Goal: Task Accomplishment & Management: Complete application form

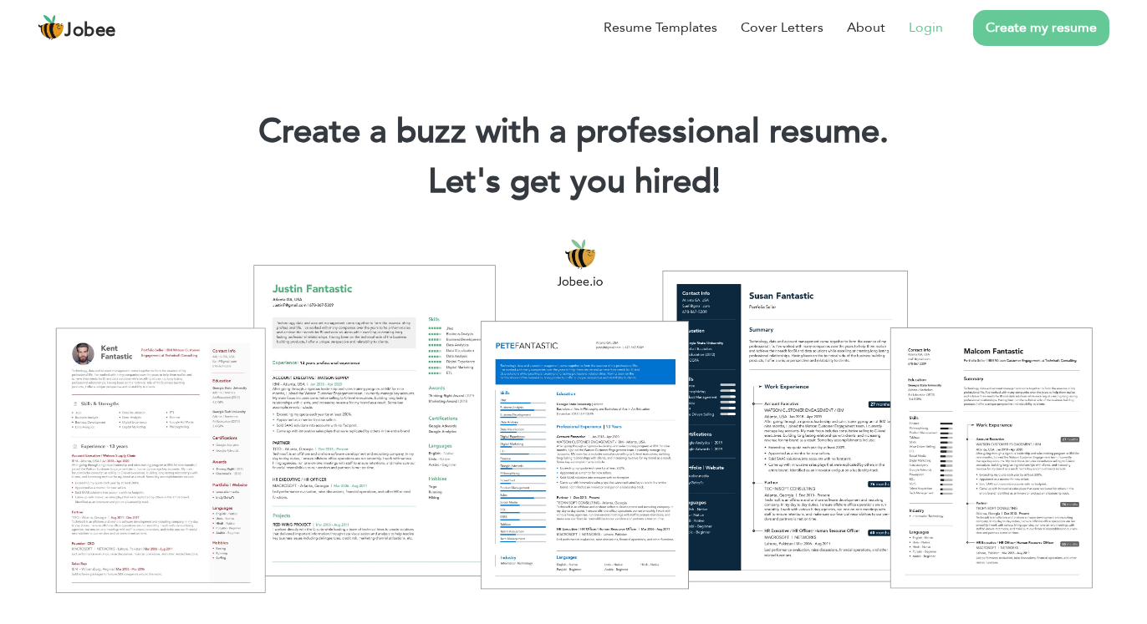
click at [913, 24] on link "Login" at bounding box center [926, 28] width 34 height 20
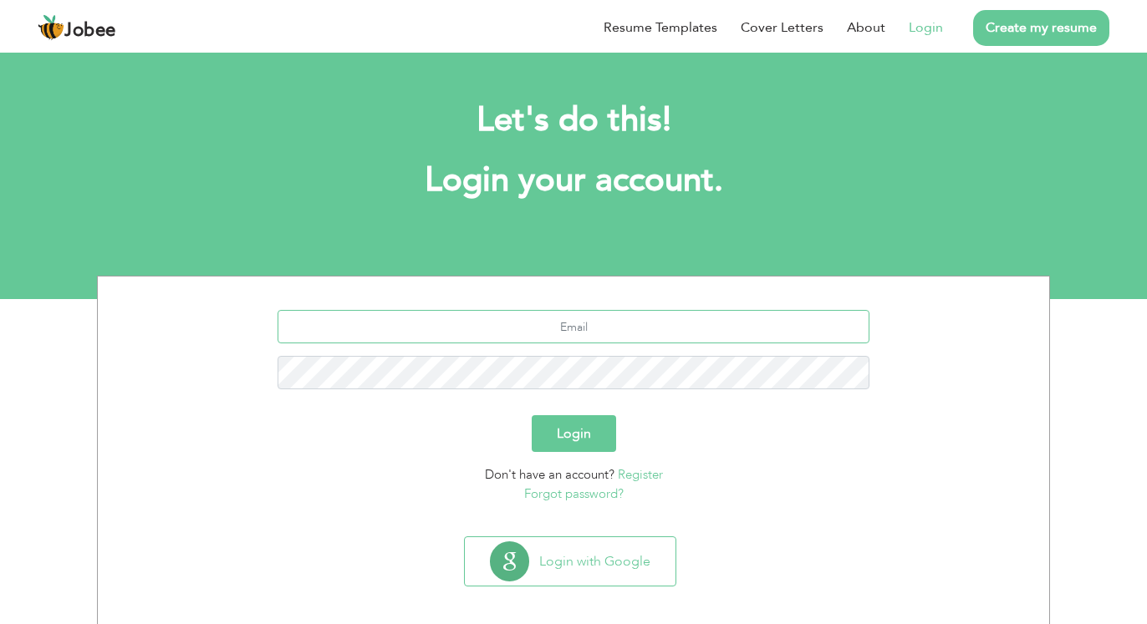
click at [637, 331] on input "text" at bounding box center [574, 326] width 593 height 33
click at [616, 492] on link "Forgot password?" at bounding box center [573, 494] width 99 height 17
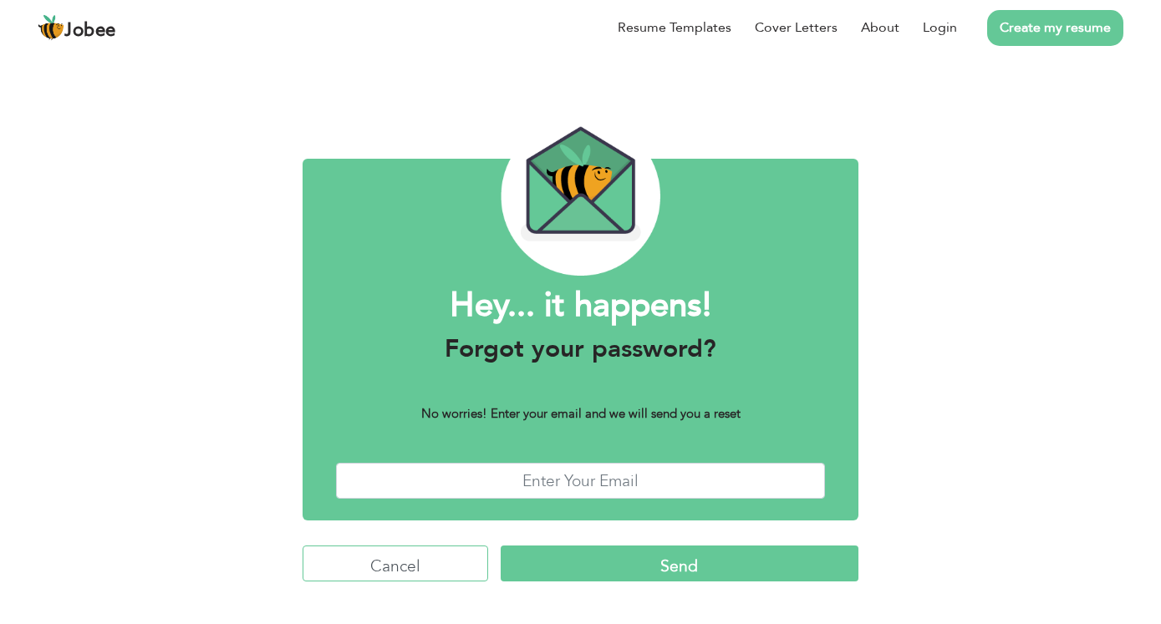
click at [401, 558] on input "Cancel" at bounding box center [396, 564] width 186 height 36
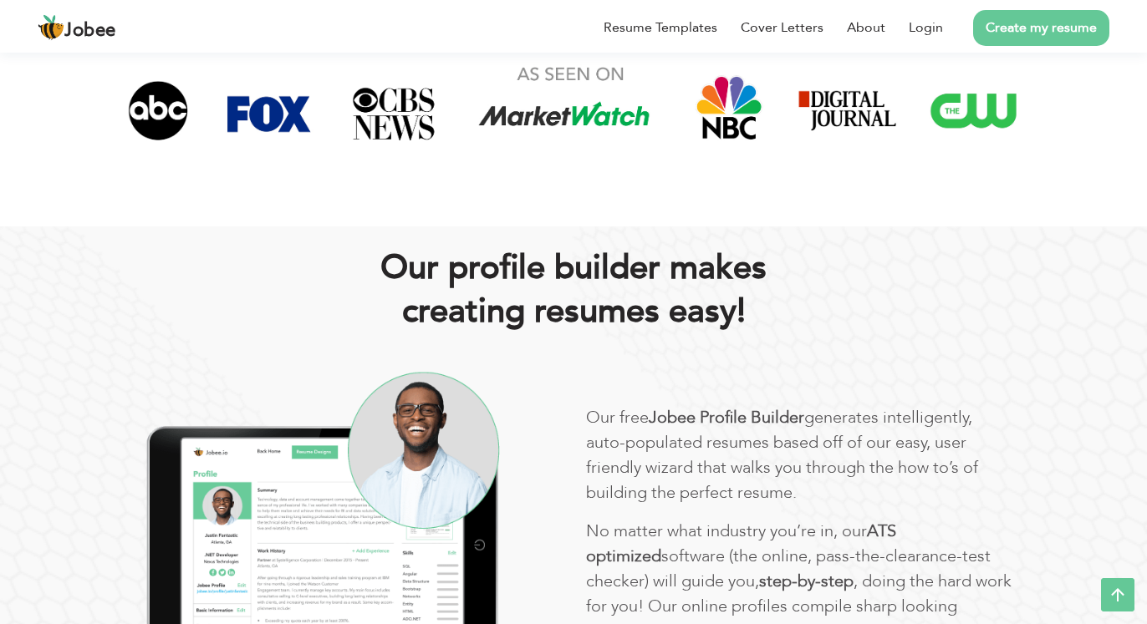
scroll to position [1108, 0]
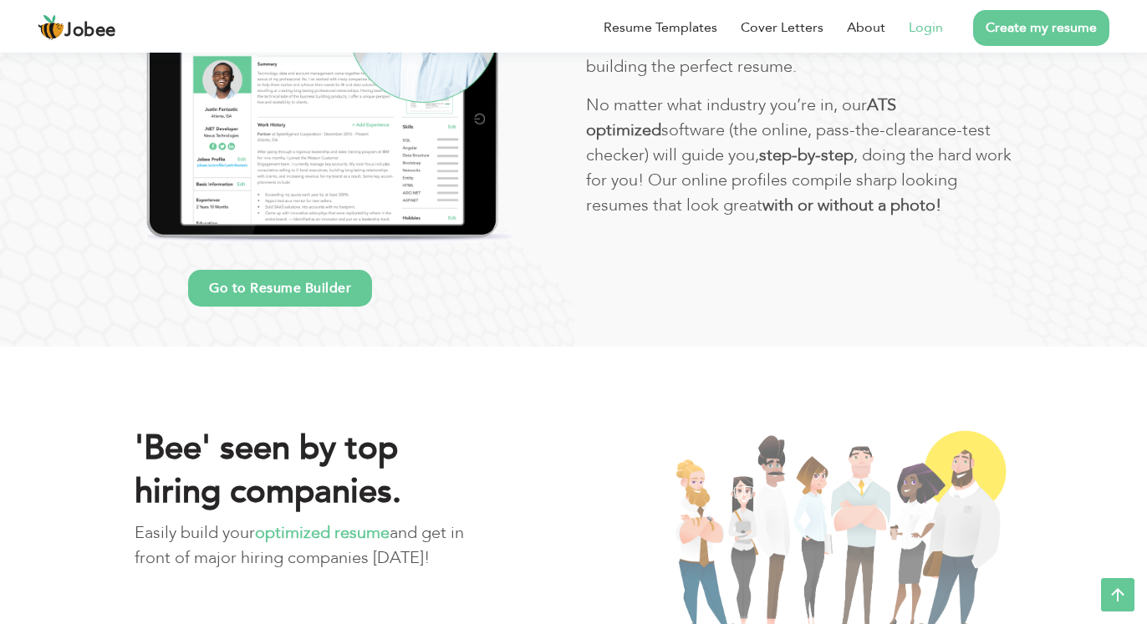
click at [924, 32] on link "Login" at bounding box center [926, 28] width 34 height 20
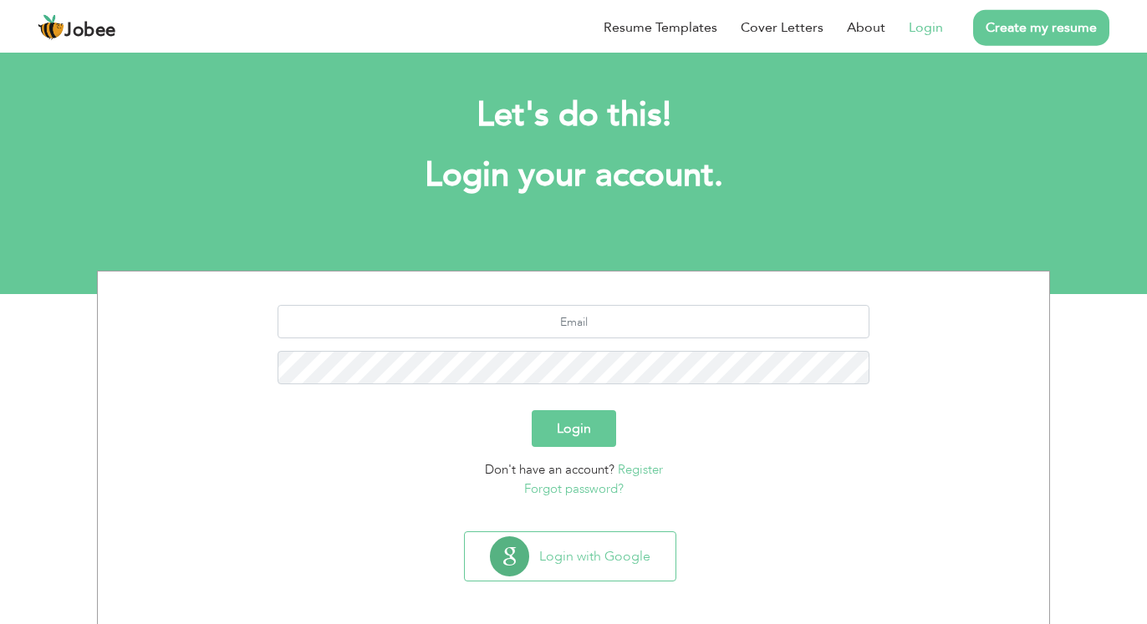
scroll to position [10, 0]
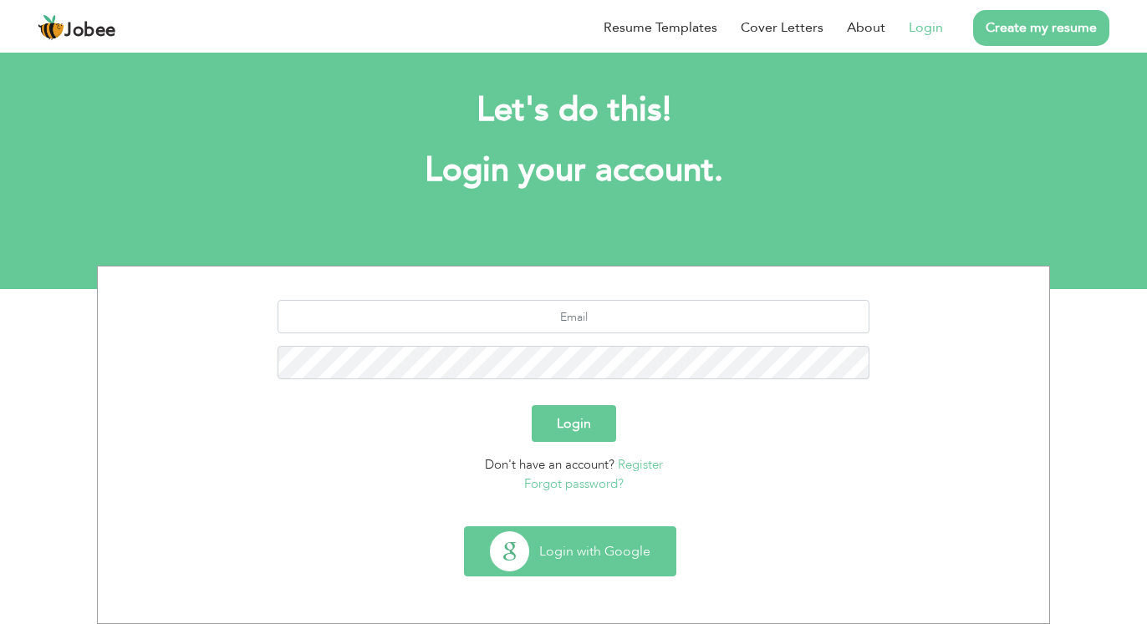
click at [614, 554] on button "Login with Google" at bounding box center [570, 551] width 211 height 48
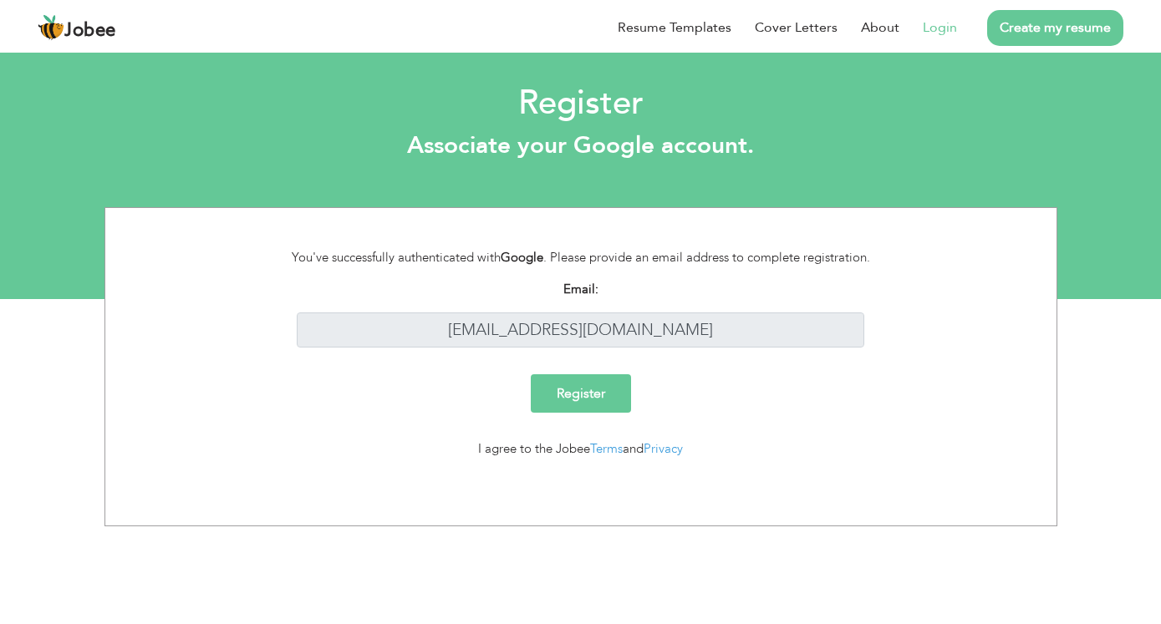
click at [609, 397] on input "Register" at bounding box center [581, 393] width 100 height 38
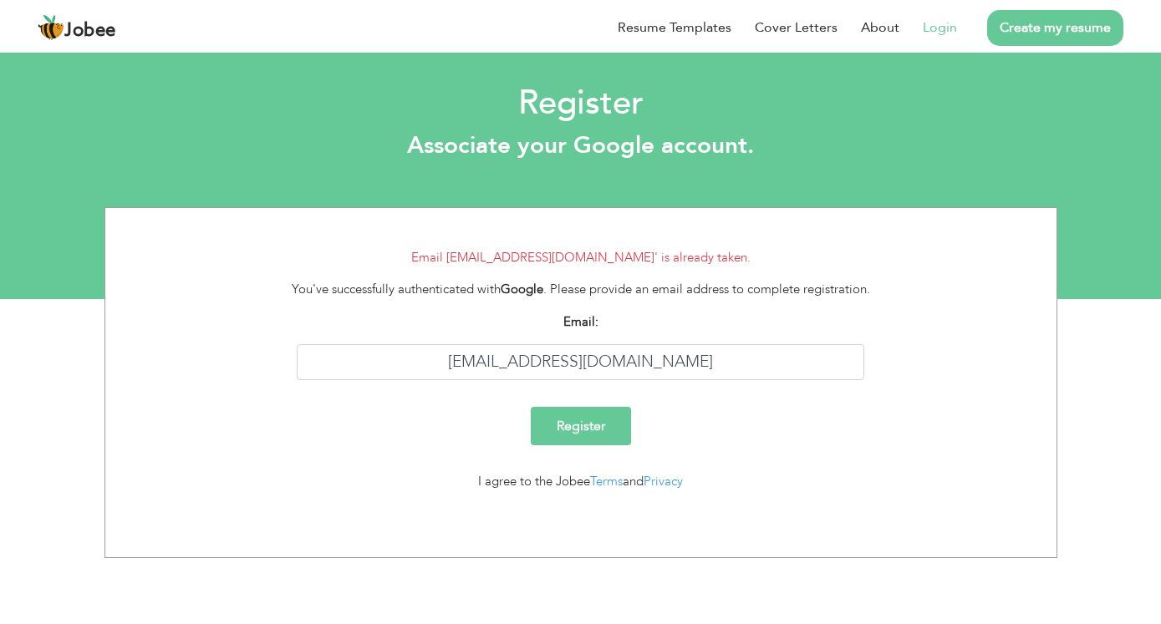
click at [926, 28] on link "Login" at bounding box center [940, 28] width 34 height 20
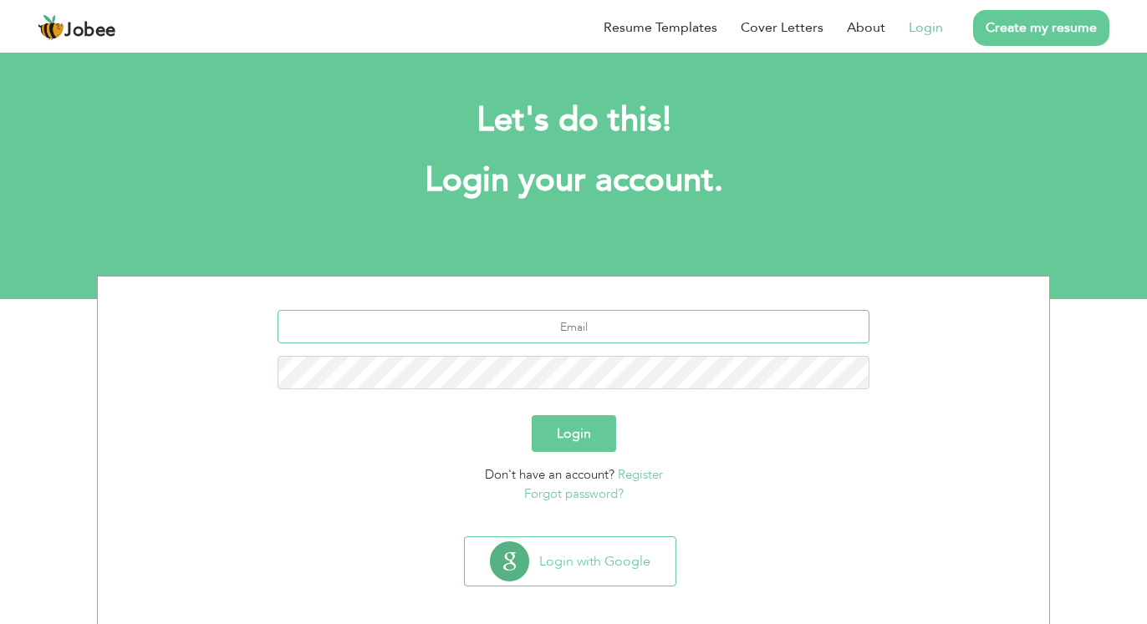
click at [620, 317] on input "text" at bounding box center [574, 326] width 593 height 33
click at [555, 497] on link "Forgot password?" at bounding box center [573, 494] width 99 height 17
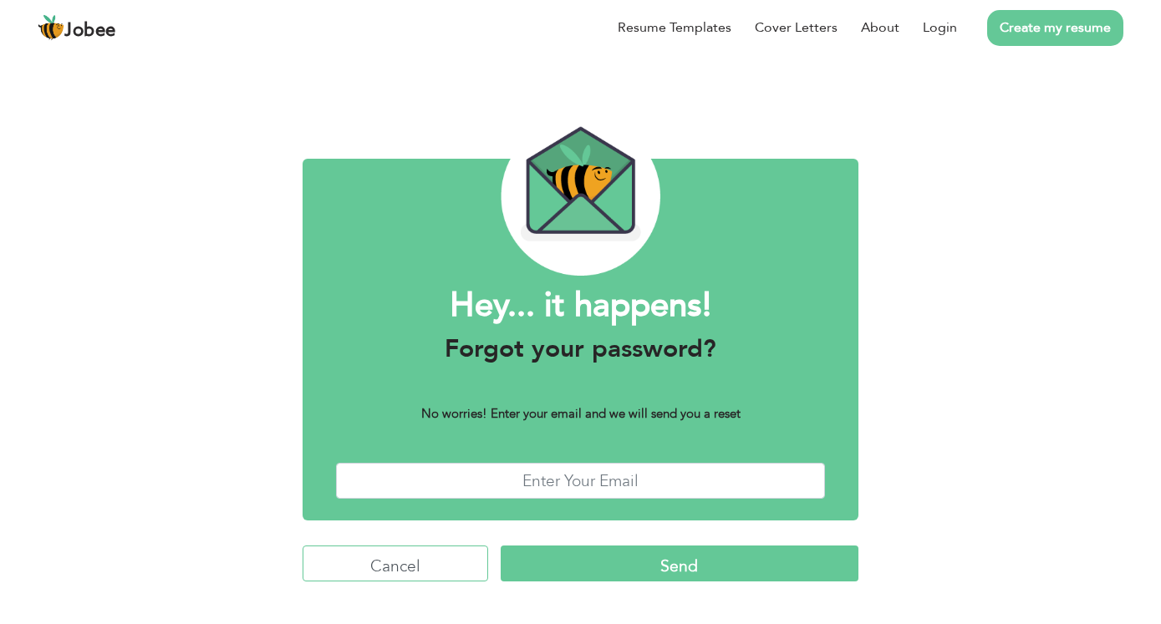
click at [381, 559] on input "Cancel" at bounding box center [396, 564] width 186 height 36
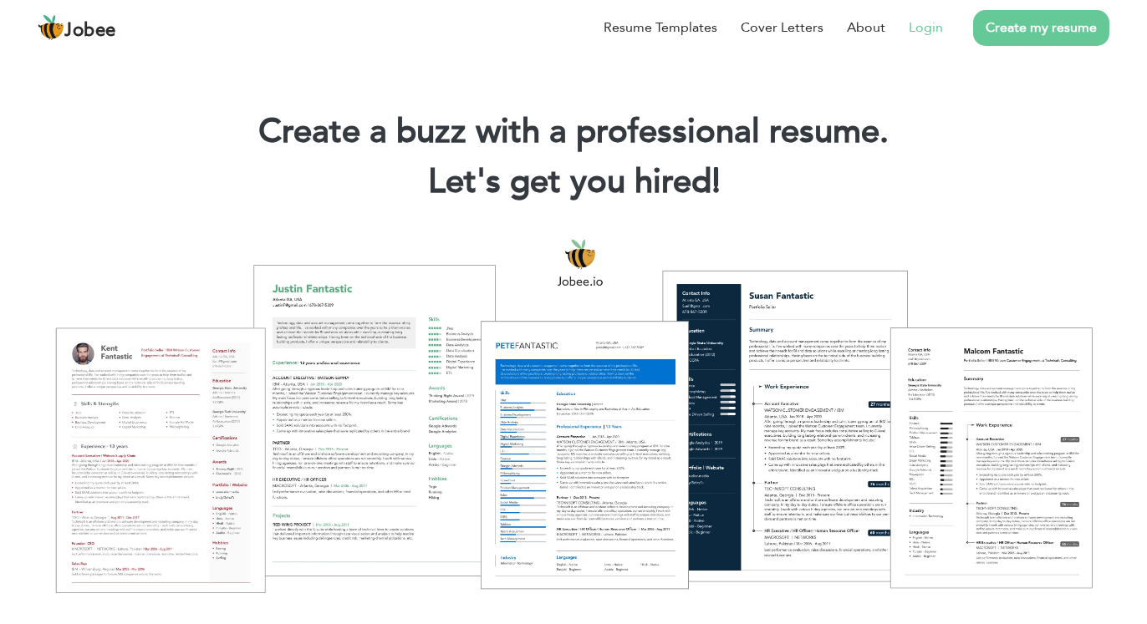
click at [909, 29] on link "Login" at bounding box center [926, 28] width 34 height 20
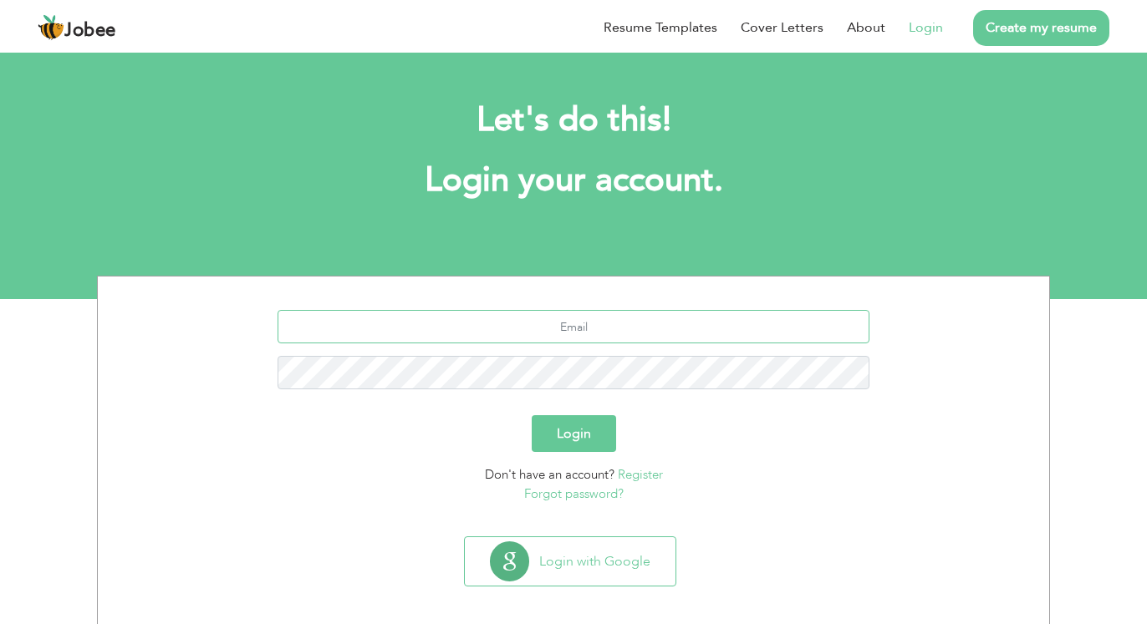
click at [570, 319] on input "text" at bounding box center [574, 326] width 593 height 33
type input "[EMAIL_ADDRESS][DOMAIN_NAME]"
click at [559, 446] on button "Login" at bounding box center [574, 433] width 84 height 37
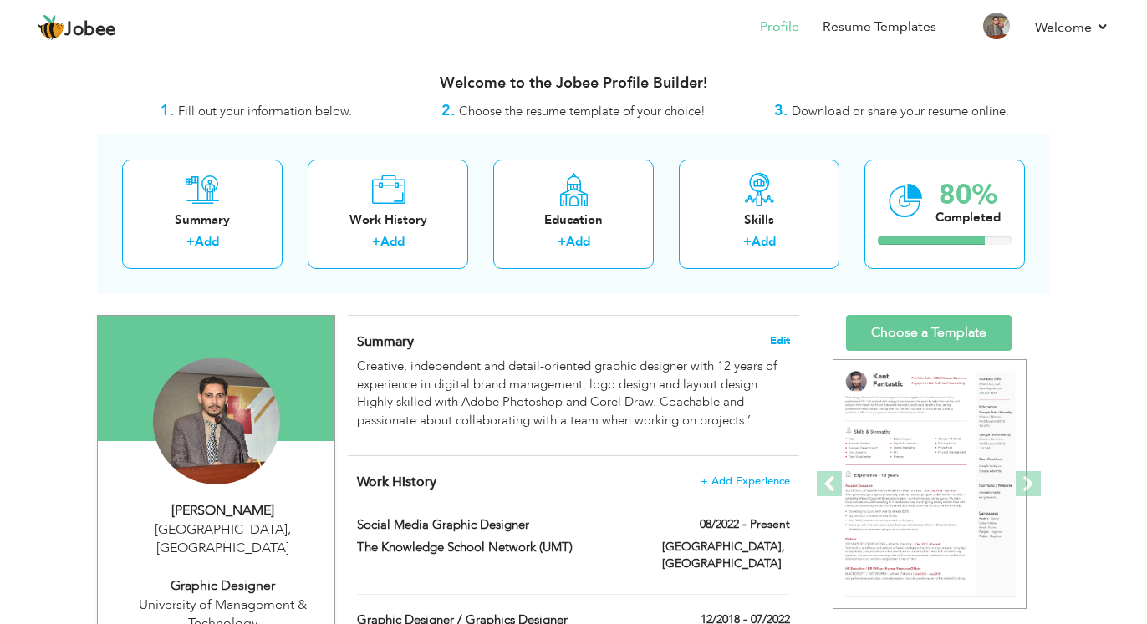
click at [776, 341] on span "Edit" at bounding box center [780, 341] width 20 height 12
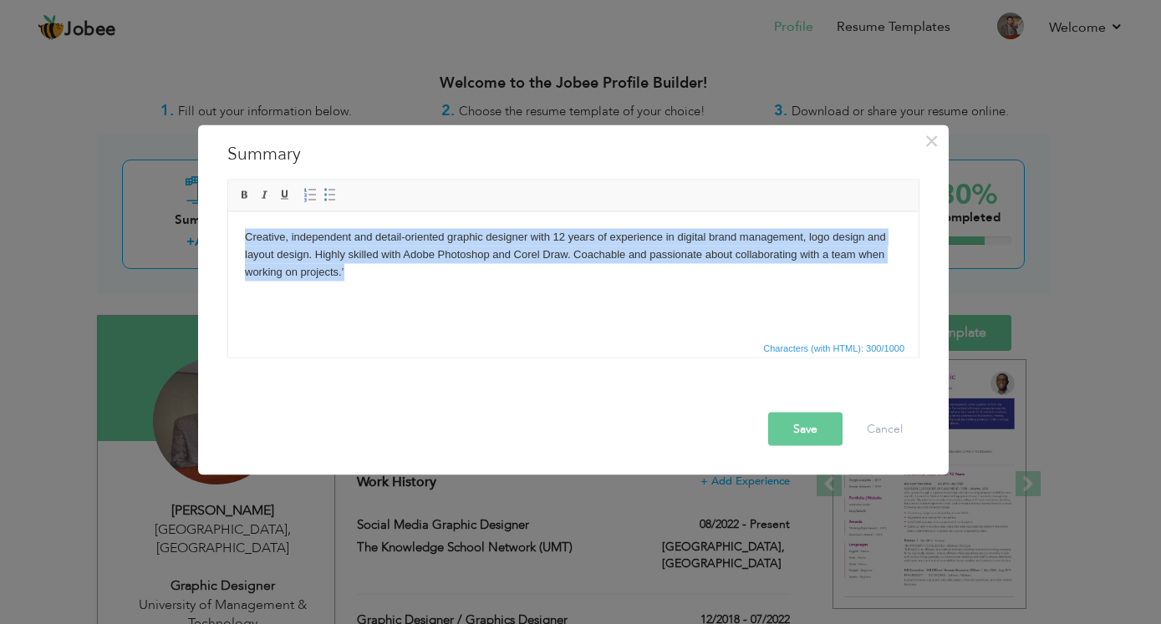
drag, startPoint x: 353, startPoint y: 278, endPoint x: 206, endPoint y: 233, distance: 153.1
click at [228, 233] on html "Creative, independent and detail-oriented graphic designer with 12 years of exp…" at bounding box center [573, 273] width 690 height 125
click at [512, 254] on p "Creative, independent and detail-oriented graphic designer with 12 years of exp…" at bounding box center [573, 254] width 657 height 52
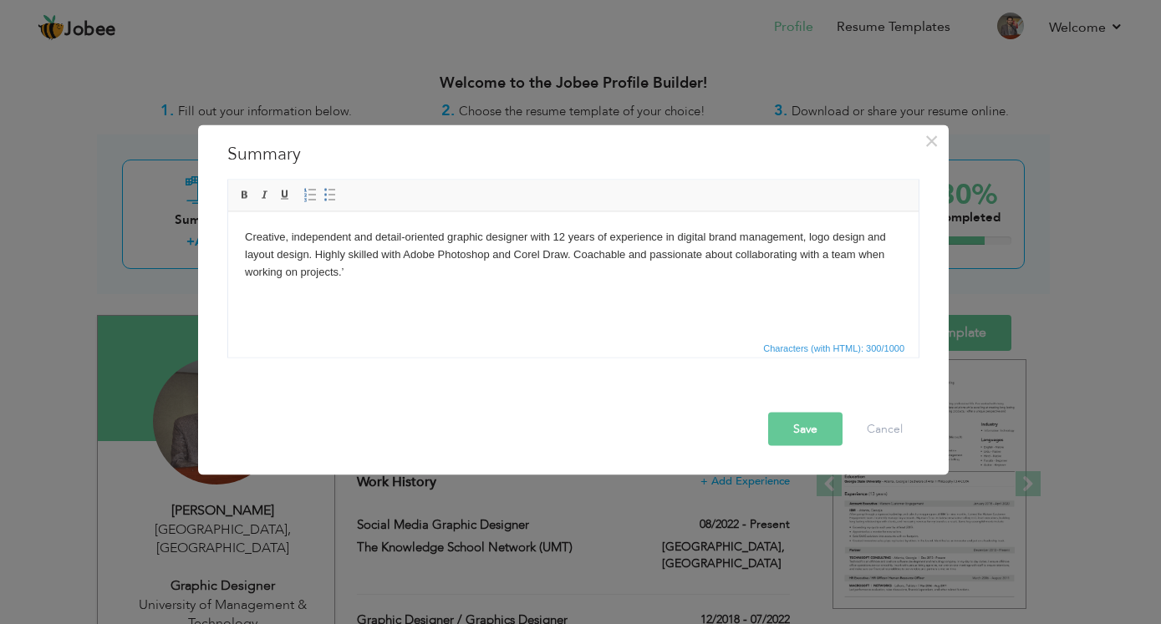
click at [394, 270] on p "Creative, independent and detail-oriented graphic designer with 12 years of exp…" at bounding box center [573, 254] width 657 height 52
drag, startPoint x: 391, startPoint y: 270, endPoint x: 241, endPoint y: 235, distance: 154.5
click at [241, 235] on html "Creative, independent and detail-oriented graphic designer with 12 years of exp…" at bounding box center [573, 273] width 690 height 125
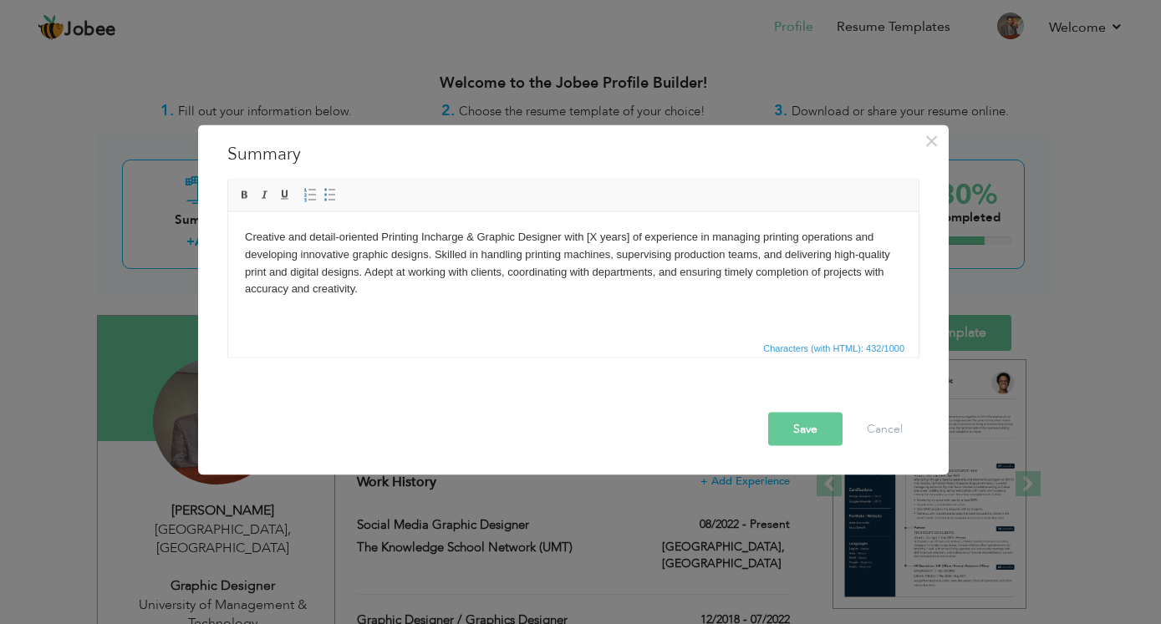
click at [593, 240] on body "Creative and detail-oriented Printing Incharge & Graphic Designer with [X years…" at bounding box center [573, 262] width 657 height 69
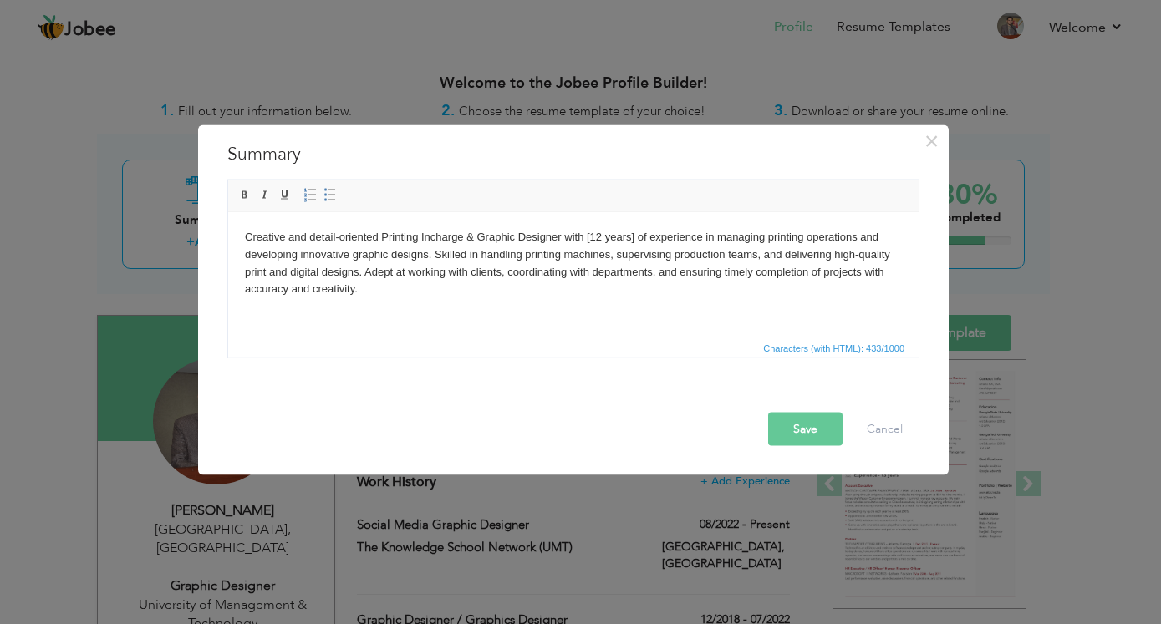
click at [815, 420] on button "Save" at bounding box center [805, 428] width 74 height 33
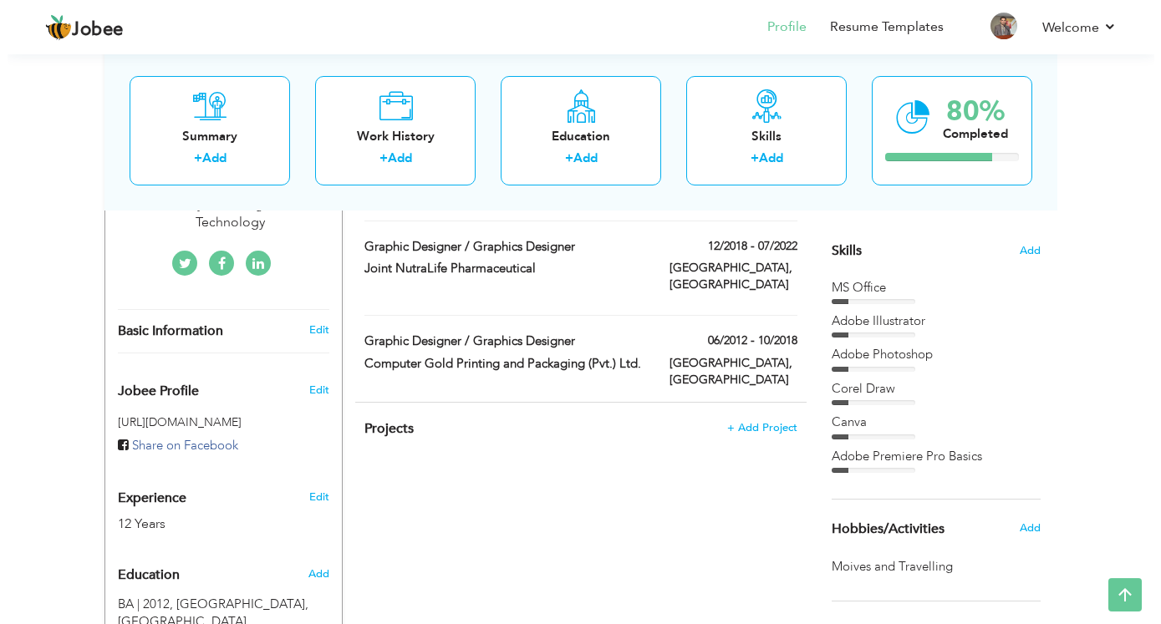
scroll to position [426, 0]
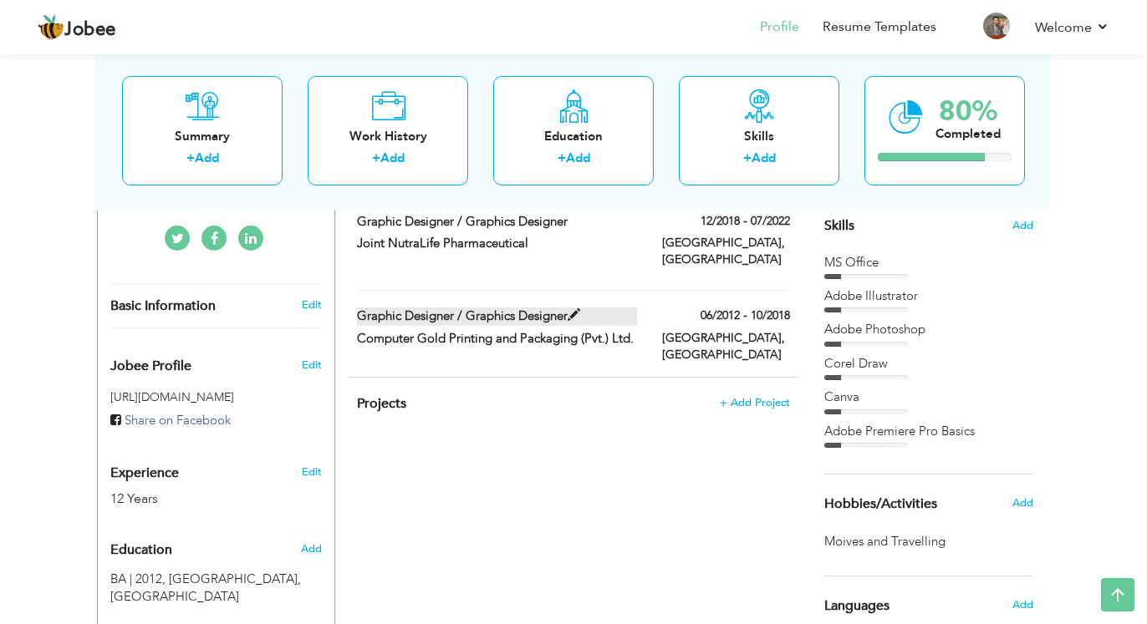
click at [580, 309] on span at bounding box center [574, 315] width 13 height 13
type input "Graphic Designer / Graphics Designer"
type input "Computer Gold Printing and Packaging (Pvt.) Ltd."
type input "06/2012"
type input "10/2018"
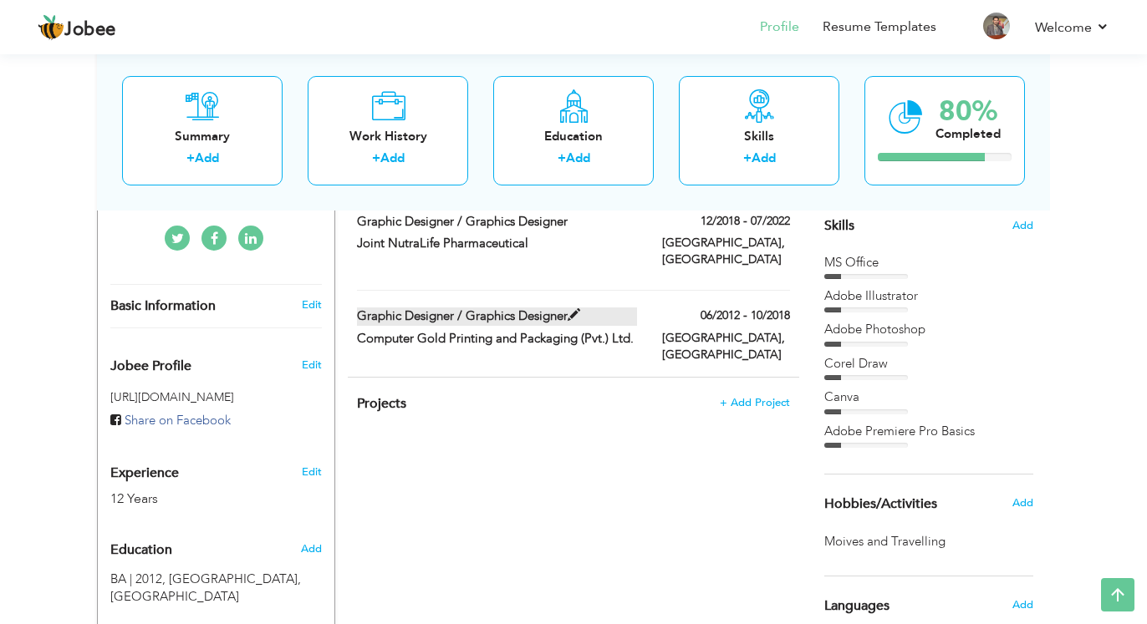
type input "[GEOGRAPHIC_DATA]"
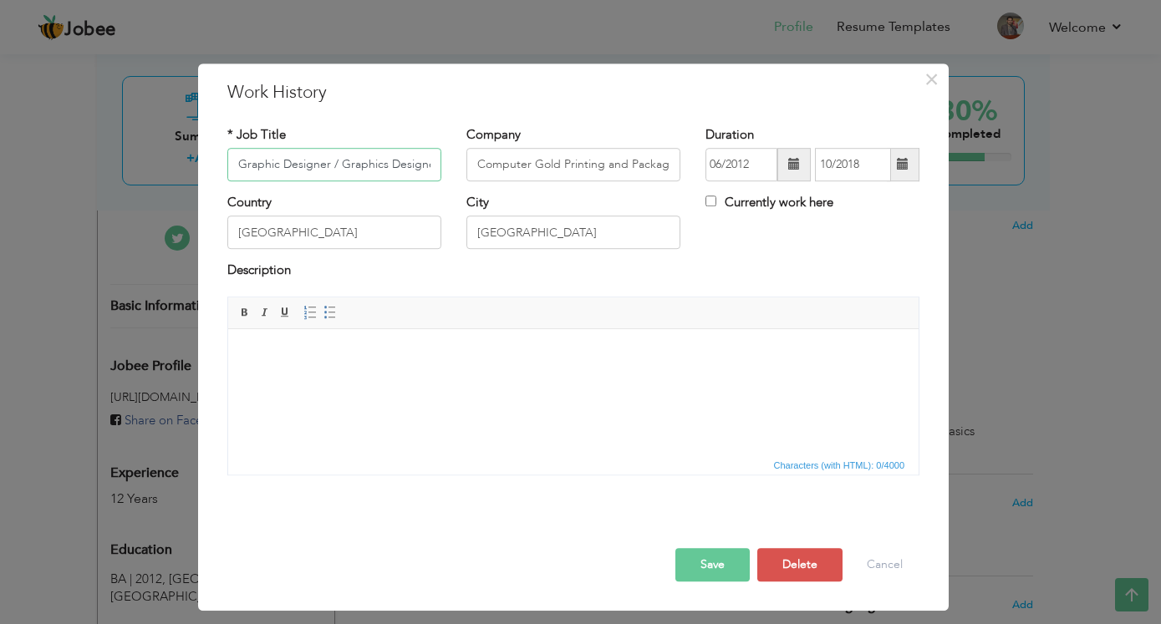
scroll to position [0, 6]
click at [323, 164] on input "Graphic Designer / Graphics Designer" at bounding box center [334, 164] width 214 height 33
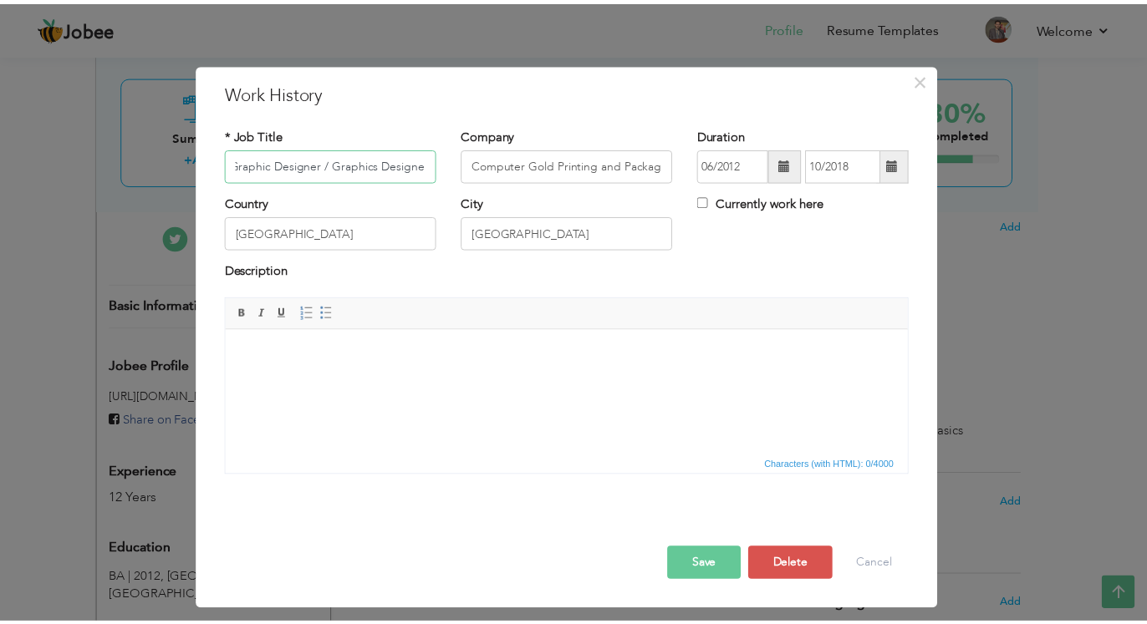
scroll to position [0, 0]
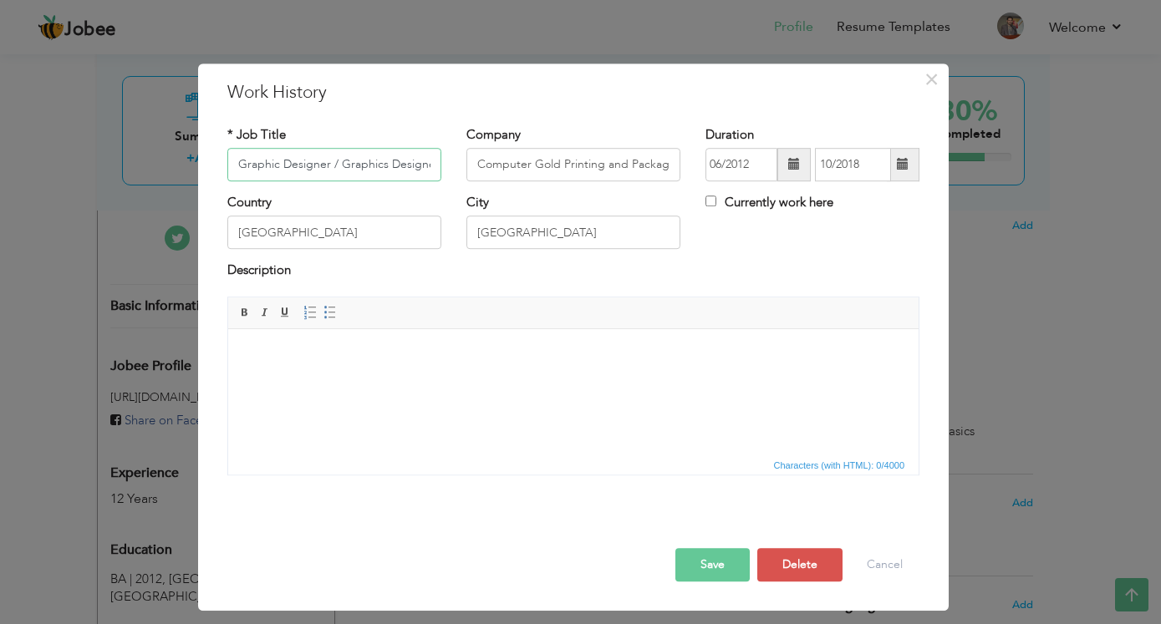
drag, startPoint x: 324, startPoint y: 164, endPoint x: 208, endPoint y: 176, distance: 116.0
click at [227, 176] on input "Graphic Designer / Graphics Designer" at bounding box center [334, 164] width 214 height 33
paste input "Printing"
drag, startPoint x: 428, startPoint y: 161, endPoint x: 329, endPoint y: 171, distance: 100.0
click at [329, 171] on input "Printing Helper / Graphics Designer" at bounding box center [334, 164] width 214 height 33
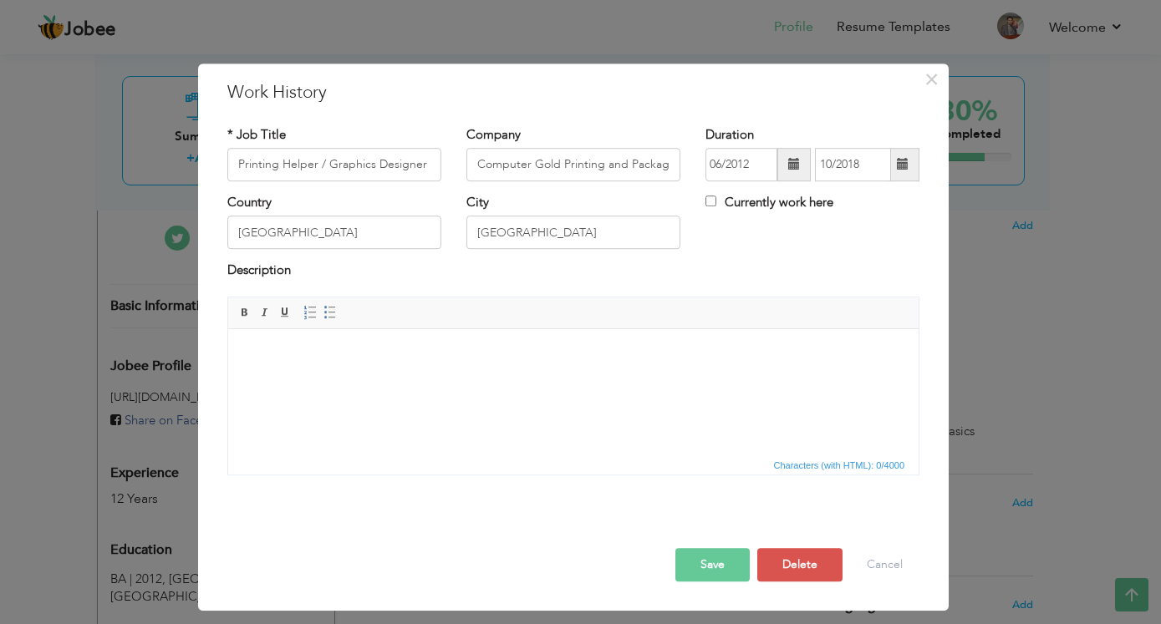
click at [415, 381] on html at bounding box center [573, 391] width 690 height 125
click at [711, 567] on button "Save" at bounding box center [712, 564] width 74 height 33
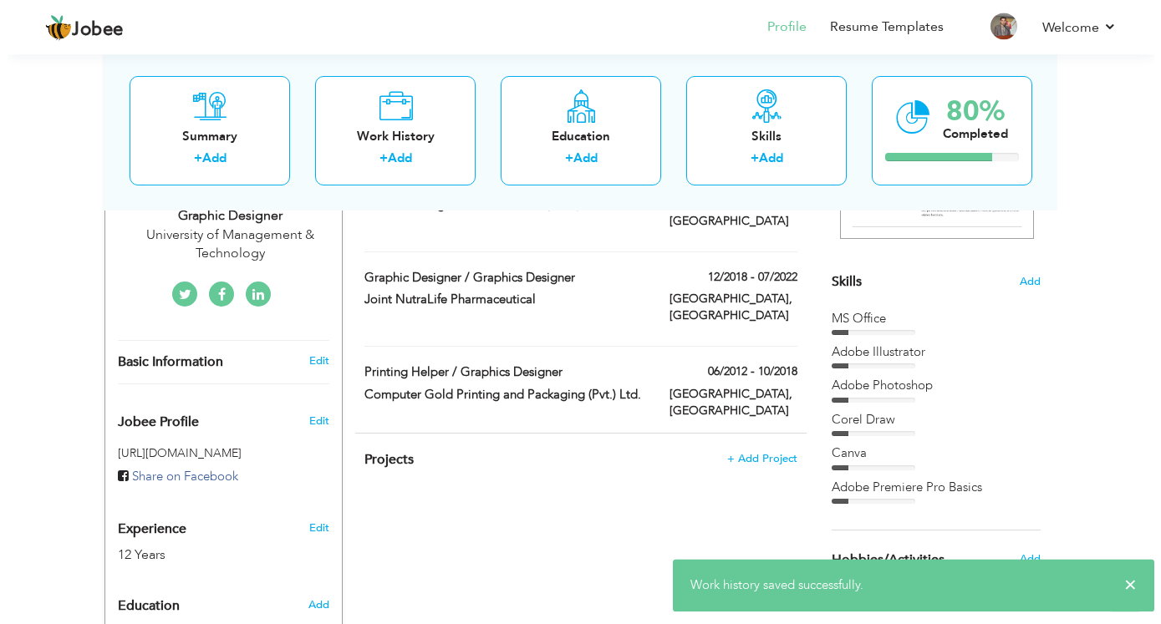
scroll to position [341, 0]
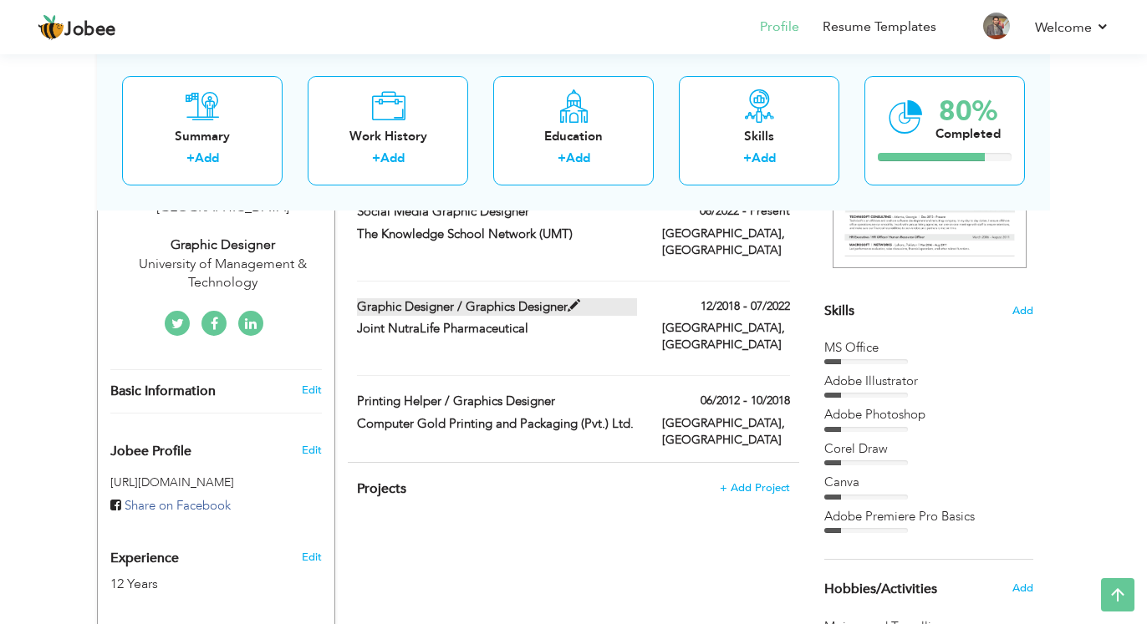
click at [580, 300] on span at bounding box center [574, 306] width 13 height 13
type input "Graphic Designer / Graphics Designer"
type input "Joint NutraLife Pharmaceutical"
type input "12/2018"
type input "07/2022"
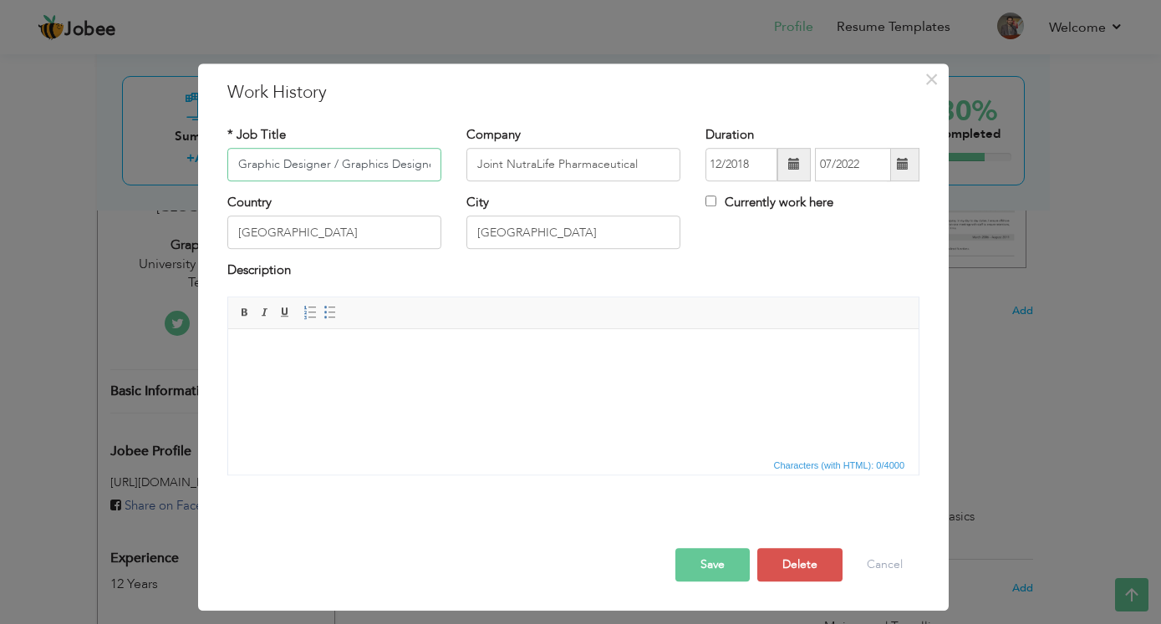
scroll to position [0, 6]
click at [513, 161] on input "Joint NutraLife Pharmaceutical" at bounding box center [573, 164] width 214 height 33
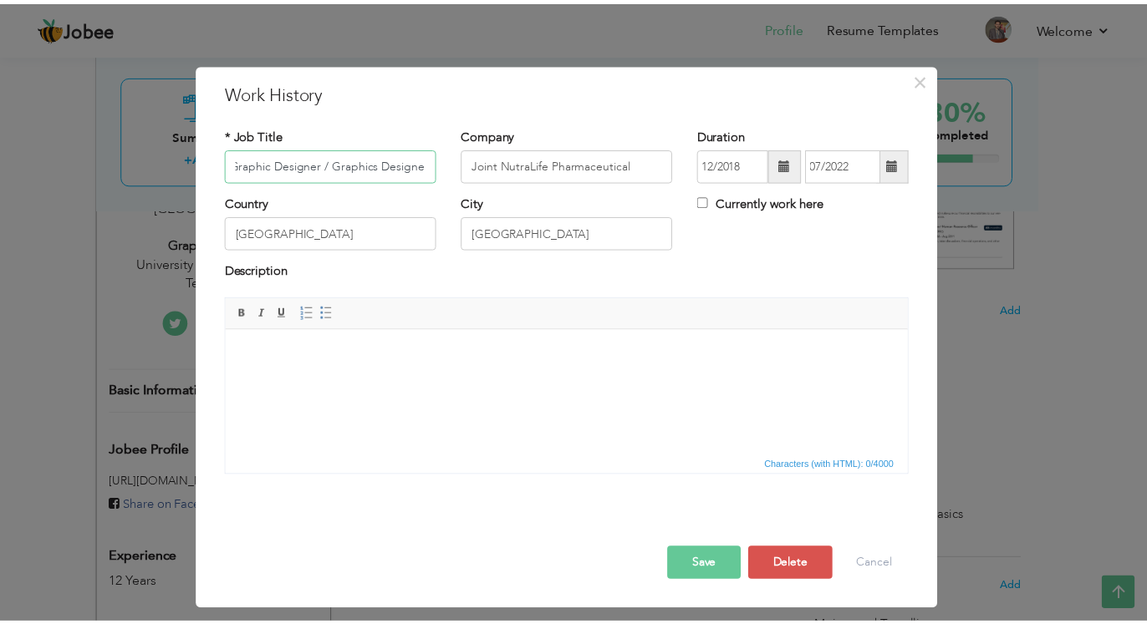
scroll to position [0, 0]
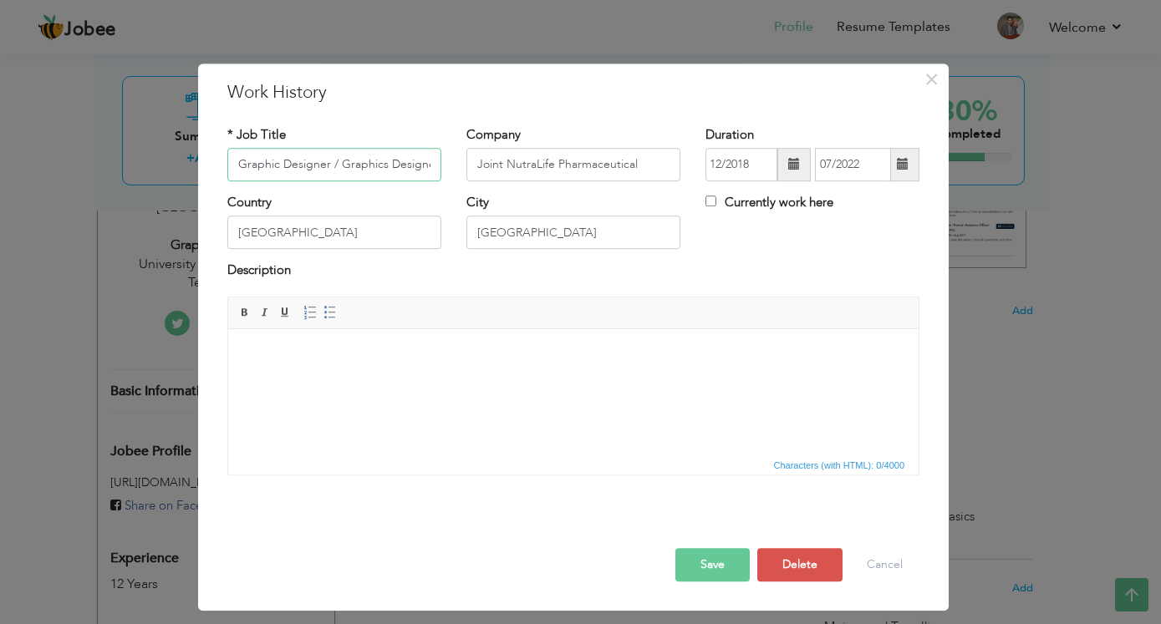
drag, startPoint x: 324, startPoint y: 161, endPoint x: 164, endPoint y: 164, distance: 159.7
click at [227, 164] on input "Graphic Designer / Graphics Designer" at bounding box center [334, 164] width 214 height 33
paste input "Printing Incharge"
click at [726, 570] on button "Save" at bounding box center [712, 564] width 74 height 33
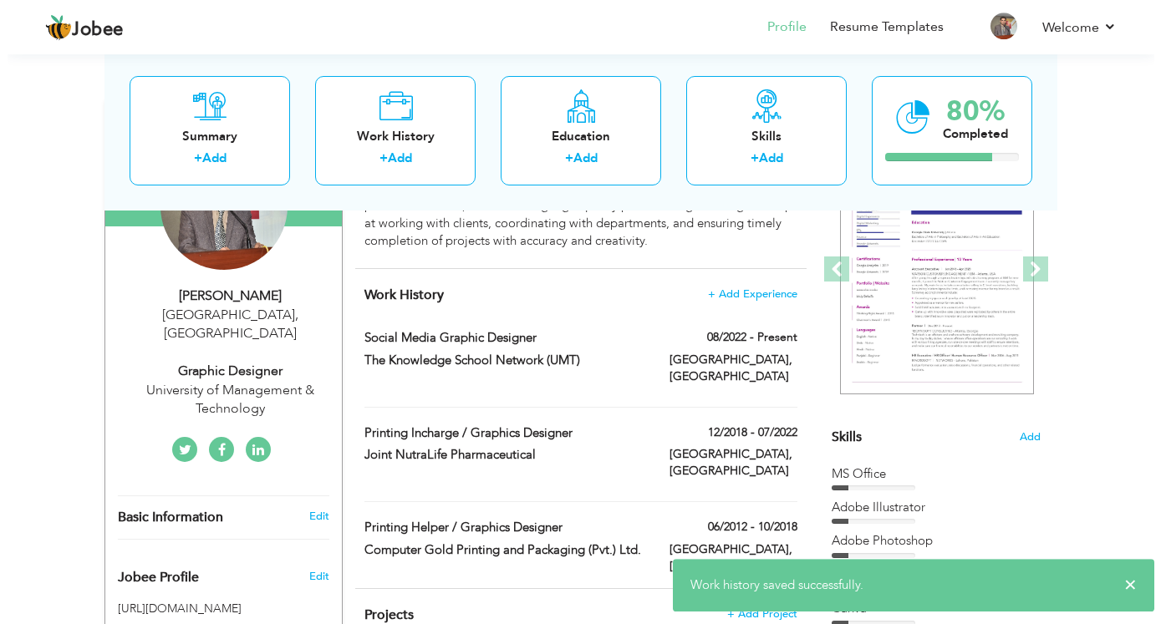
scroll to position [171, 0]
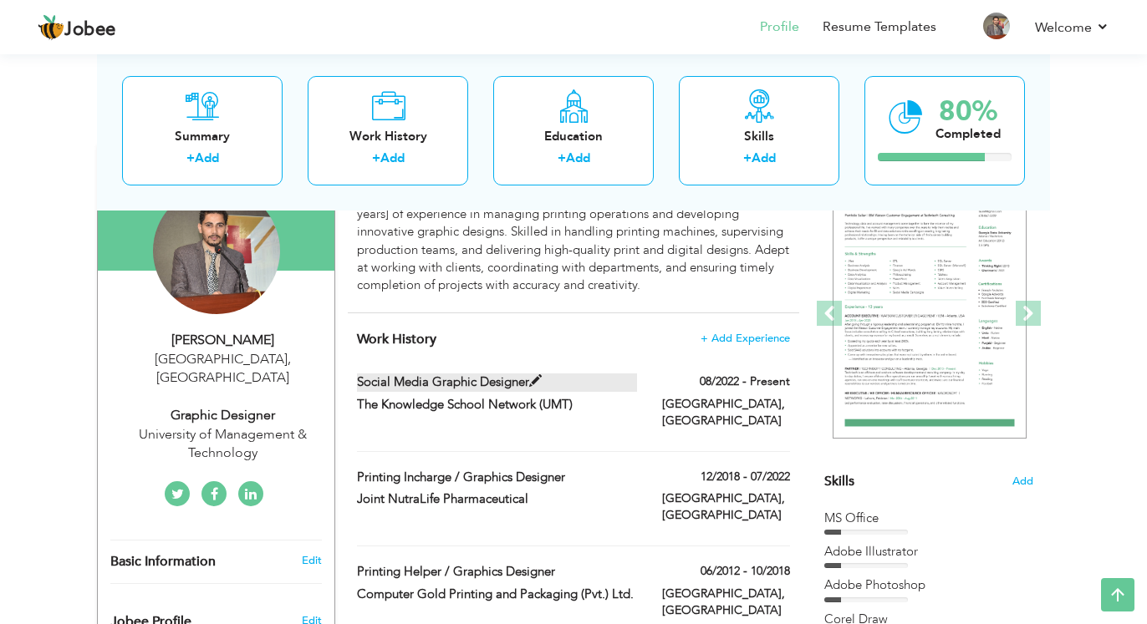
click at [542, 379] on span at bounding box center [535, 381] width 13 height 13
type input "Social Media Graphic Designer"
type input "The Knowledge School Network (UMT)"
type input "08/2022"
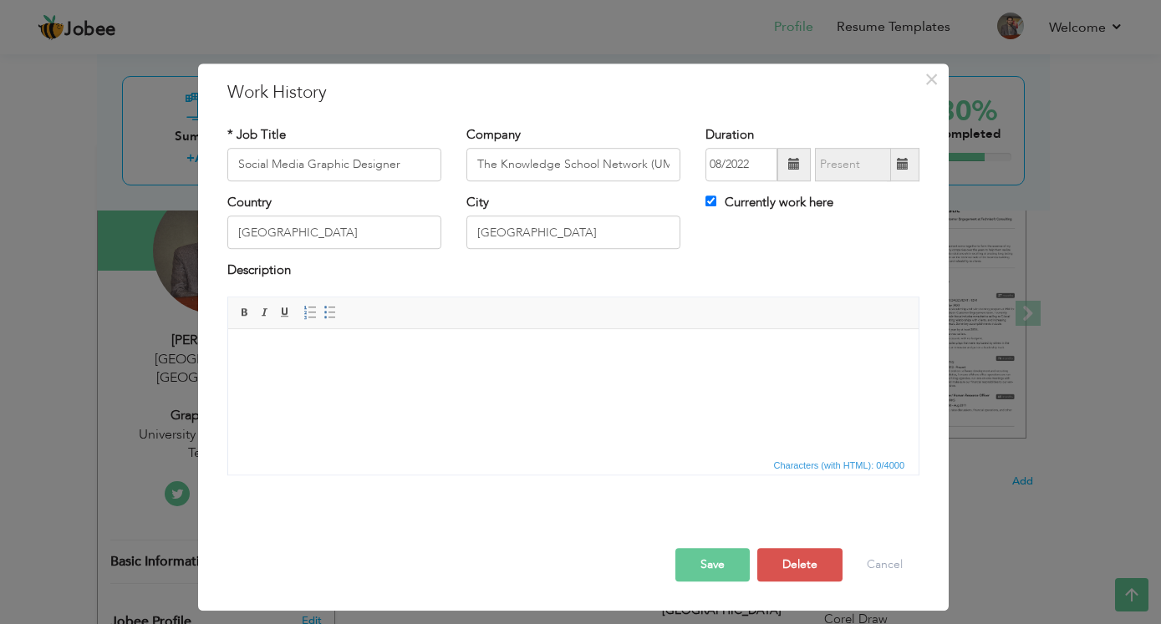
click at [904, 160] on span at bounding box center [903, 165] width 12 height 12
click at [708, 201] on input "Currently work here" at bounding box center [711, 201] width 11 height 11
checkbox input "false"
click at [903, 163] on span at bounding box center [903, 165] width 12 height 12
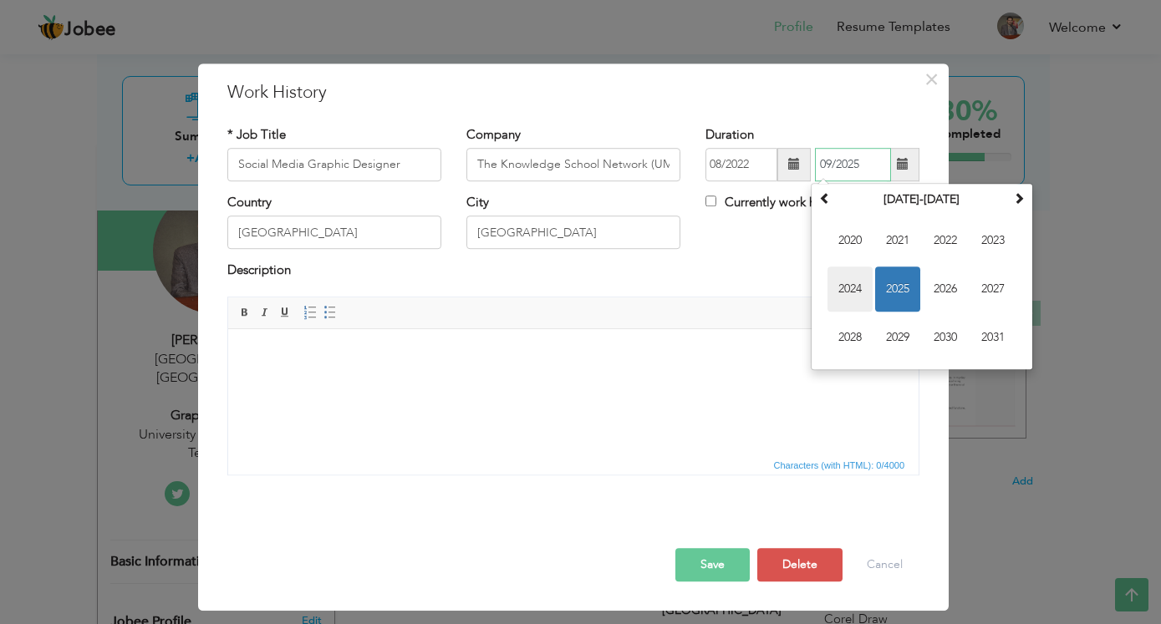
click at [855, 285] on span "2024" at bounding box center [850, 289] width 45 height 45
click at [855, 285] on span "May" at bounding box center [850, 289] width 45 height 45
type input "05/2024"
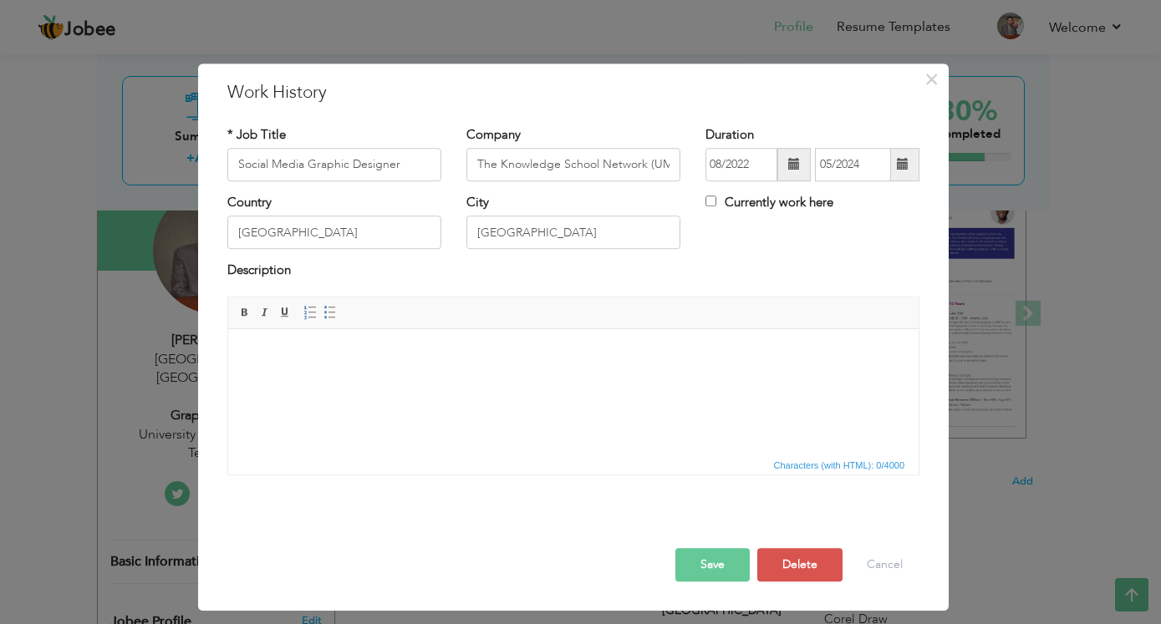
click at [898, 168] on span at bounding box center [903, 165] width 12 height 12
click at [854, 127] on div "Duration 08/2022 05/2024" at bounding box center [813, 153] width 214 height 55
click at [710, 554] on button "Save" at bounding box center [712, 564] width 74 height 33
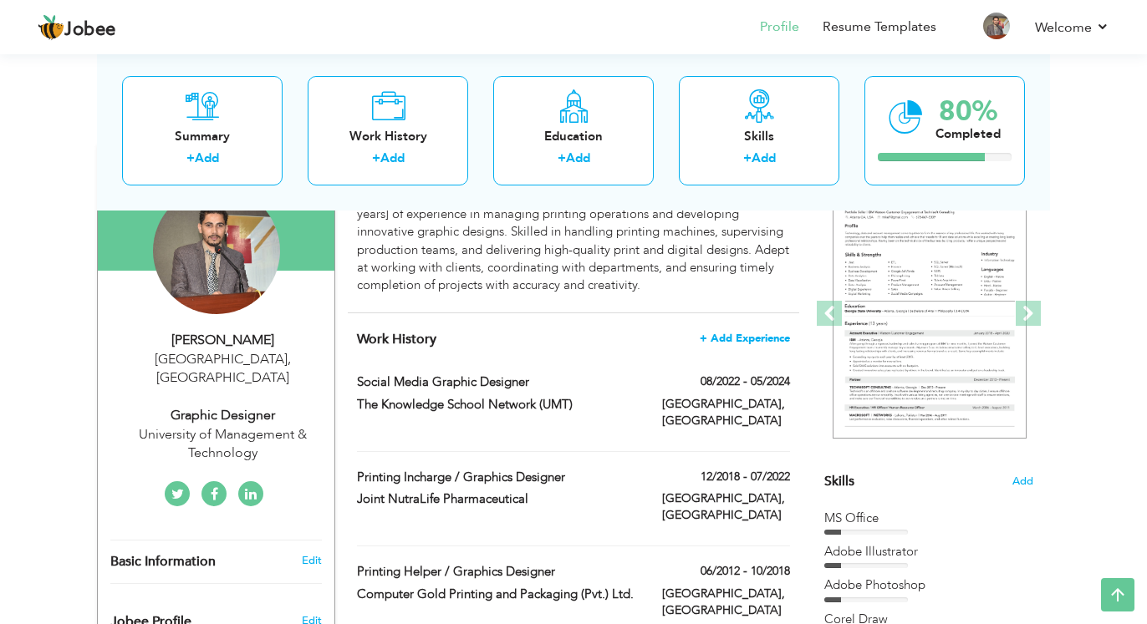
click at [745, 342] on span "+ Add Experience" at bounding box center [745, 339] width 90 height 12
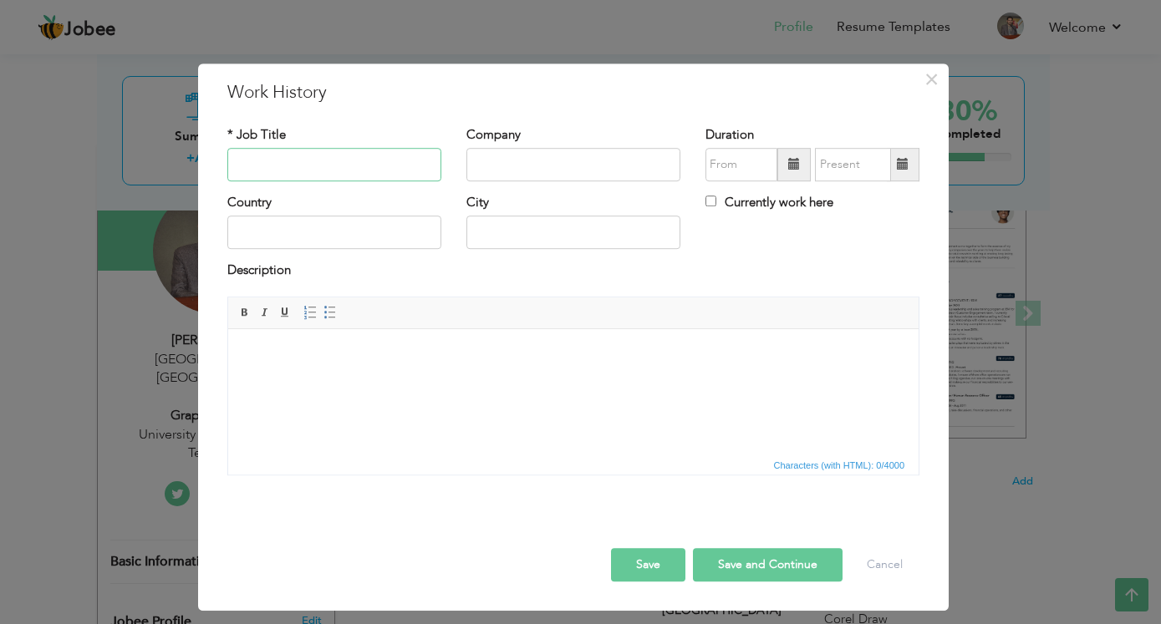
paste input "Printing Incharge"
type input "Printing Incharge"
drag, startPoint x: 364, startPoint y: 166, endPoint x: 143, endPoint y: 166, distance: 220.7
click at [227, 166] on input "Printing Incharge" at bounding box center [334, 164] width 214 height 33
click at [345, 174] on input "text" at bounding box center [334, 164] width 214 height 33
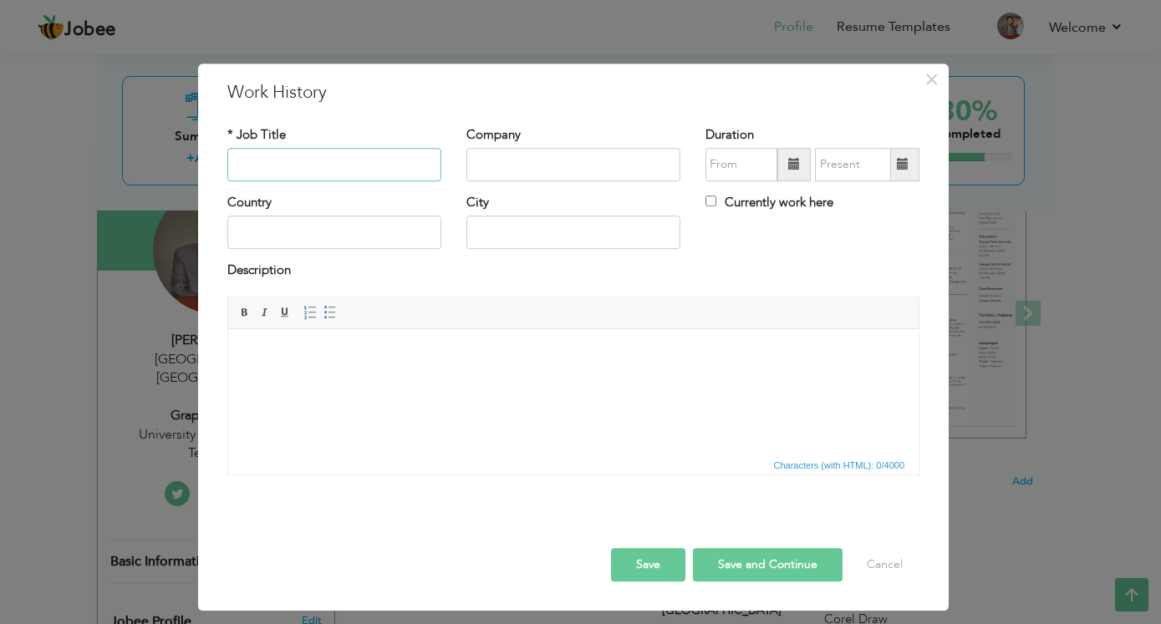
paste input "Graphic Designer"
type input "Graphic Designer"
click at [487, 173] on input "text" at bounding box center [573, 164] width 214 height 33
type input "U"
click at [507, 171] on input "text" at bounding box center [573, 164] width 214 height 33
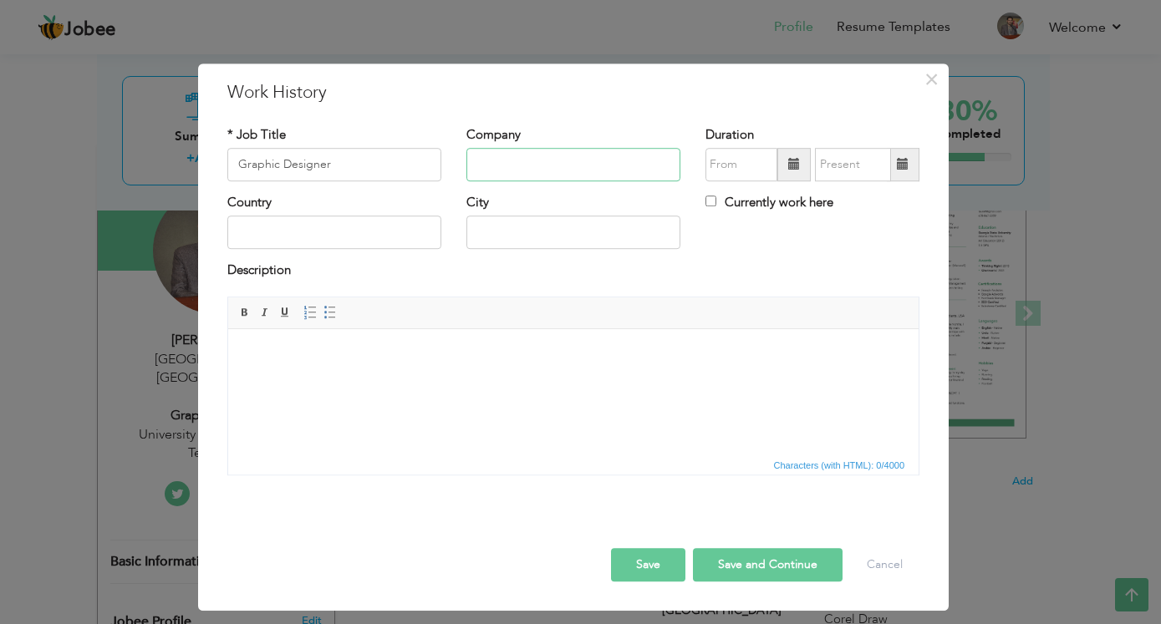
paste input "University of Management & Technology"
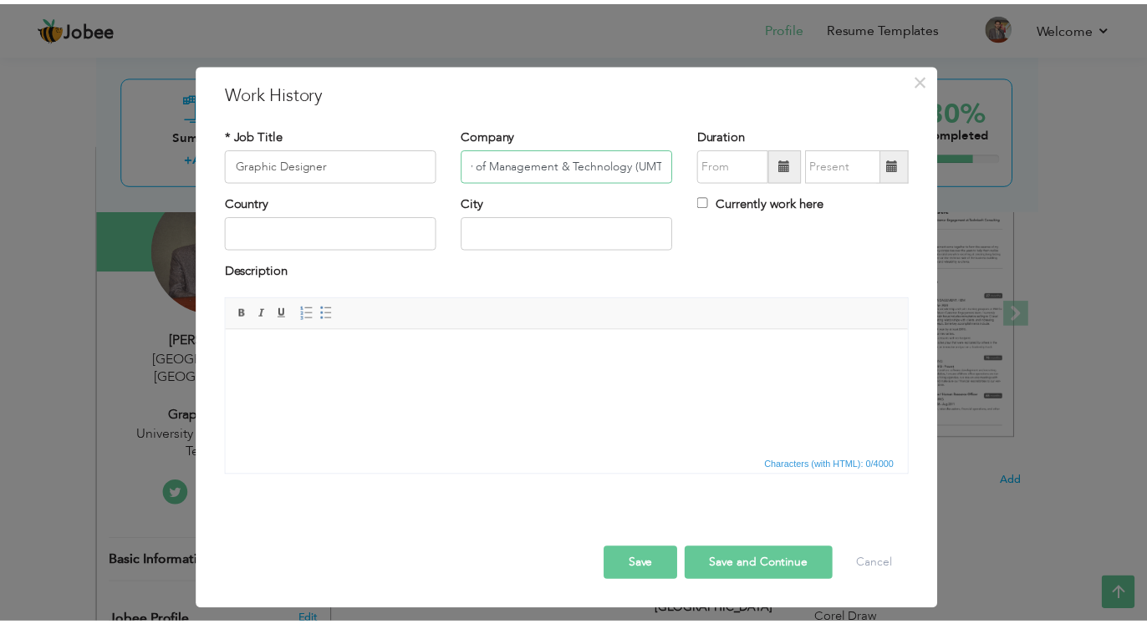
scroll to position [0, 53]
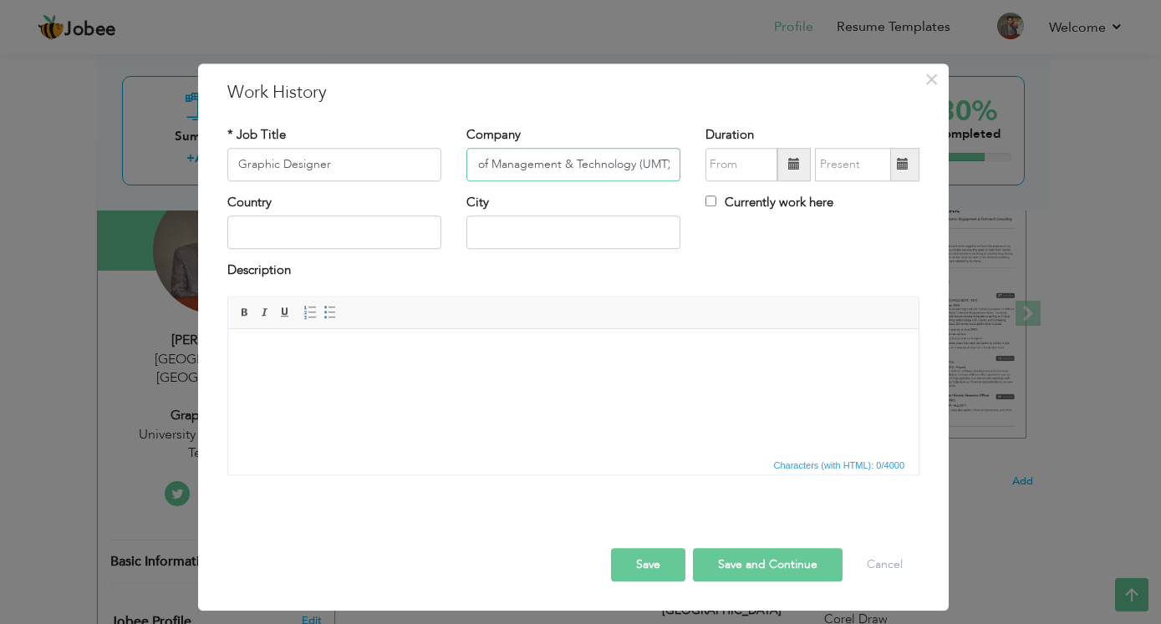
type input "University of Management & Technology (UMT)"
click at [797, 171] on span at bounding box center [794, 165] width 12 height 12
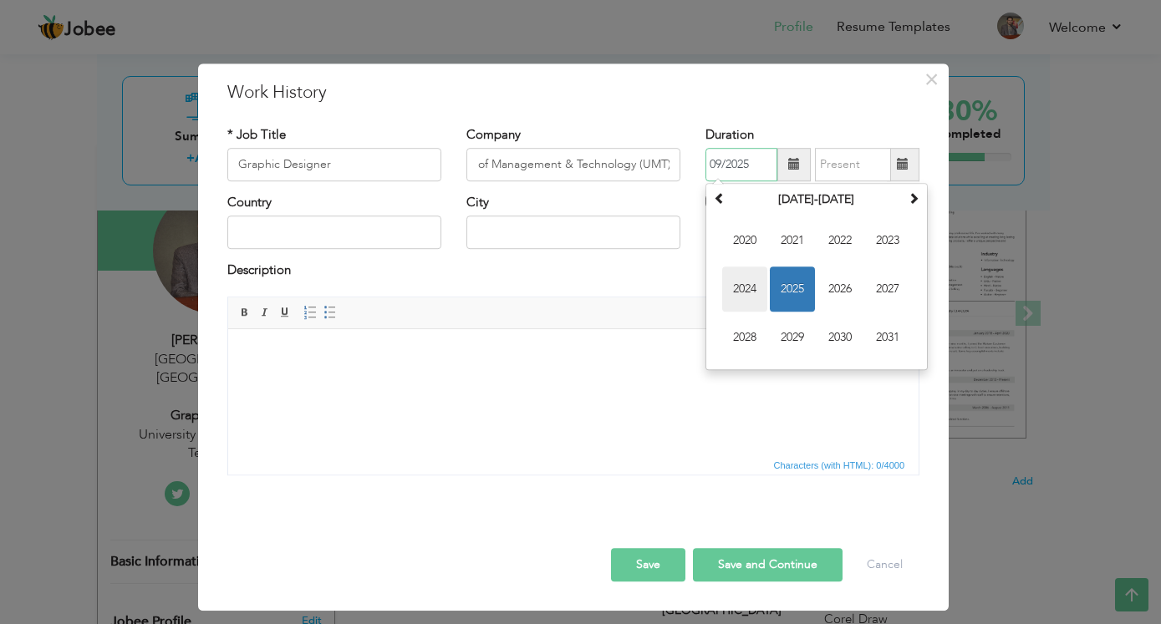
click at [757, 283] on span "2024" at bounding box center [744, 289] width 45 height 45
click at [752, 286] on span "May" at bounding box center [744, 289] width 45 height 45
type input "05/2024"
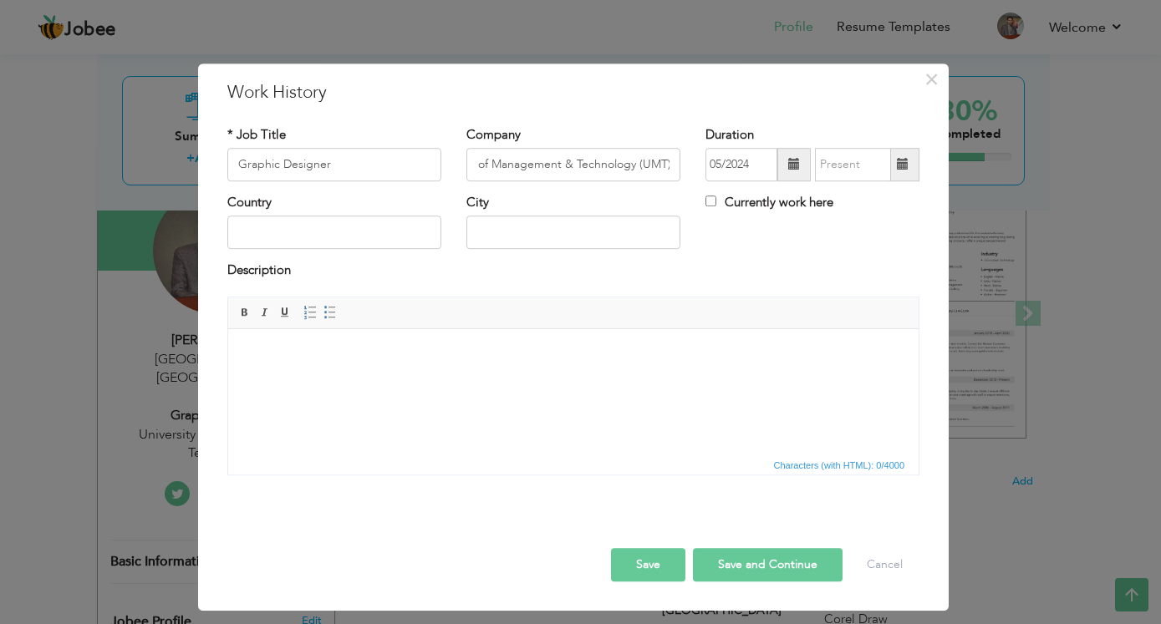
click at [899, 170] on span at bounding box center [903, 165] width 12 height 12
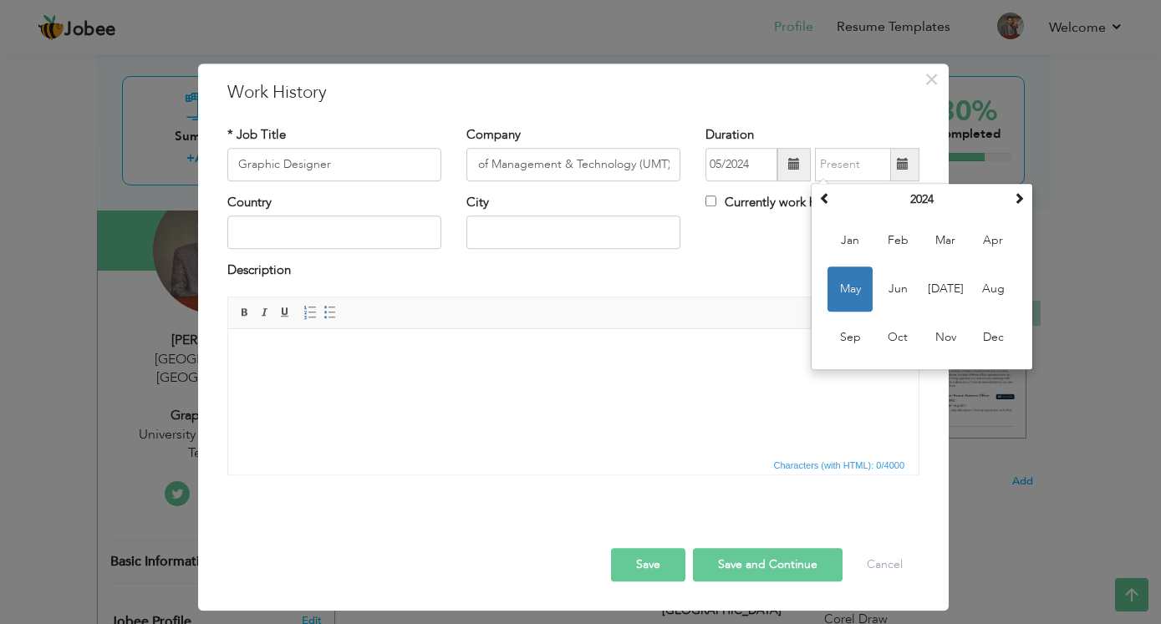
click at [848, 126] on div "* Job Title Graphic Designer Company University of Management & Technology (UMT…" at bounding box center [573, 307] width 717 height 387
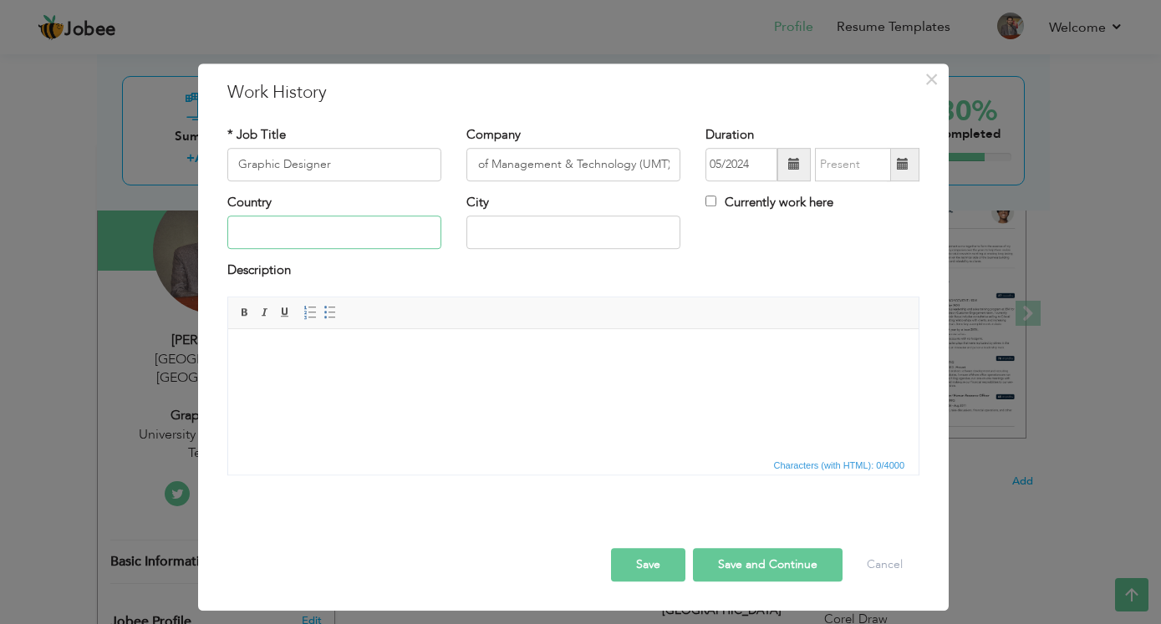
click at [387, 236] on input "text" at bounding box center [334, 233] width 214 height 33
type input "[GEOGRAPHIC_DATA]"
click at [522, 235] on input "text" at bounding box center [573, 233] width 214 height 33
type input "[GEOGRAPHIC_DATA]"
click at [660, 569] on button "Save" at bounding box center [648, 564] width 74 height 33
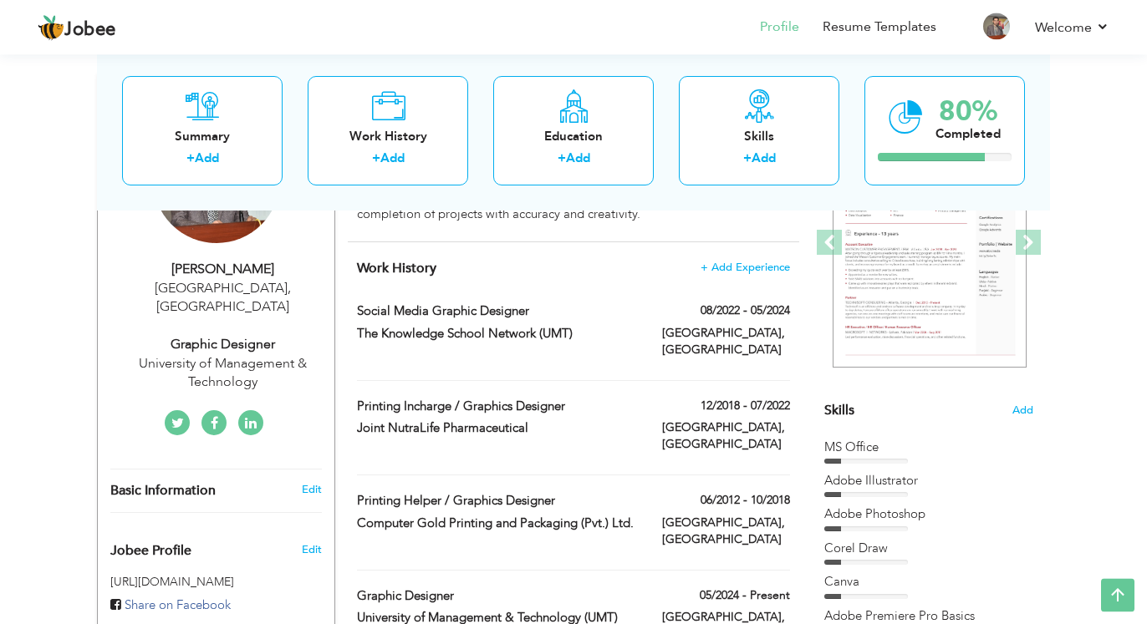
scroll to position [198, 0]
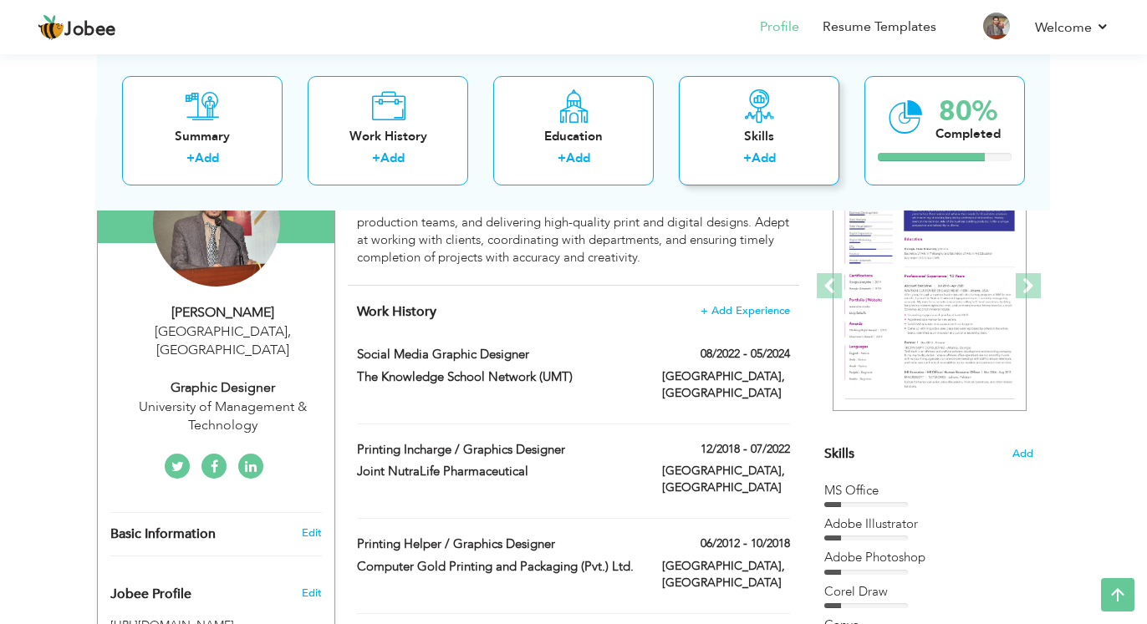
click at [758, 137] on div "Skills" at bounding box center [759, 136] width 134 height 18
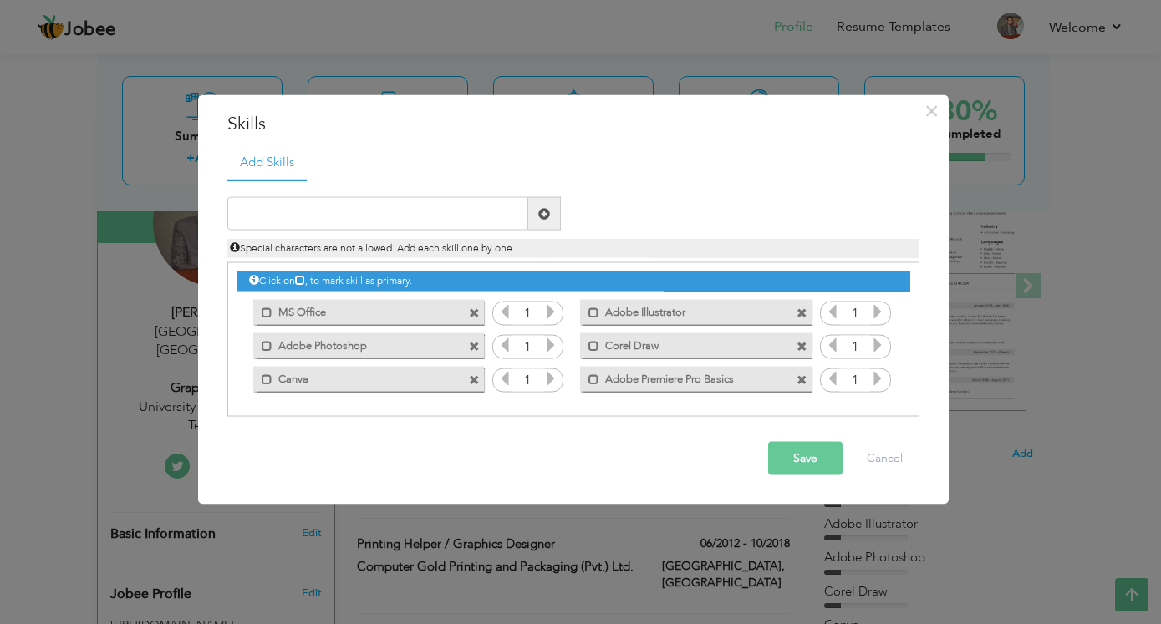
click at [805, 384] on span at bounding box center [802, 379] width 11 height 11
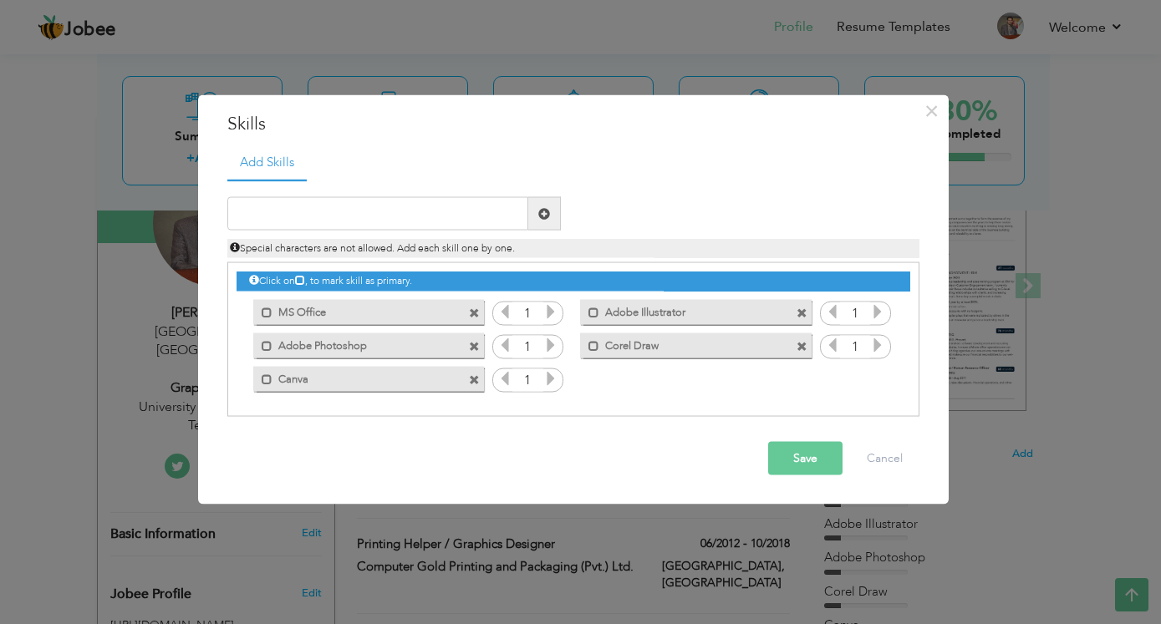
click at [477, 385] on span at bounding box center [474, 379] width 11 height 11
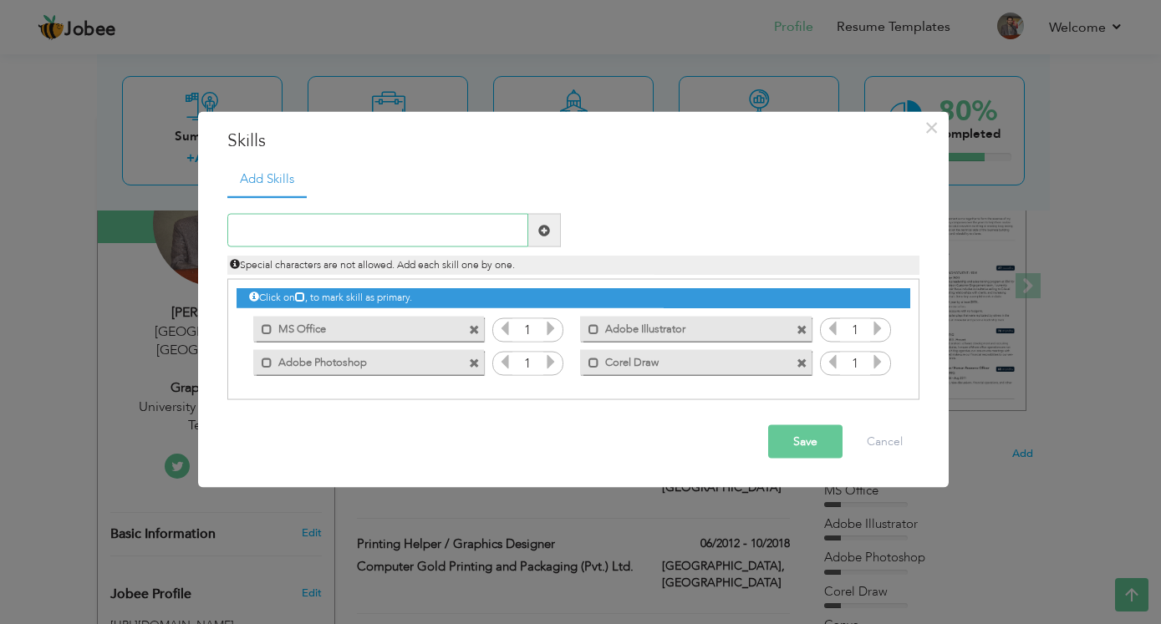
click at [397, 227] on input "text" at bounding box center [377, 230] width 301 height 33
paste input "Offset, Digital & Screen Printing Operations"
type input "Offset, Digital & Screen Printing Operations"
click at [545, 235] on span at bounding box center [544, 230] width 12 height 12
click at [490, 232] on input "text" at bounding box center [377, 230] width 301 height 33
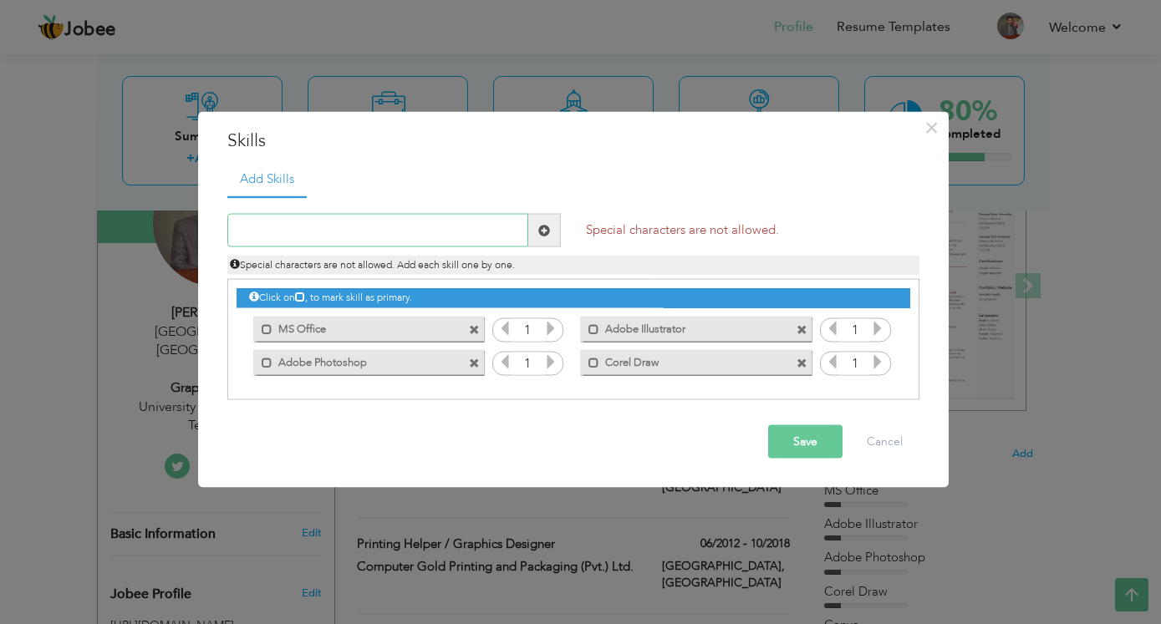
paste input "Offset, Digital & Screen Printing Operations"
drag, startPoint x: 314, startPoint y: 235, endPoint x: 357, endPoint y: 238, distance: 42.8
click at [357, 238] on input "Offset, Digital & Screen Printing Operations" at bounding box center [377, 230] width 301 height 33
click at [409, 229] on input "Offset, Digital Printing Operations" at bounding box center [377, 230] width 301 height 33
type input "Offset, Digital Printing Operations"
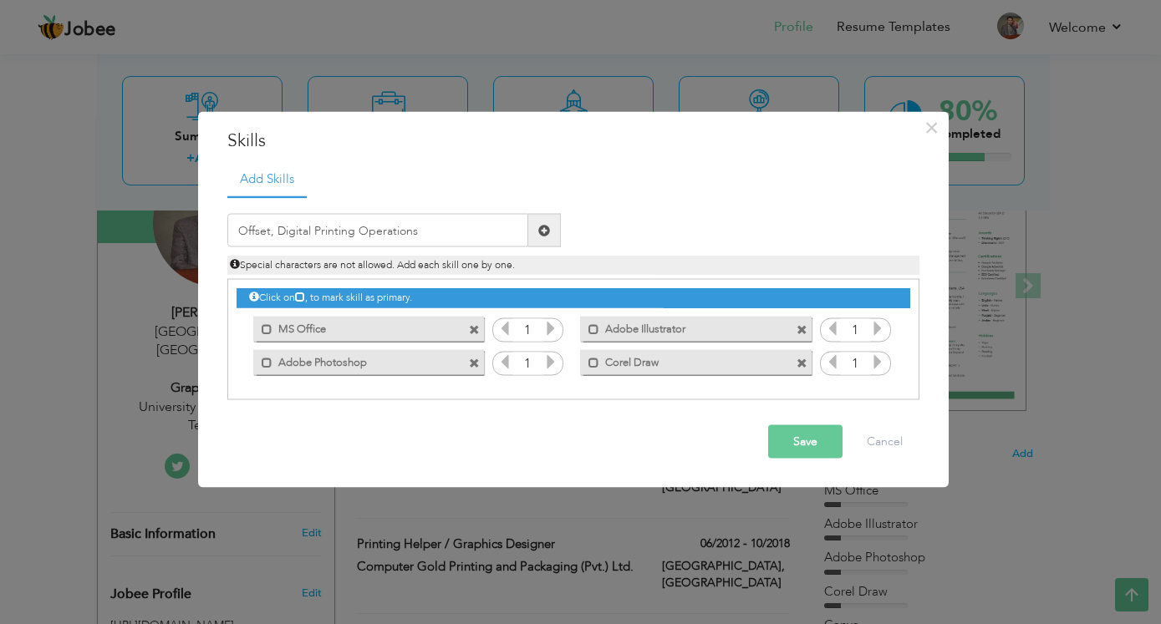
click at [540, 232] on span at bounding box center [544, 230] width 12 height 12
click at [475, 226] on input "text" at bounding box center [377, 230] width 301 height 33
paste input "Offset, Digital & Screen Printing Operations"
click at [271, 235] on input "Offset, Digital & Screen Printing Operations" at bounding box center [377, 230] width 301 height 33
click at [314, 228] on input "Offset Digital & Screen Printing Operations" at bounding box center [377, 230] width 301 height 33
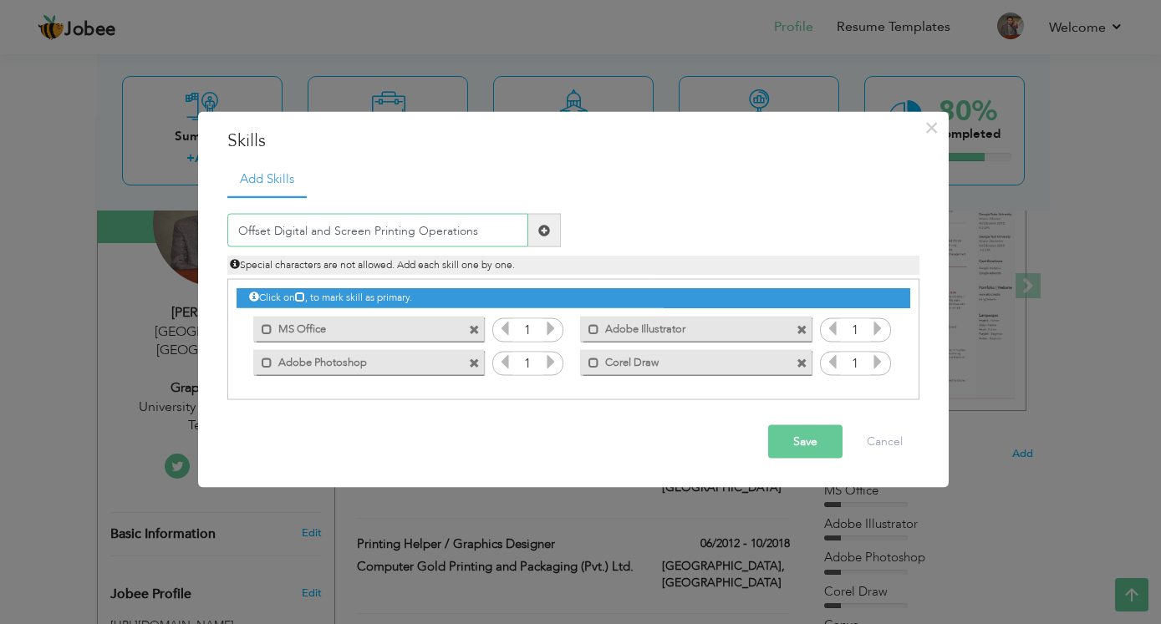
type input "Offset Digital and Screen Printing Operations"
click at [542, 229] on span at bounding box center [544, 230] width 12 height 12
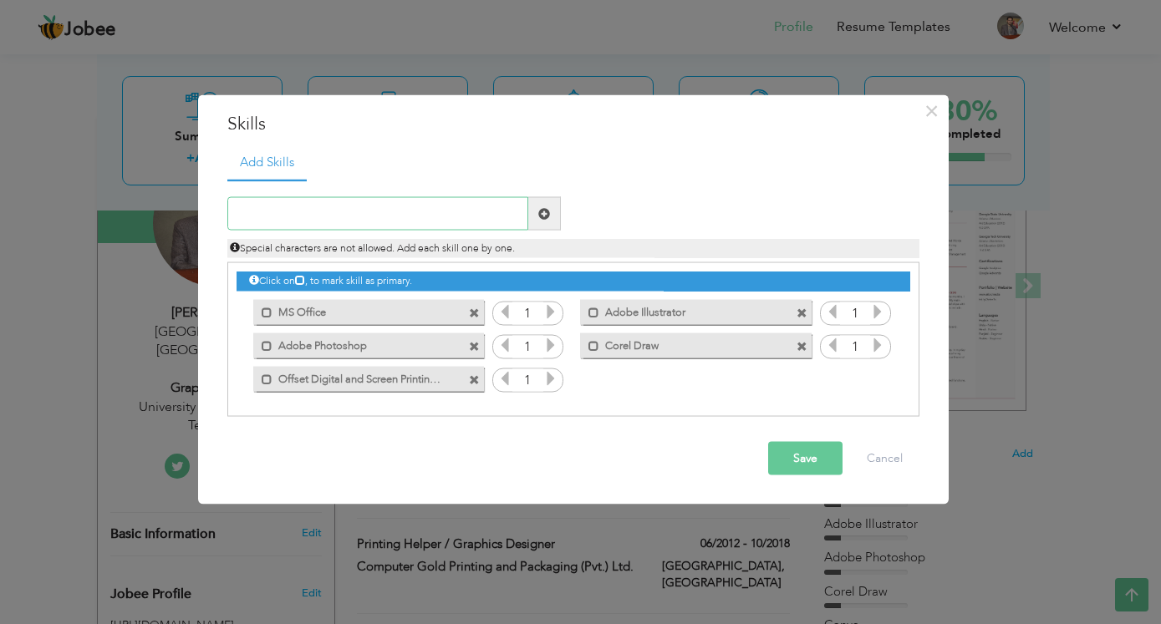
click at [387, 222] on input "text" at bounding box center [377, 213] width 301 height 33
paste input "Staff Supervision & Workflow Planning"
type input "Staff Supervision & Workflow Planning"
click at [538, 214] on span at bounding box center [544, 213] width 33 height 33
click at [378, 210] on input "text" at bounding box center [377, 213] width 301 height 33
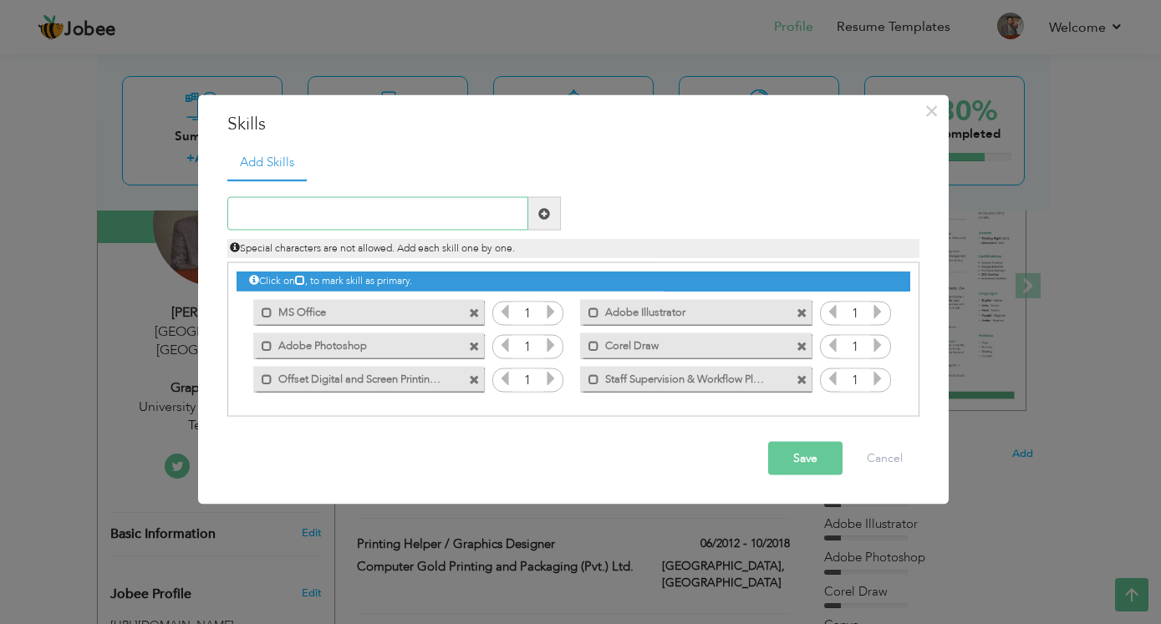
paste input "Quality Control & Color Calibration"
type input "Quality Control & Color Calibration"
click at [551, 212] on span at bounding box center [544, 213] width 33 height 33
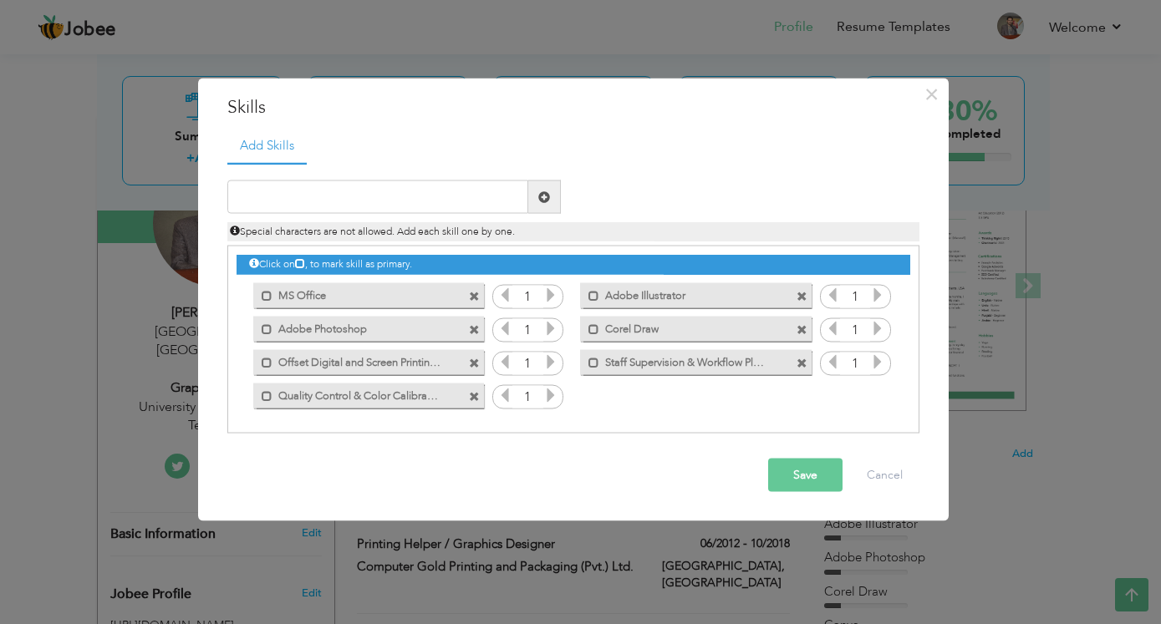
click at [779, 471] on button "Save" at bounding box center [805, 475] width 74 height 33
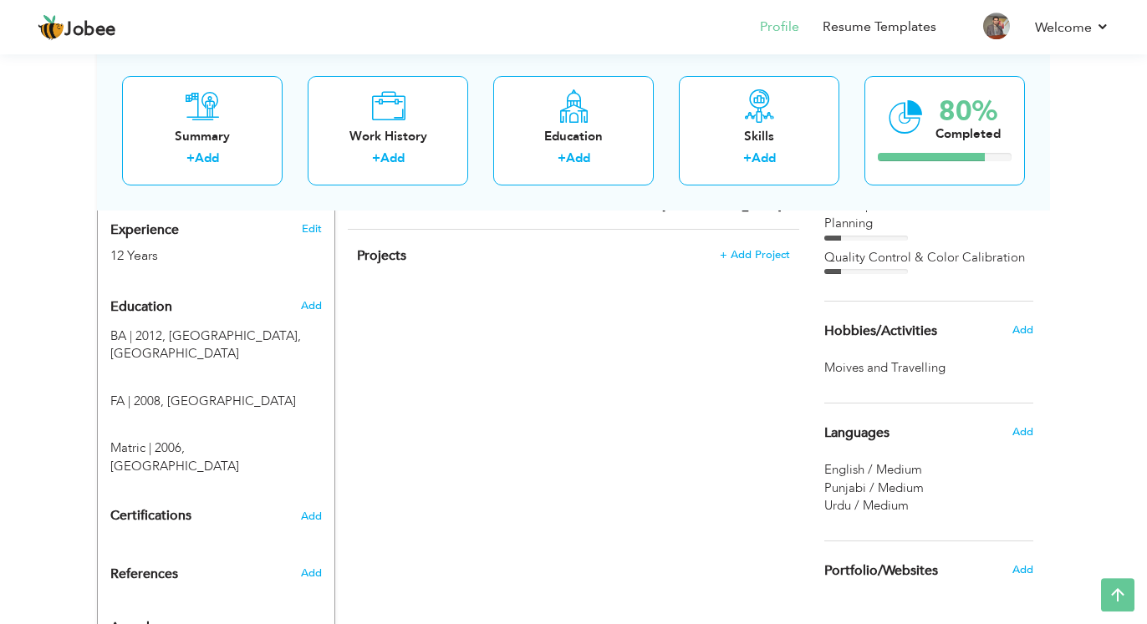
scroll to position [716, 0]
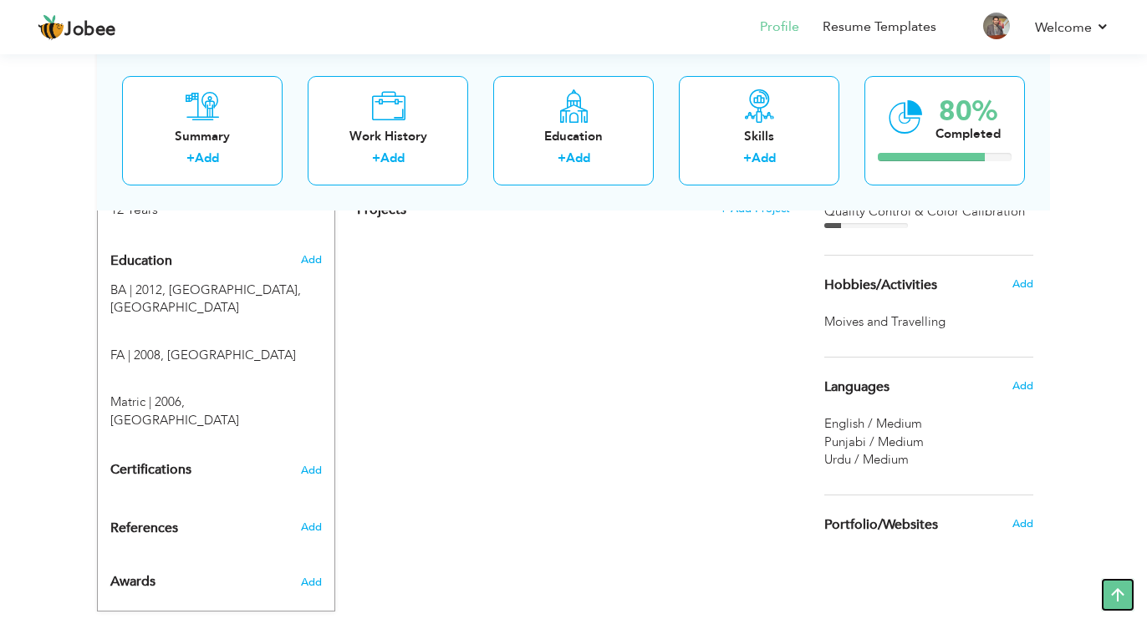
click at [1123, 599] on icon at bounding box center [1117, 594] width 33 height 33
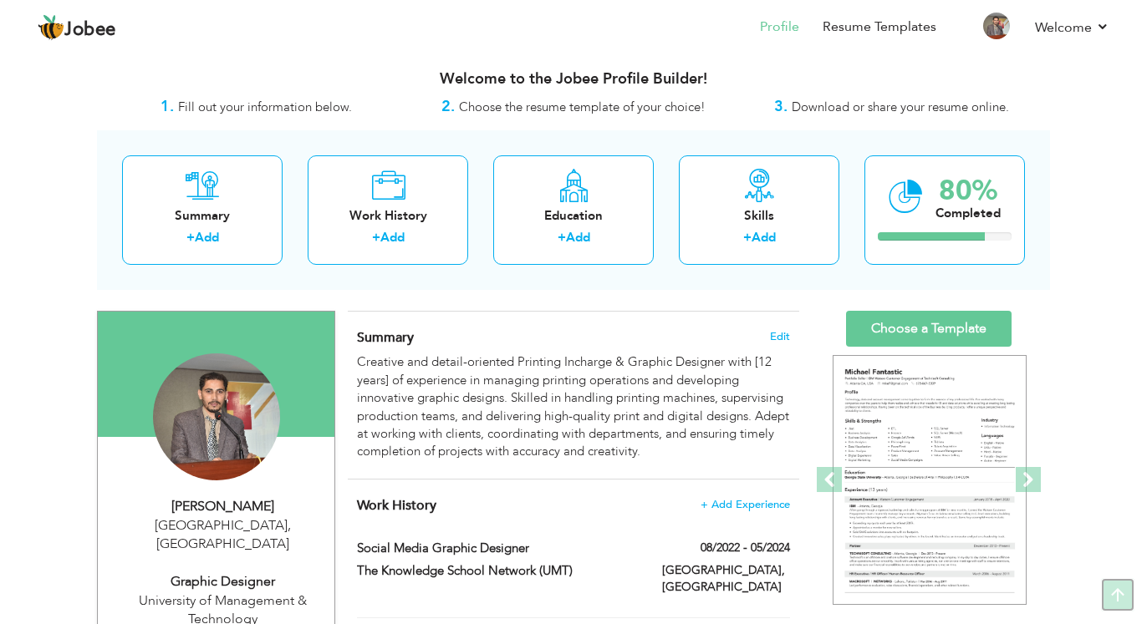
scroll to position [0, 0]
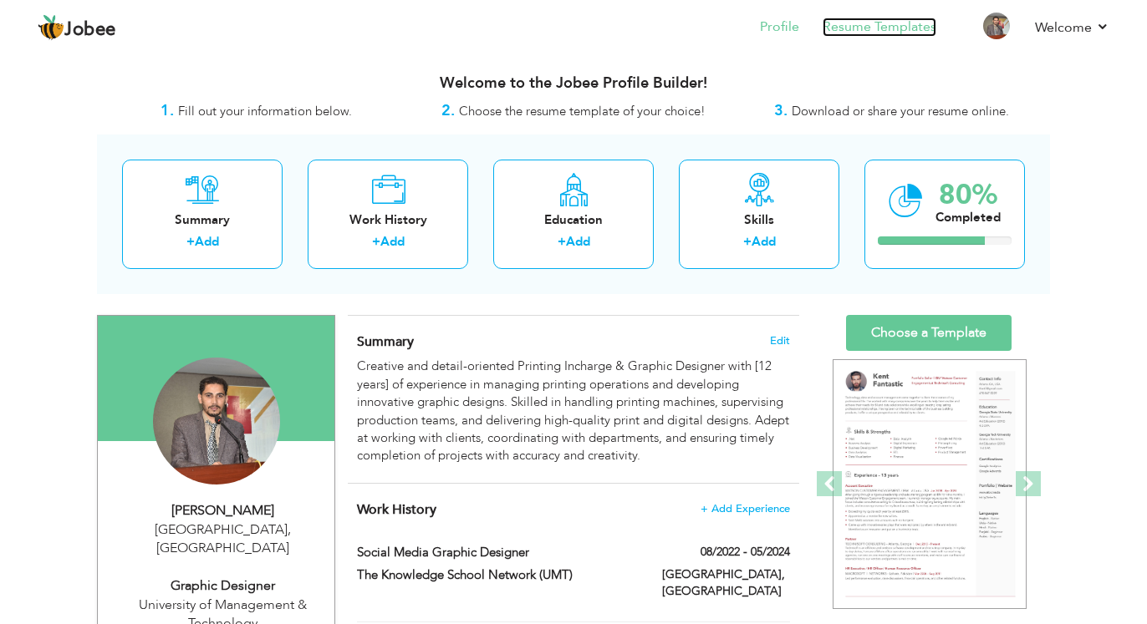
click at [898, 28] on link "Resume Templates" at bounding box center [880, 27] width 114 height 19
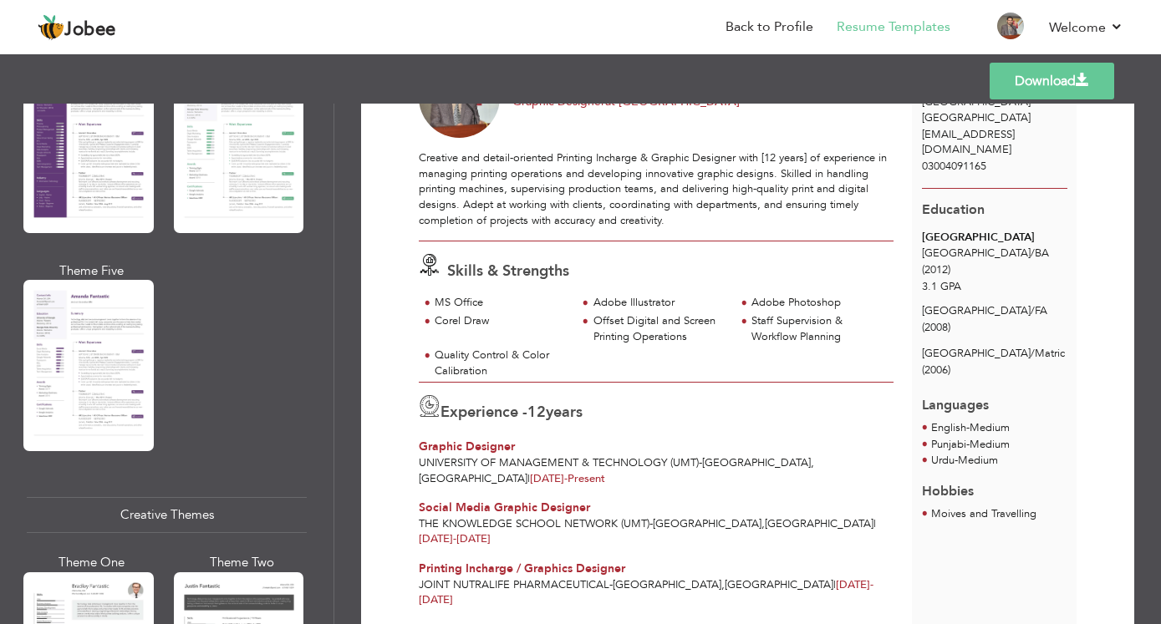
scroll to position [1404, 0]
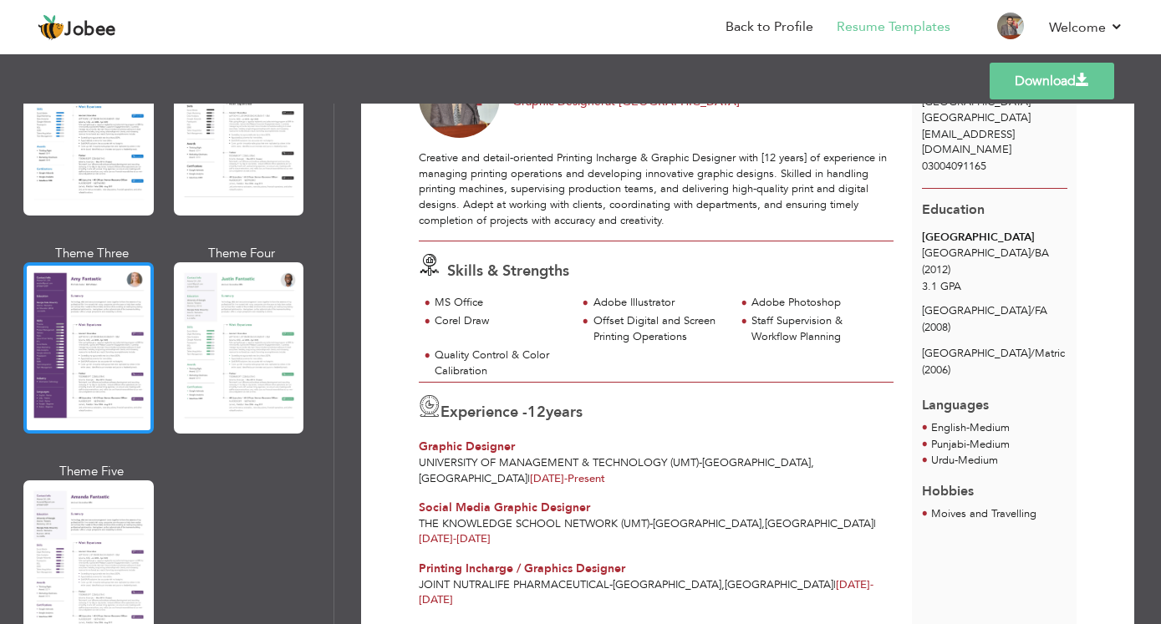
click at [94, 306] on div at bounding box center [88, 347] width 130 height 171
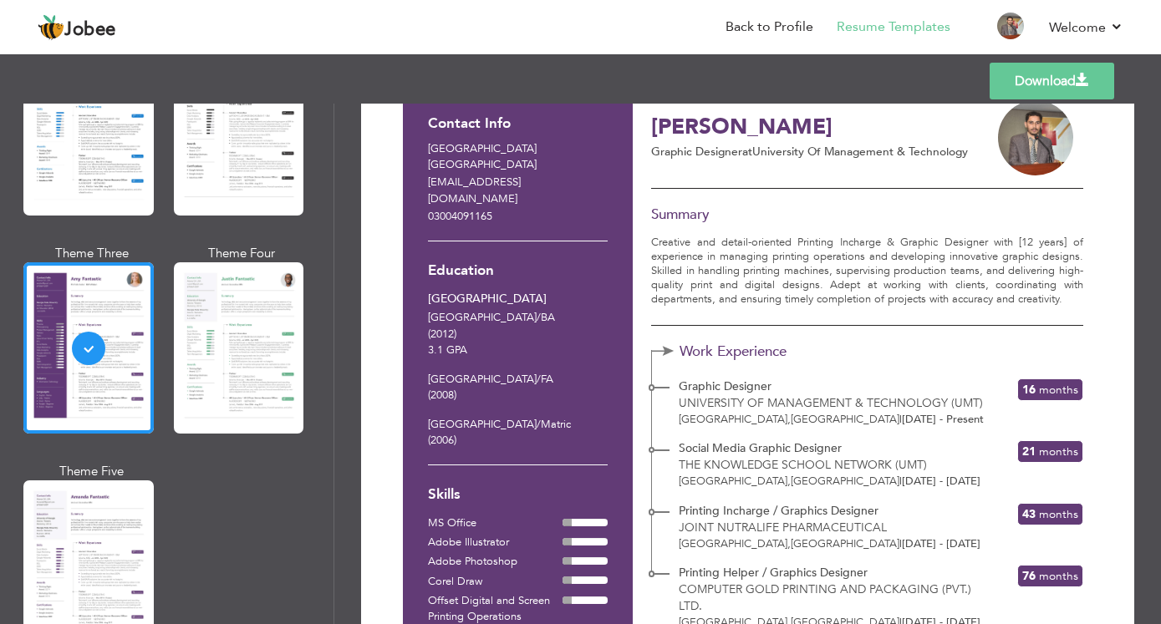
scroll to position [0, 0]
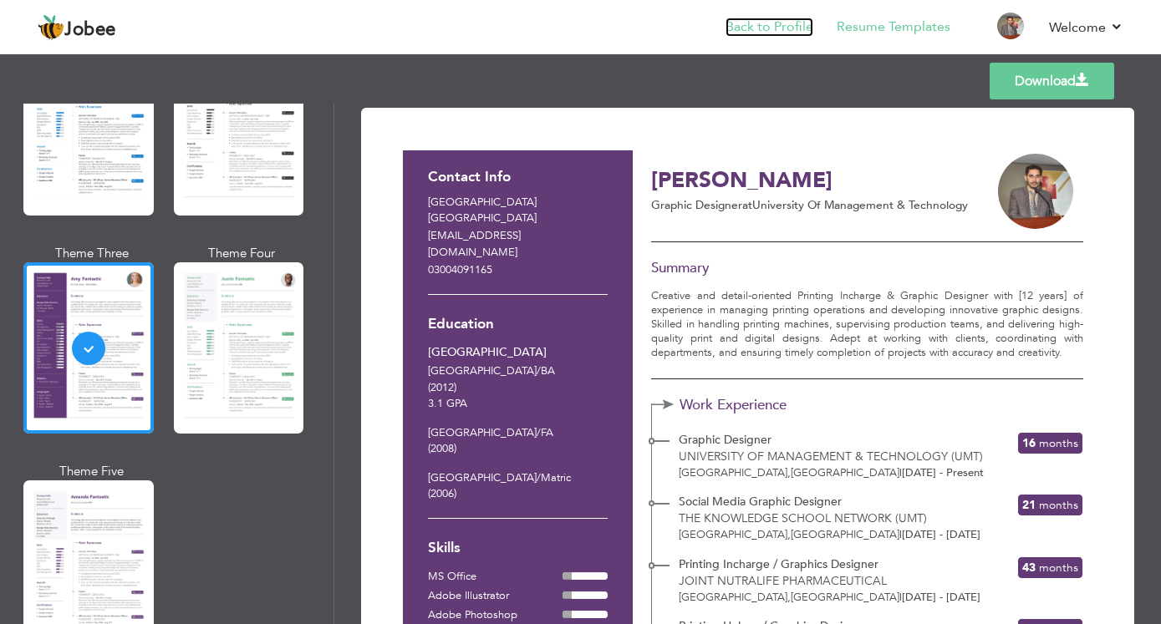
click at [763, 34] on link "Back to Profile" at bounding box center [770, 27] width 88 height 19
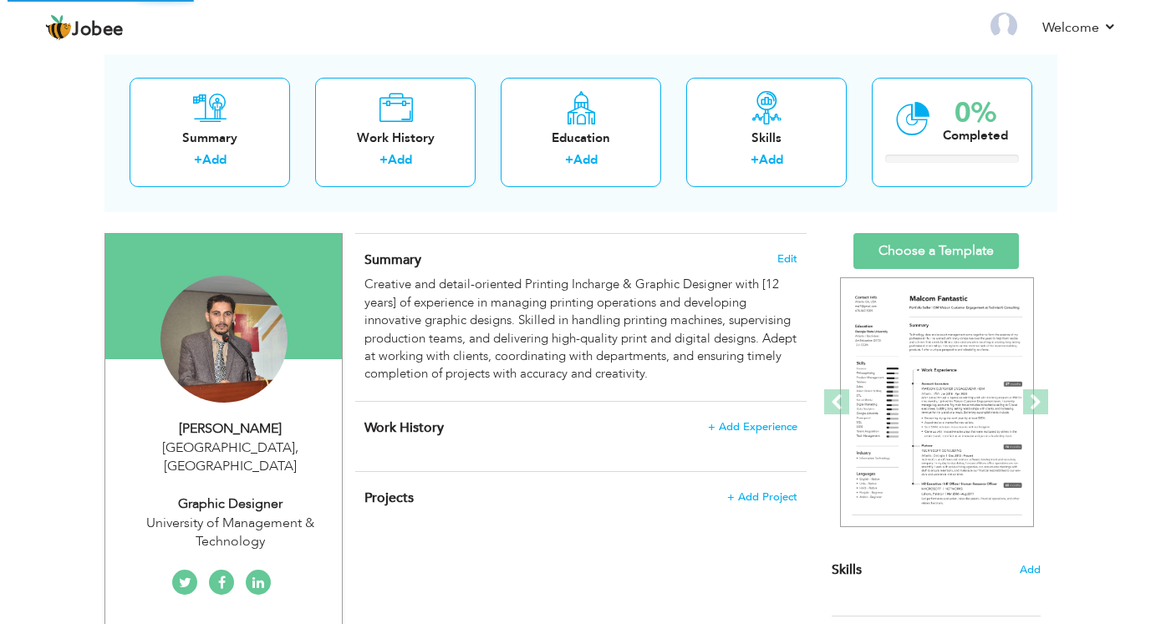
scroll to position [171, 0]
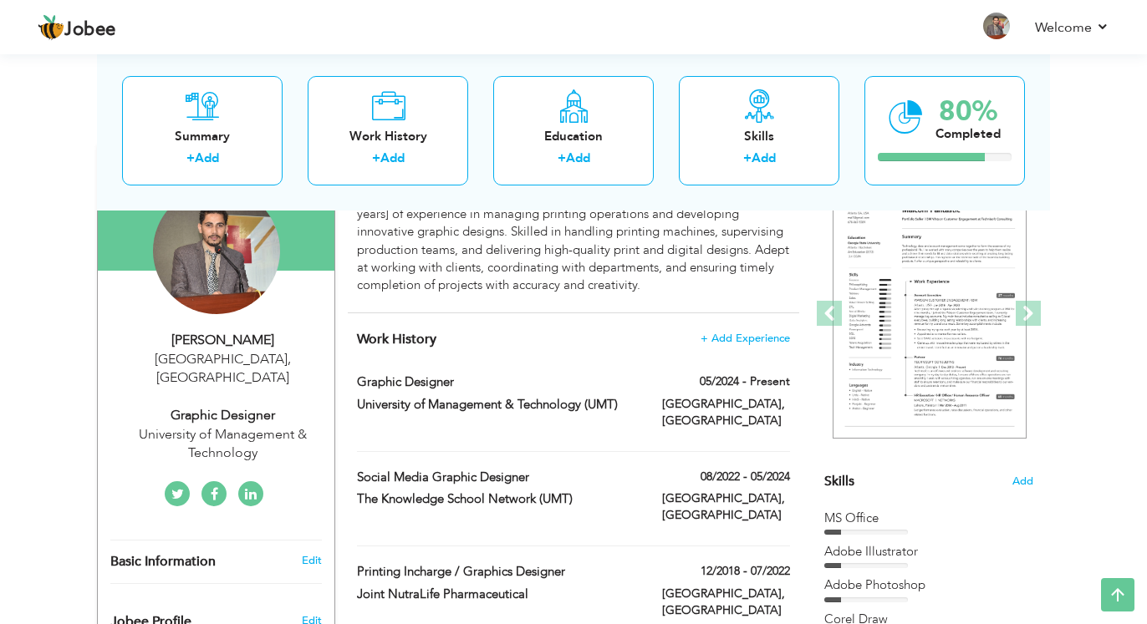
click at [201, 406] on div "Graphic Designer" at bounding box center [222, 415] width 224 height 19
type input "[PERSON_NAME]"
type input "Raza"
type input "03004091165"
select select "number:166"
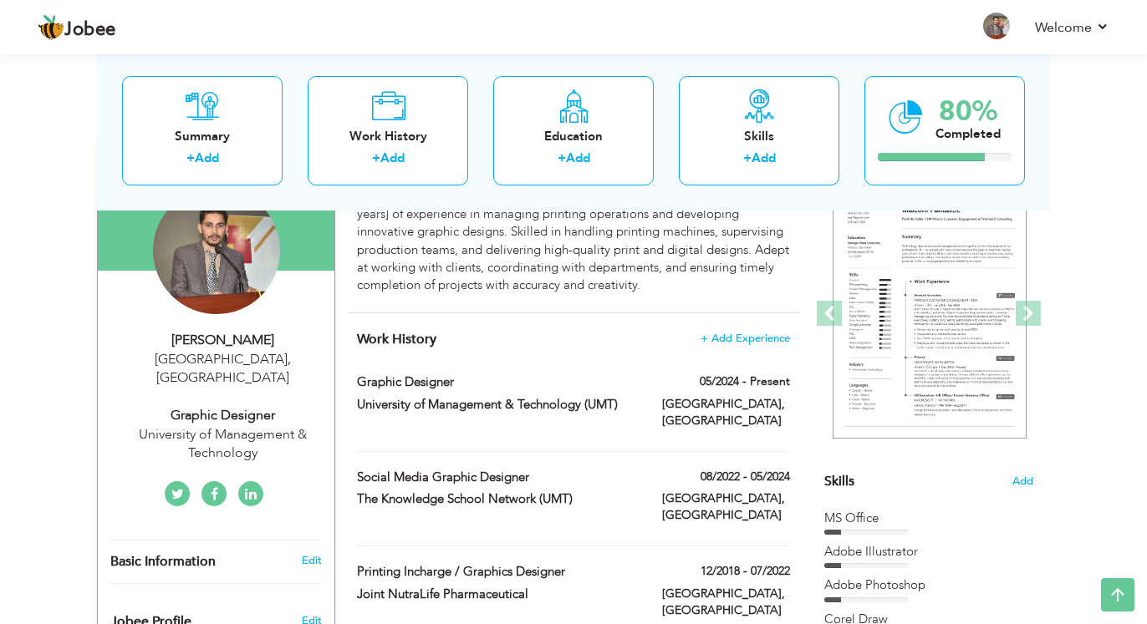
type input "[GEOGRAPHIC_DATA]"
select select "number:14"
type input "University of Management & Technology"
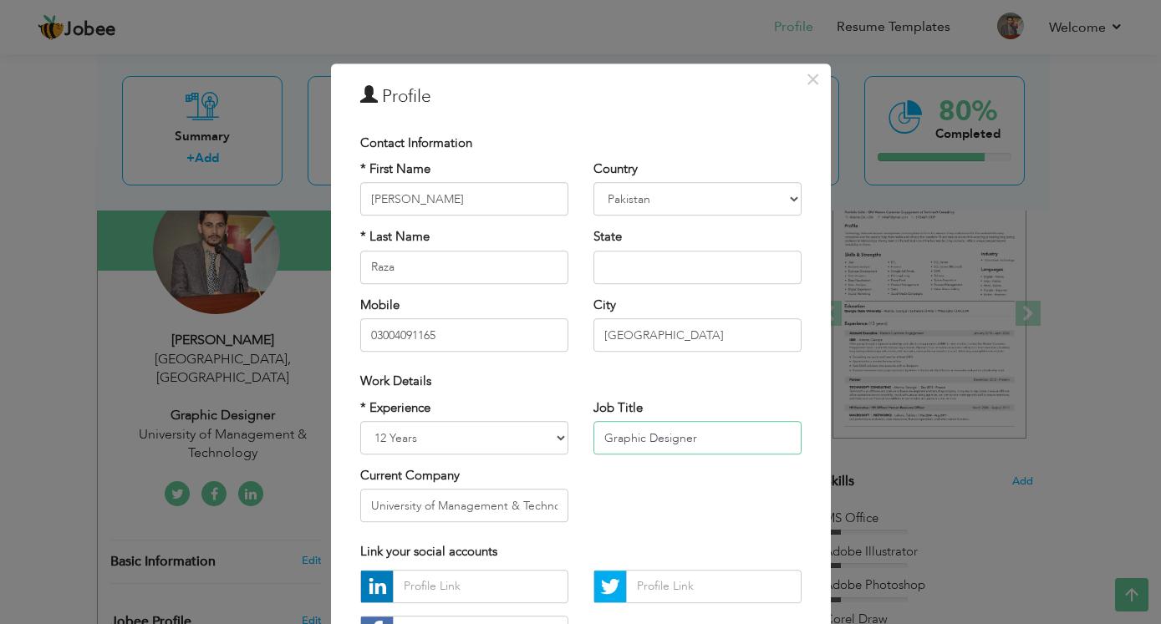
click at [594, 440] on input "Graphic Designer" at bounding box center [698, 437] width 208 height 33
click at [600, 442] on input "Graphic Designer" at bounding box center [698, 437] width 208 height 33
paste input "Printing Incharge & Graphic Designer"
paste input "text"
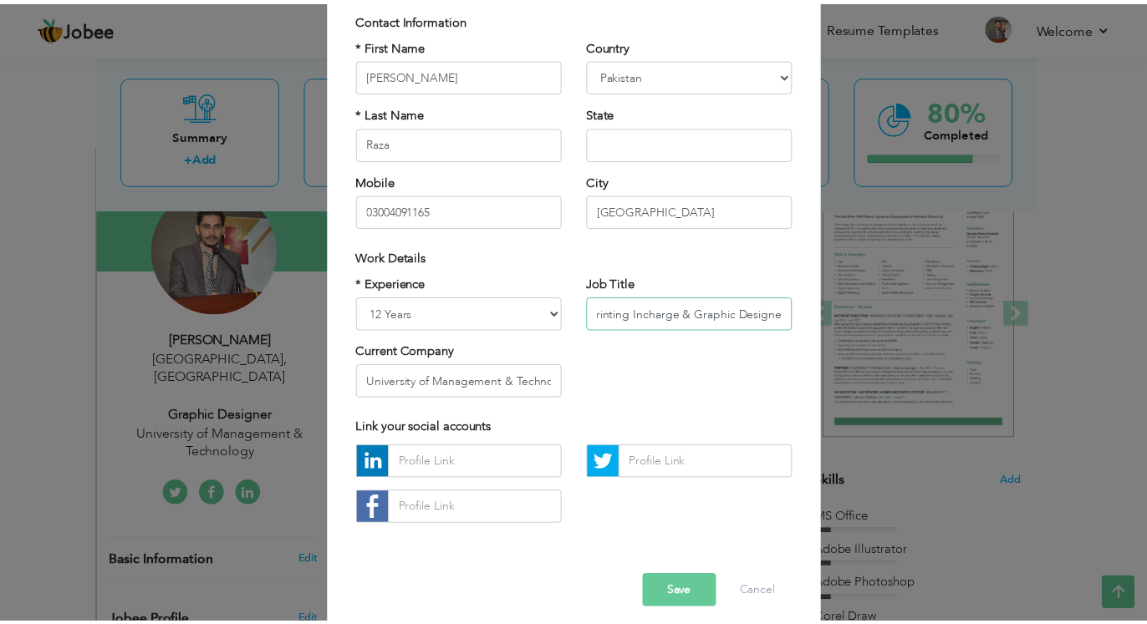
scroll to position [139, 0]
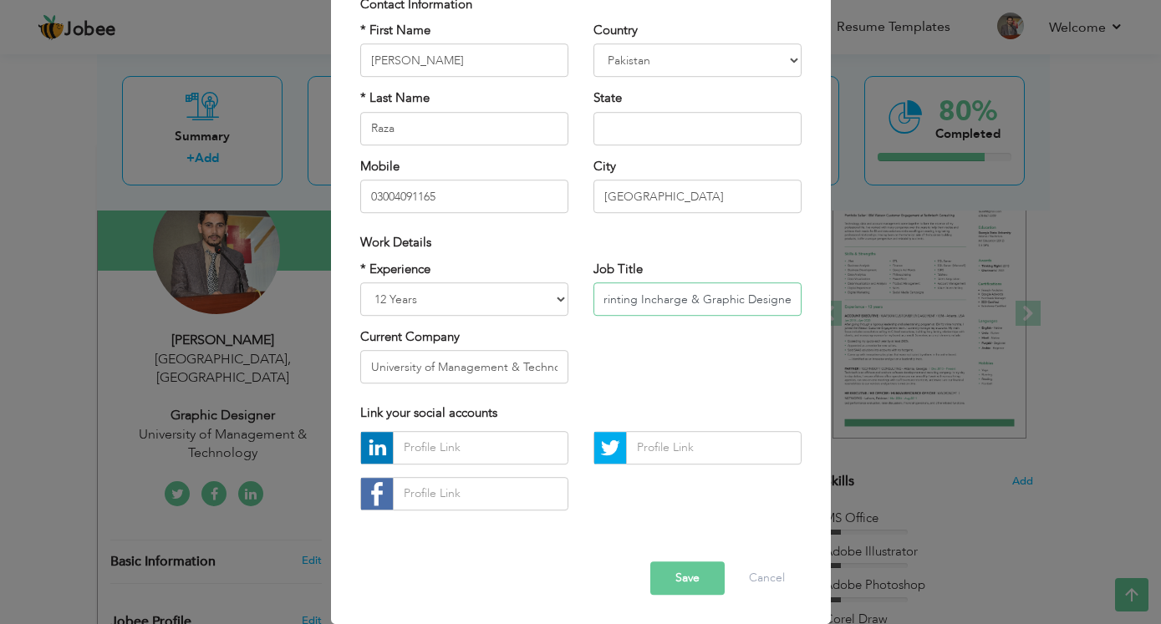
type input "Printing Incharge & Graphic Designer"
click at [663, 568] on button "Save" at bounding box center [687, 578] width 74 height 33
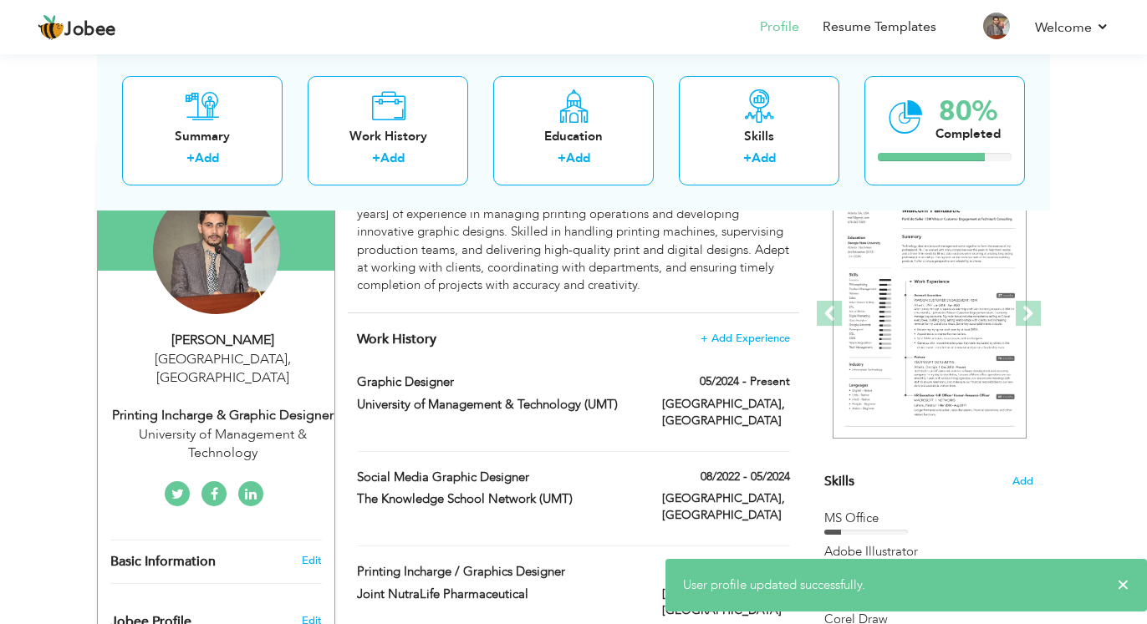
scroll to position [0, 0]
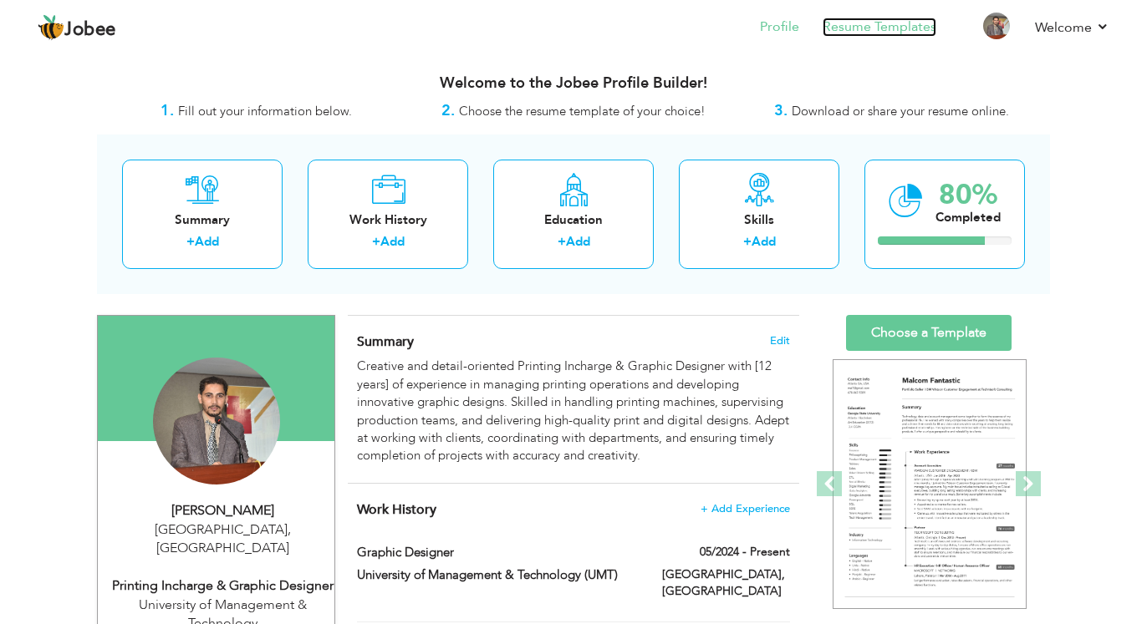
click at [855, 26] on link "Resume Templates" at bounding box center [880, 27] width 114 height 19
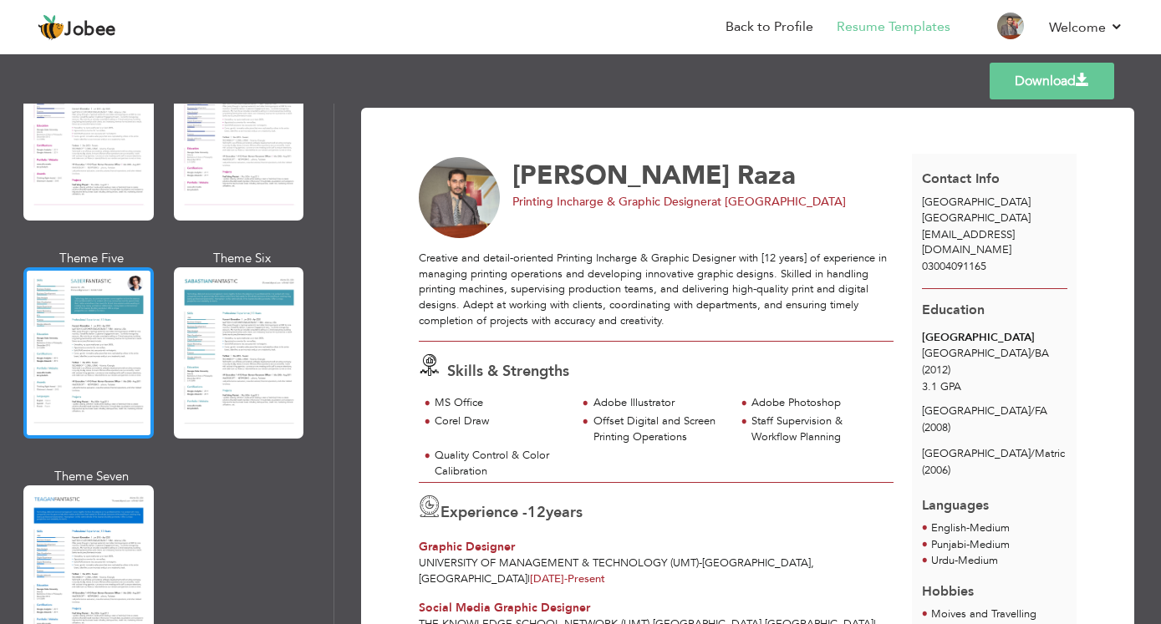
scroll to position [2305, 0]
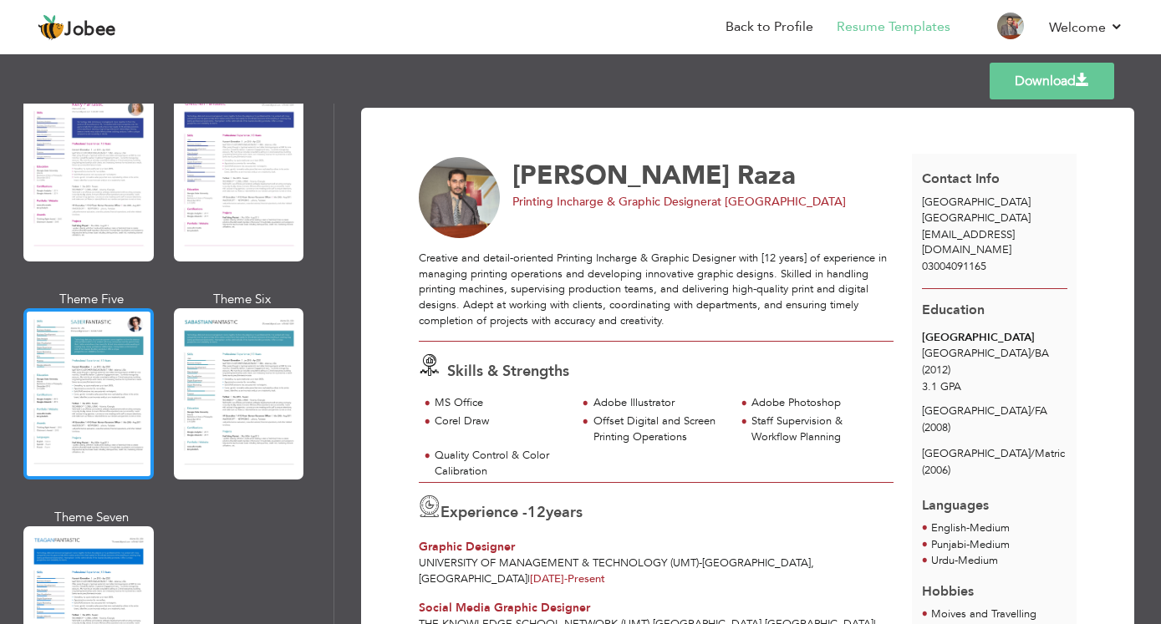
click at [74, 311] on div at bounding box center [88, 393] width 130 height 171
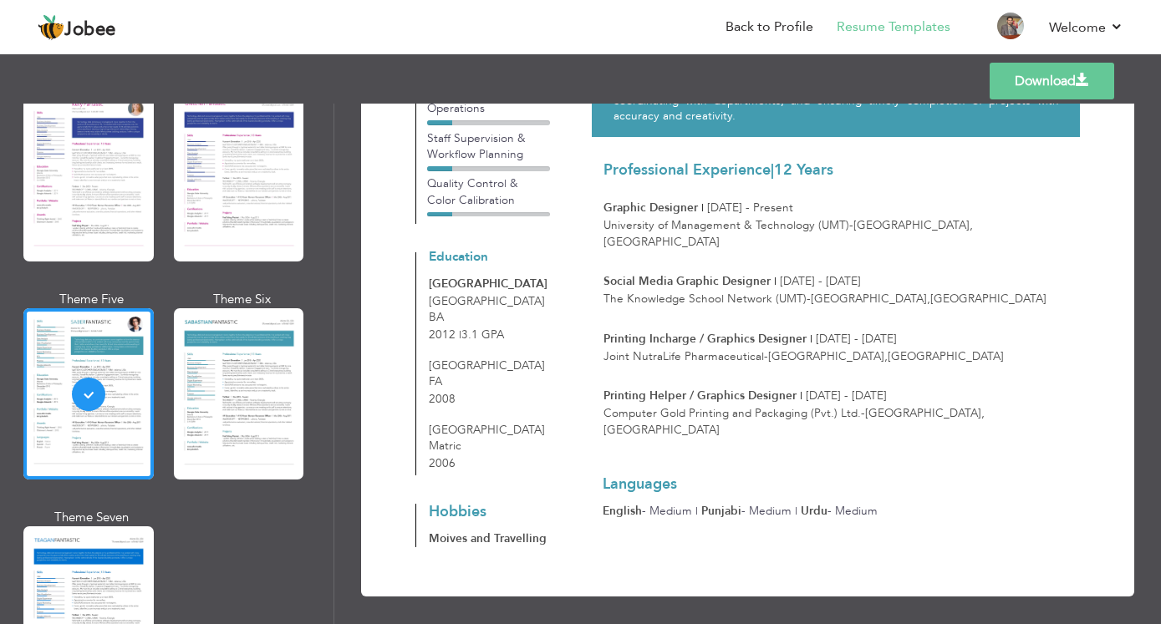
scroll to position [264, 0]
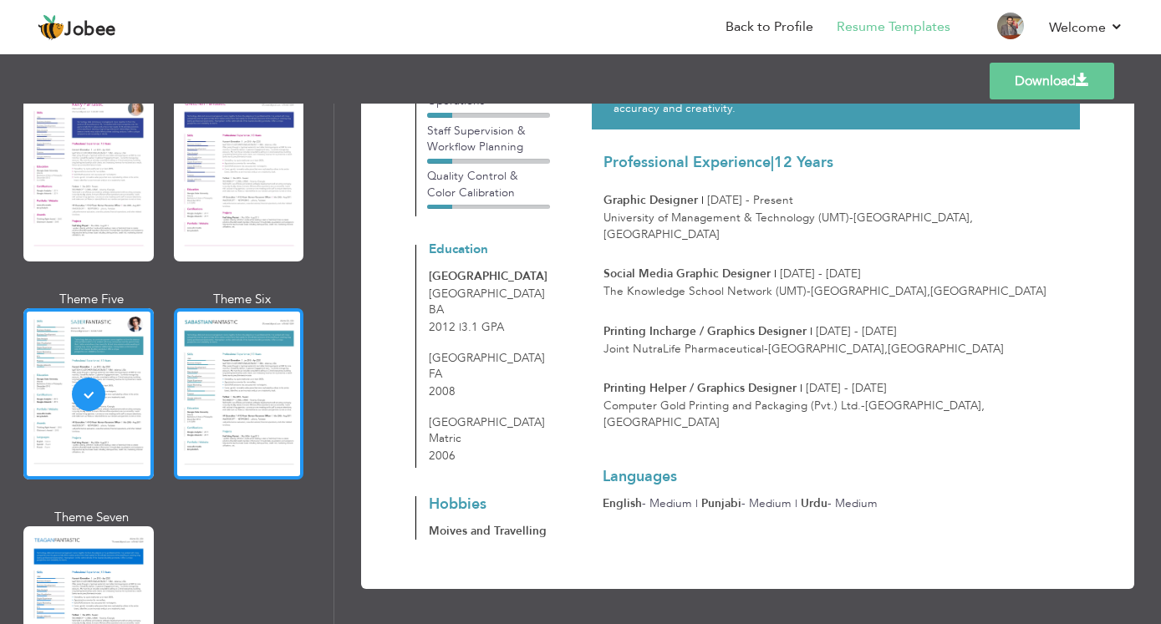
click at [175, 308] on div at bounding box center [239, 393] width 130 height 171
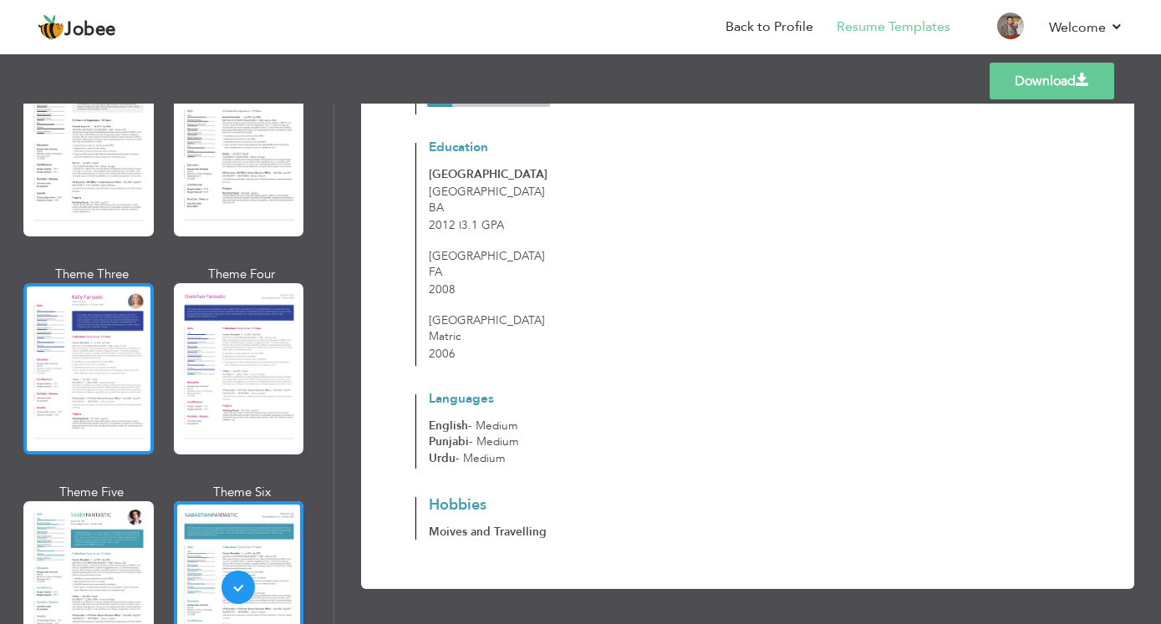
scroll to position [2105, 0]
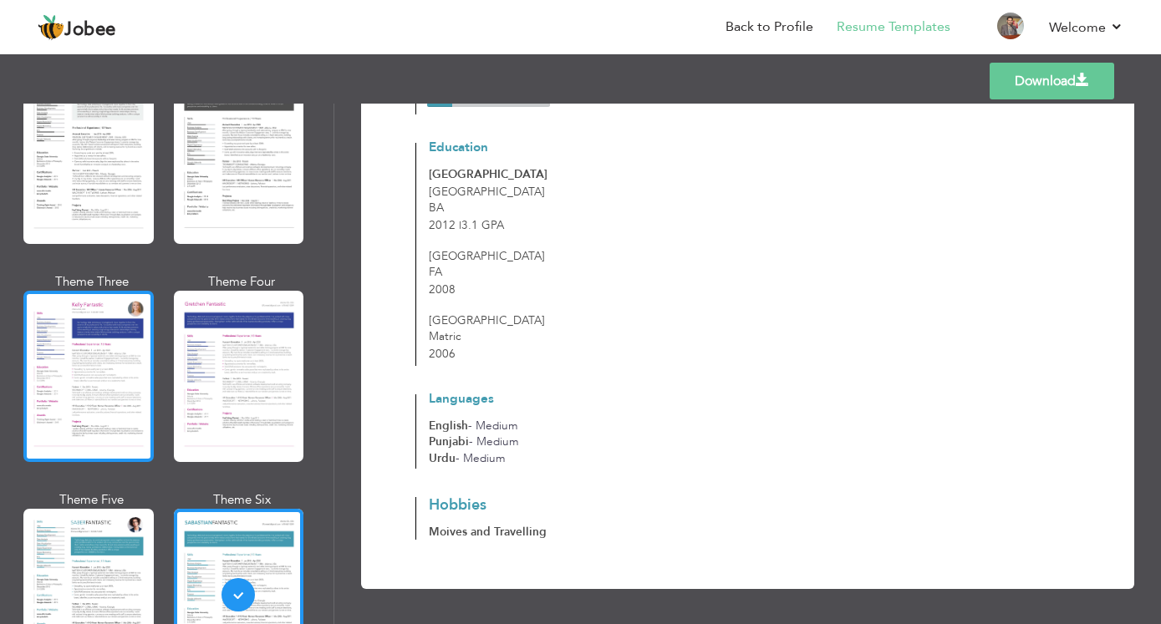
click at [96, 291] on div at bounding box center [88, 376] width 130 height 171
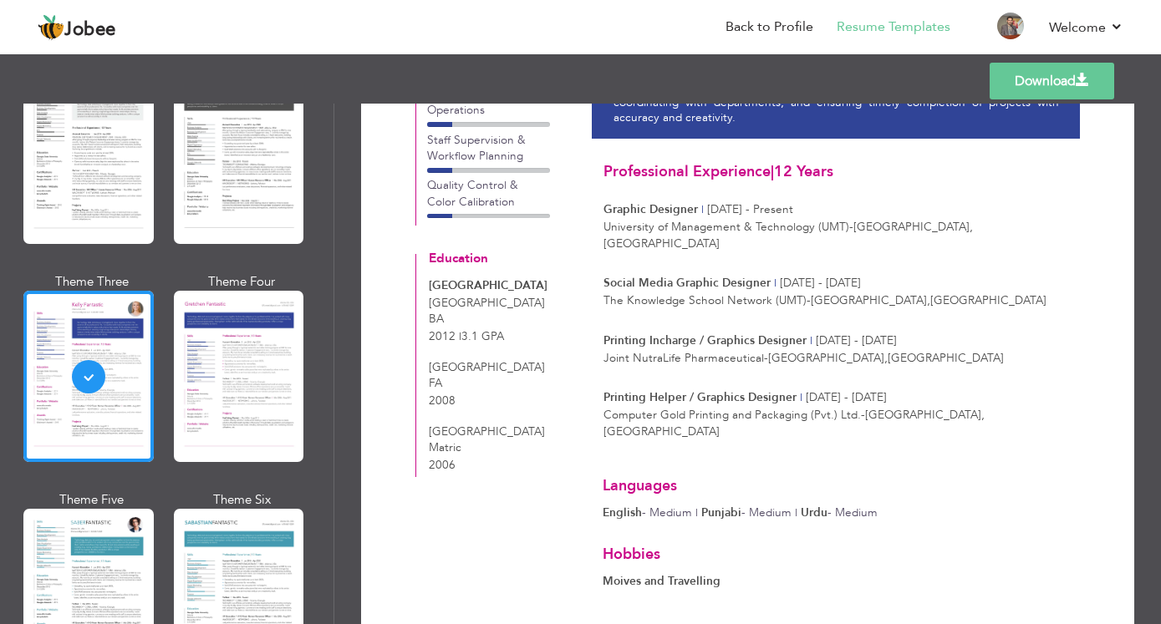
scroll to position [267, 0]
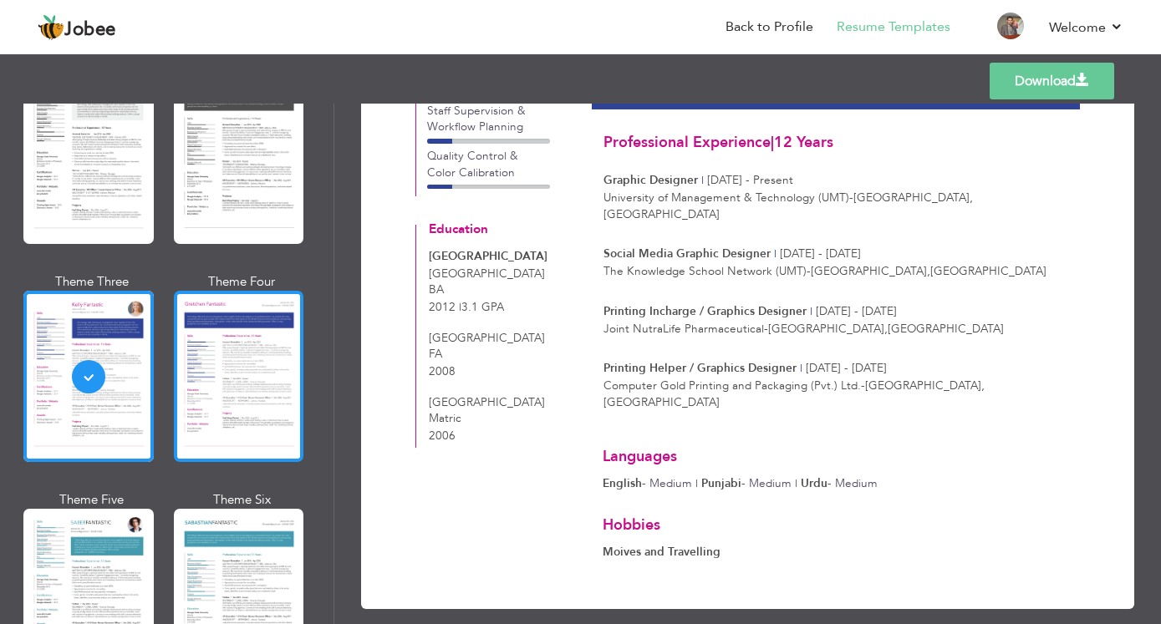
click at [250, 295] on div at bounding box center [239, 376] width 130 height 171
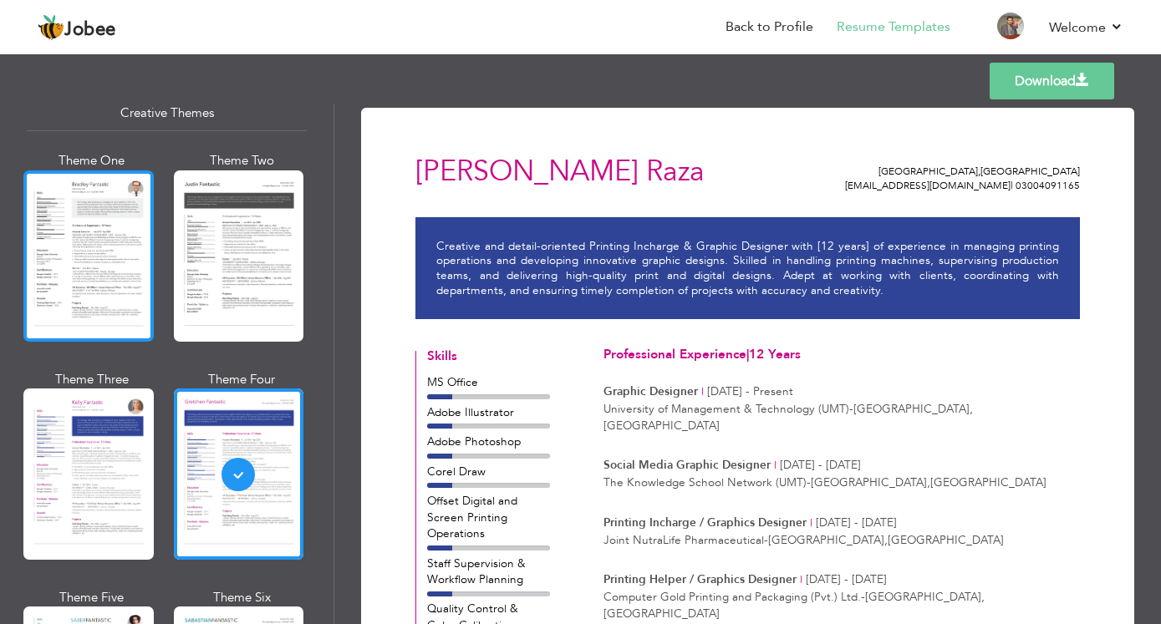
scroll to position [1904, 0]
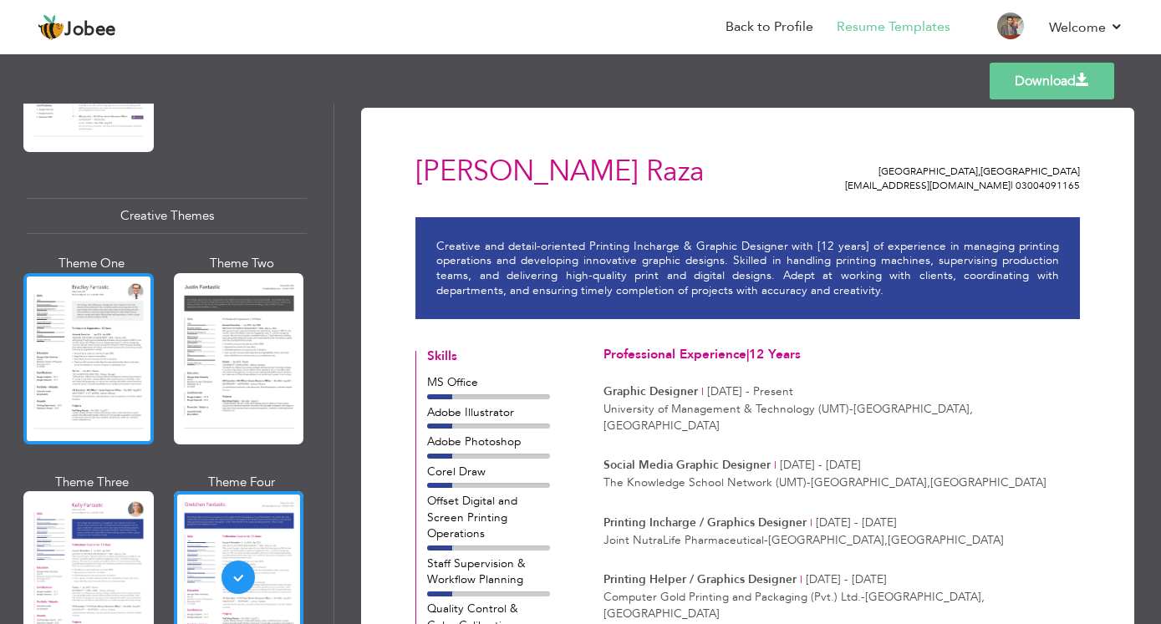
click at [71, 283] on div at bounding box center [88, 358] width 130 height 171
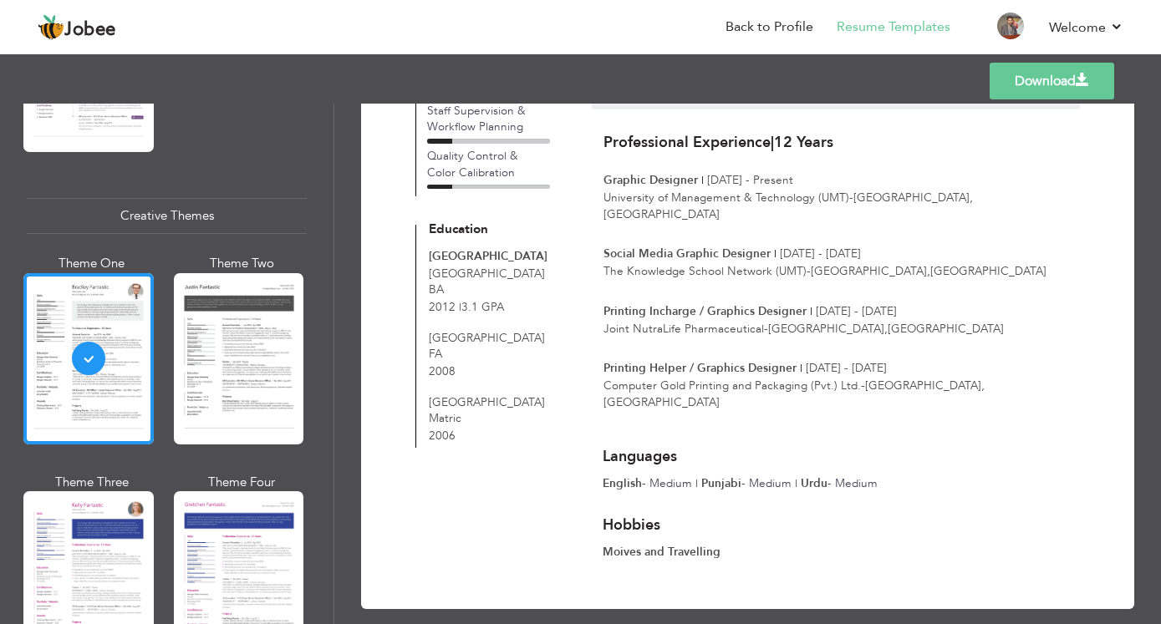
scroll to position [0, 0]
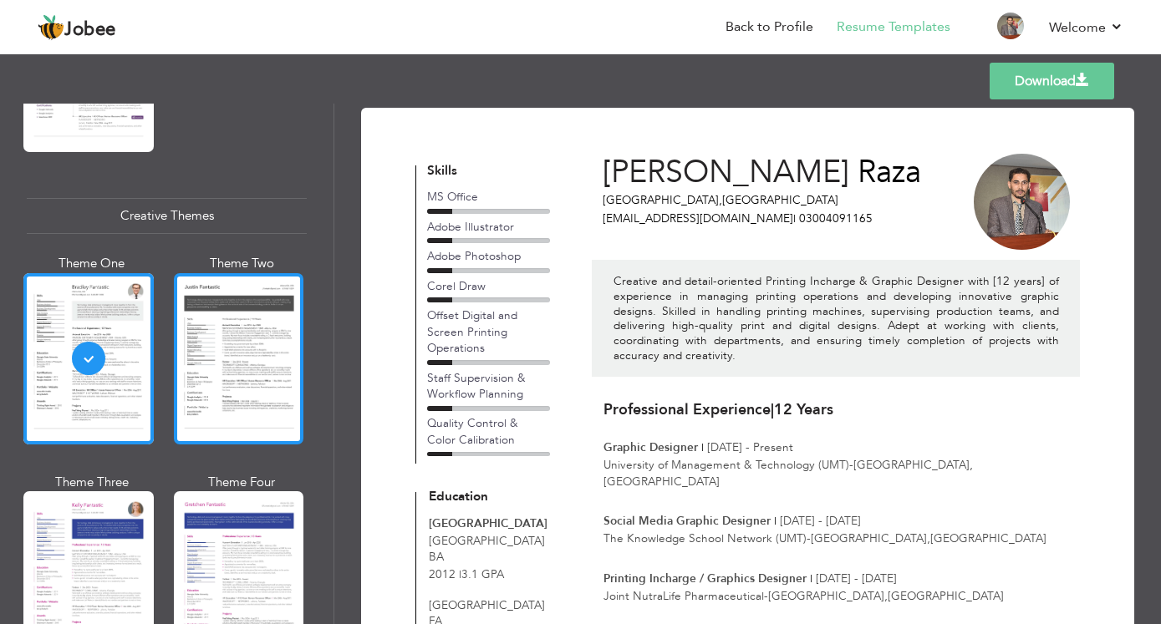
click at [234, 273] on div at bounding box center [239, 358] width 130 height 171
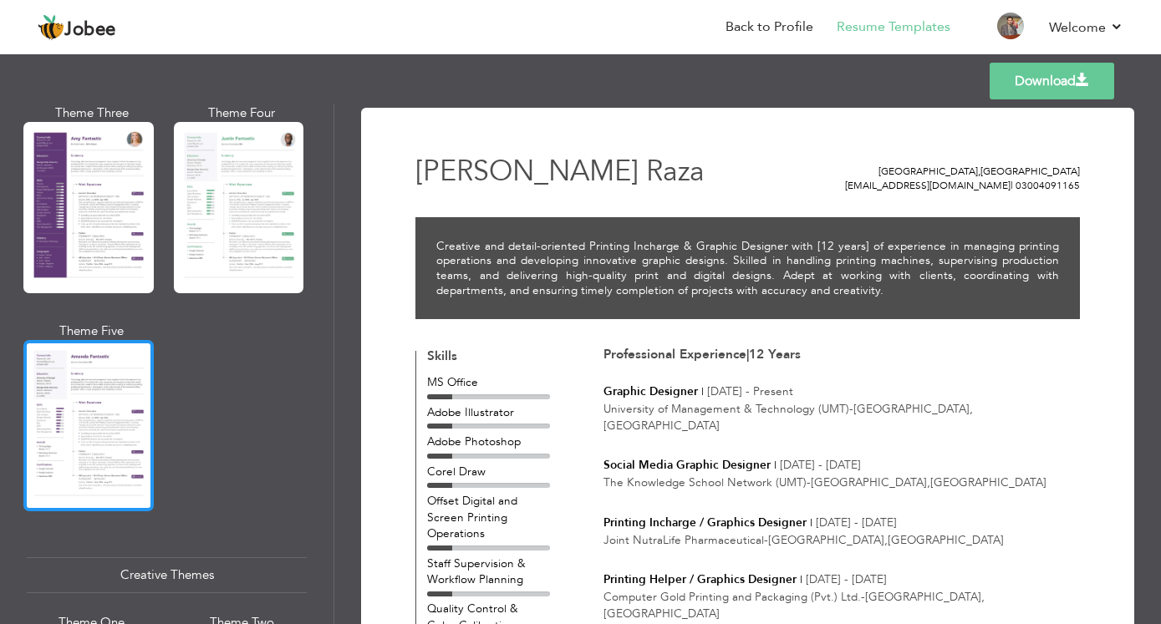
scroll to position [1503, 0]
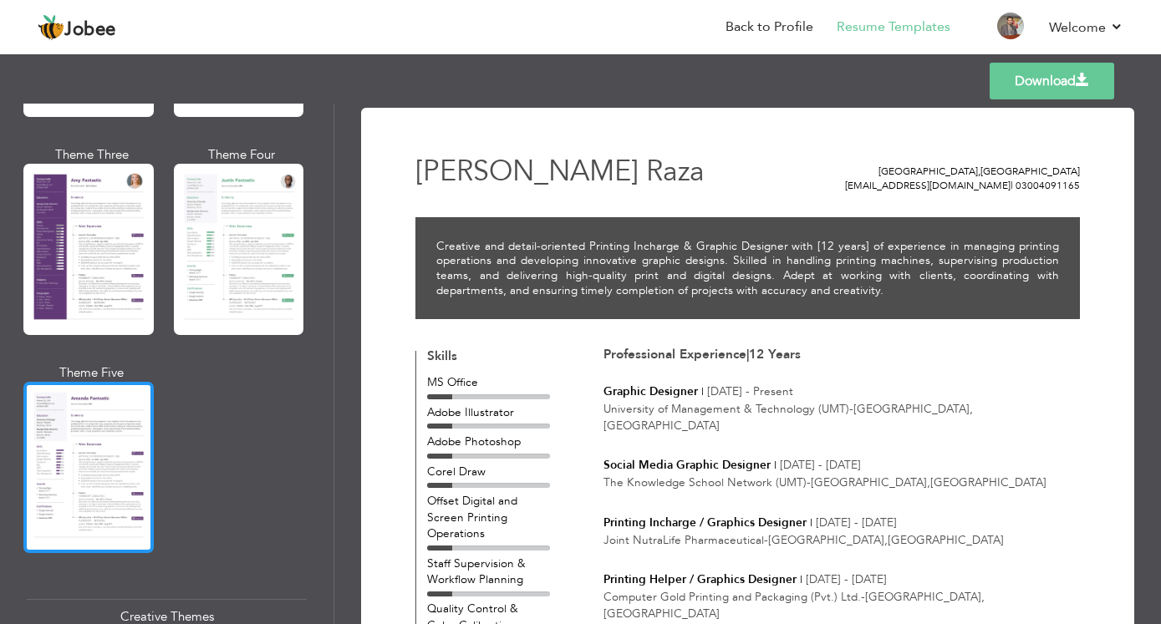
click at [105, 382] on div at bounding box center [88, 467] width 130 height 171
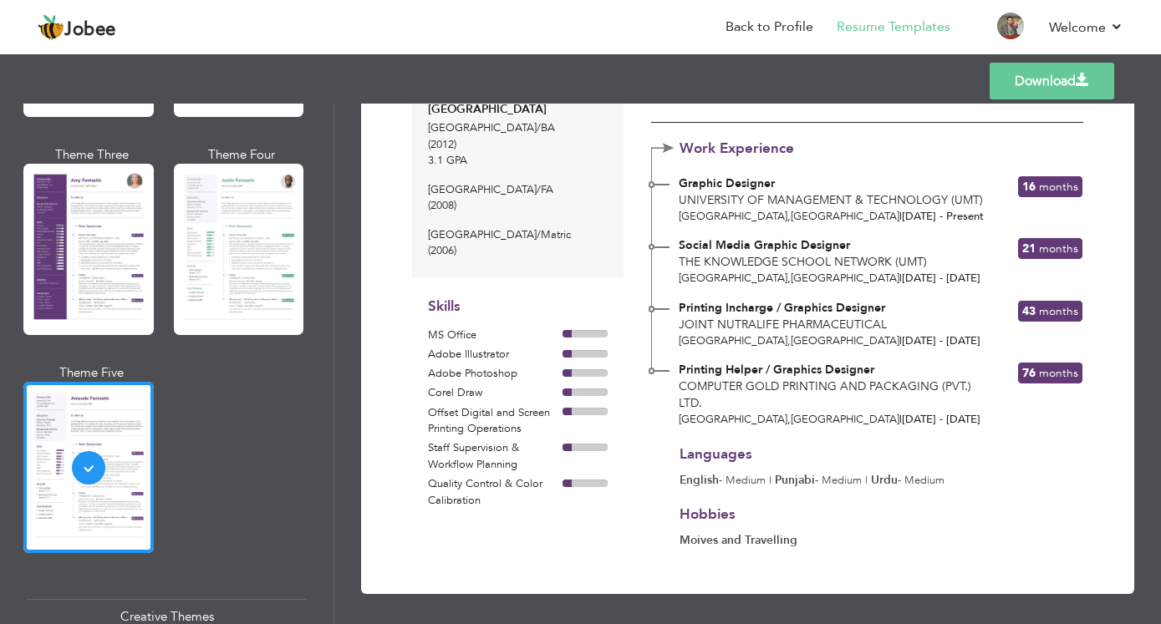
scroll to position [280, 0]
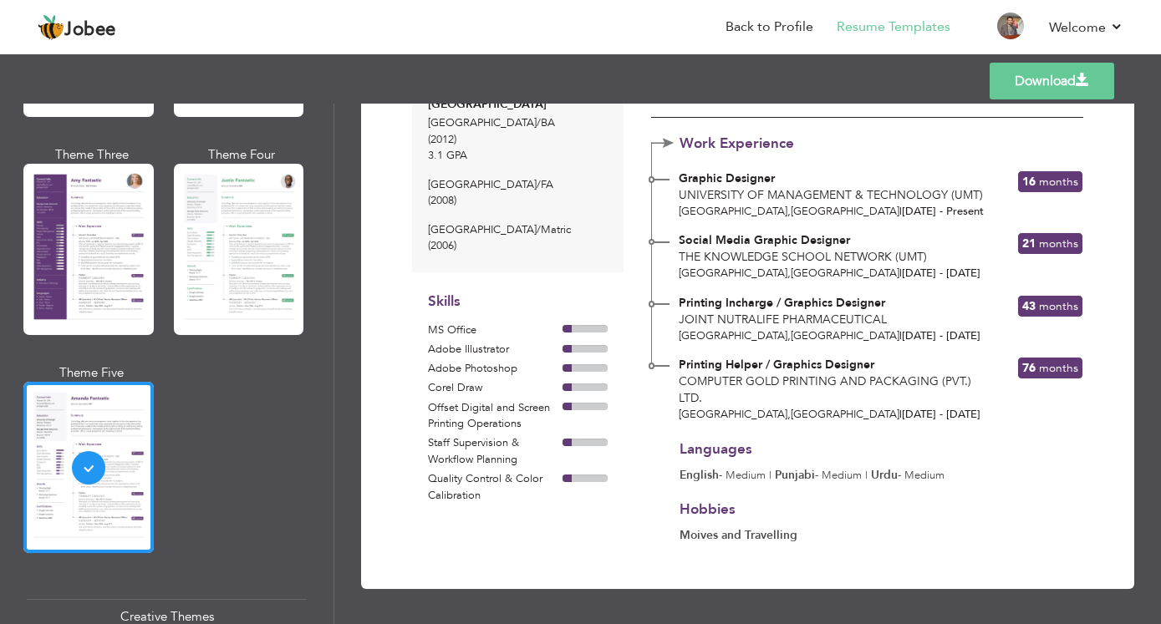
click at [1036, 85] on link "Download" at bounding box center [1052, 81] width 125 height 37
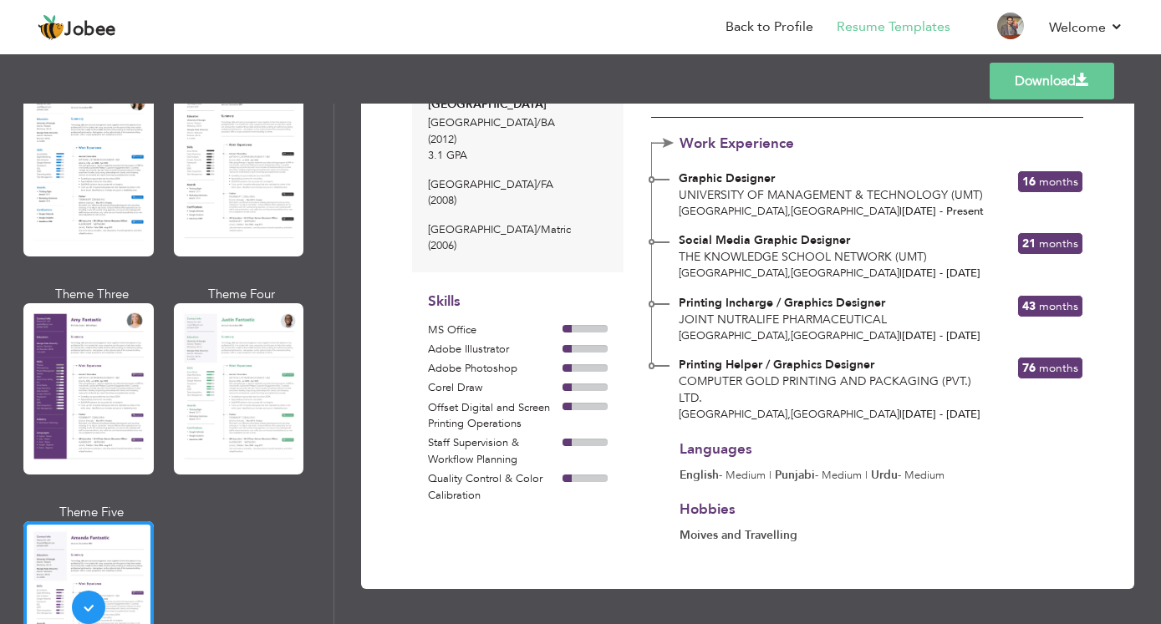
scroll to position [1403, 0]
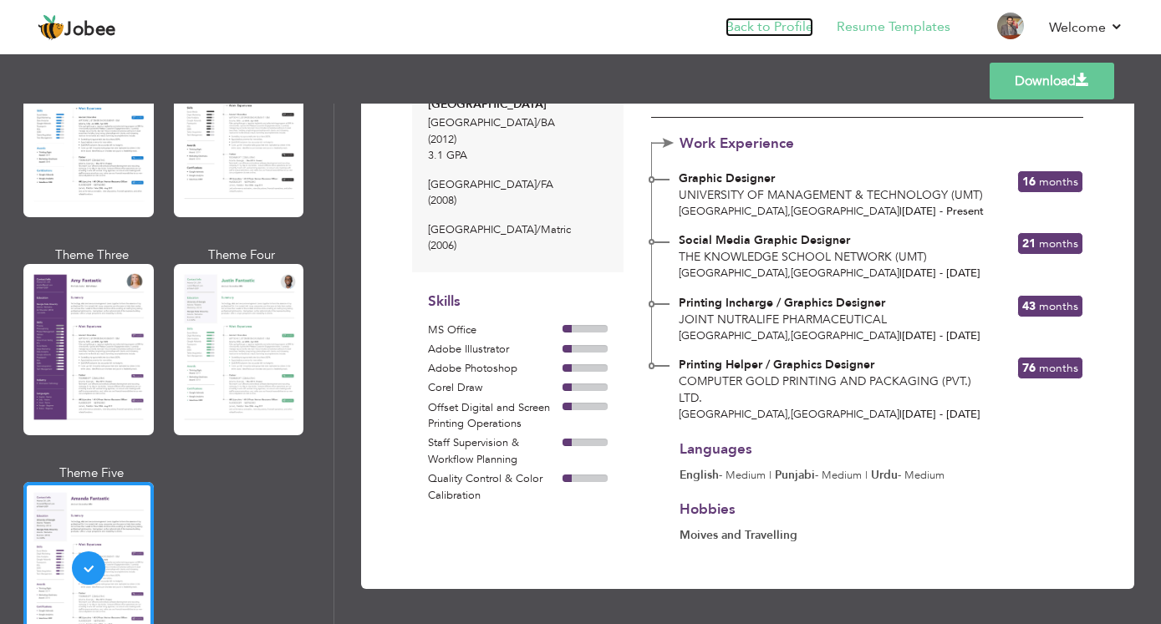
click at [762, 28] on link "Back to Profile" at bounding box center [770, 27] width 88 height 19
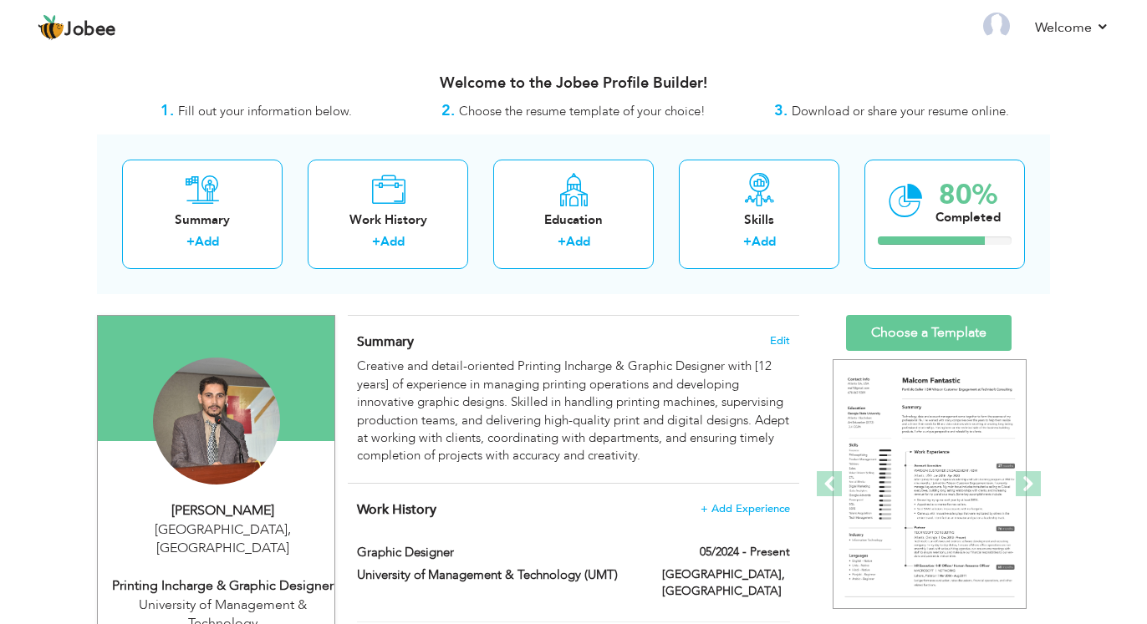
click at [772, 350] on div "Summary Edit Creative and detail-oriented Printing Incharge & Graphic Designer …" at bounding box center [573, 400] width 451 height 168
click at [772, 342] on span "Edit" at bounding box center [780, 341] width 20 height 12
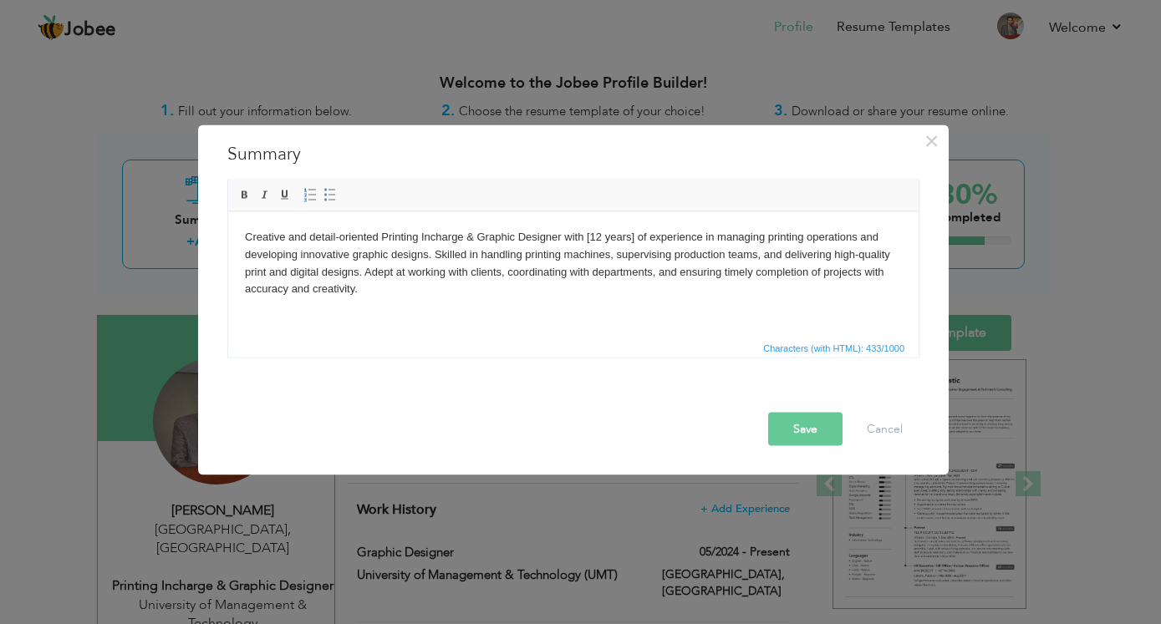
click at [588, 240] on body "Creative and detail-oriented Printing Incharge & Graphic Designer with [12 year…" at bounding box center [573, 262] width 657 height 69
click at [808, 428] on button "Save" at bounding box center [805, 428] width 74 height 33
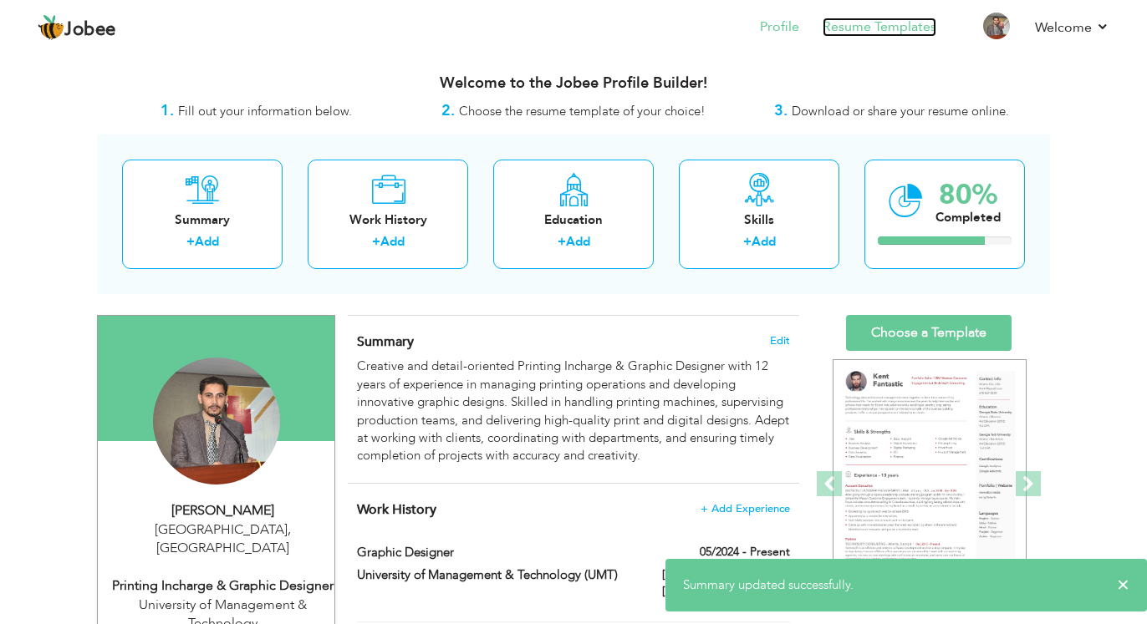
click at [864, 24] on link "Resume Templates" at bounding box center [880, 27] width 114 height 19
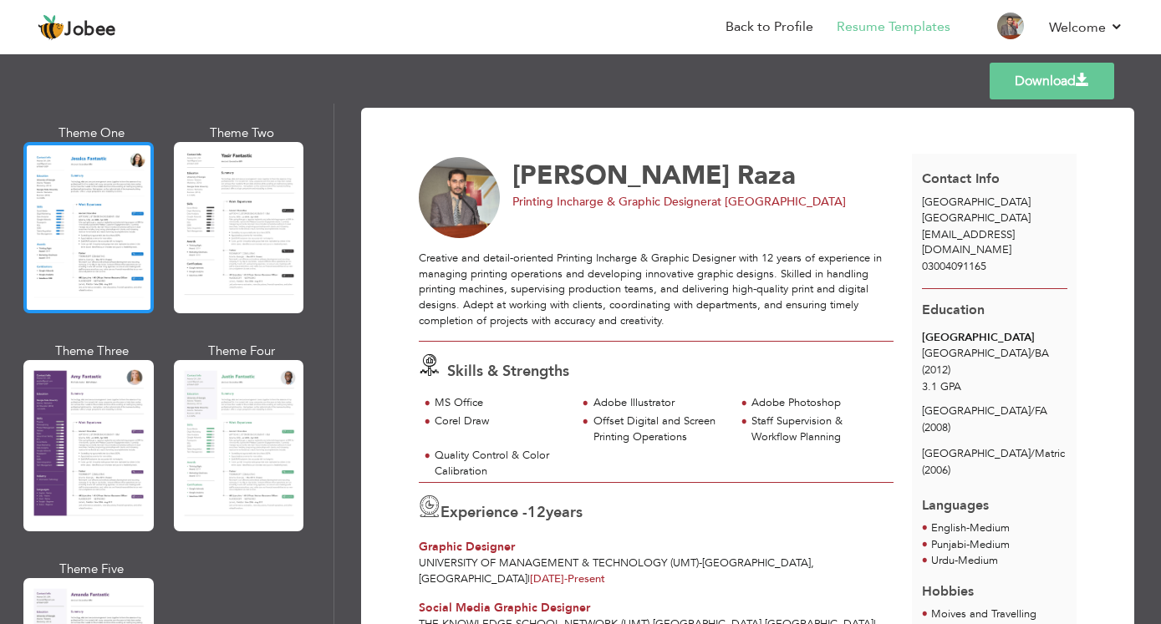
scroll to position [1404, 0]
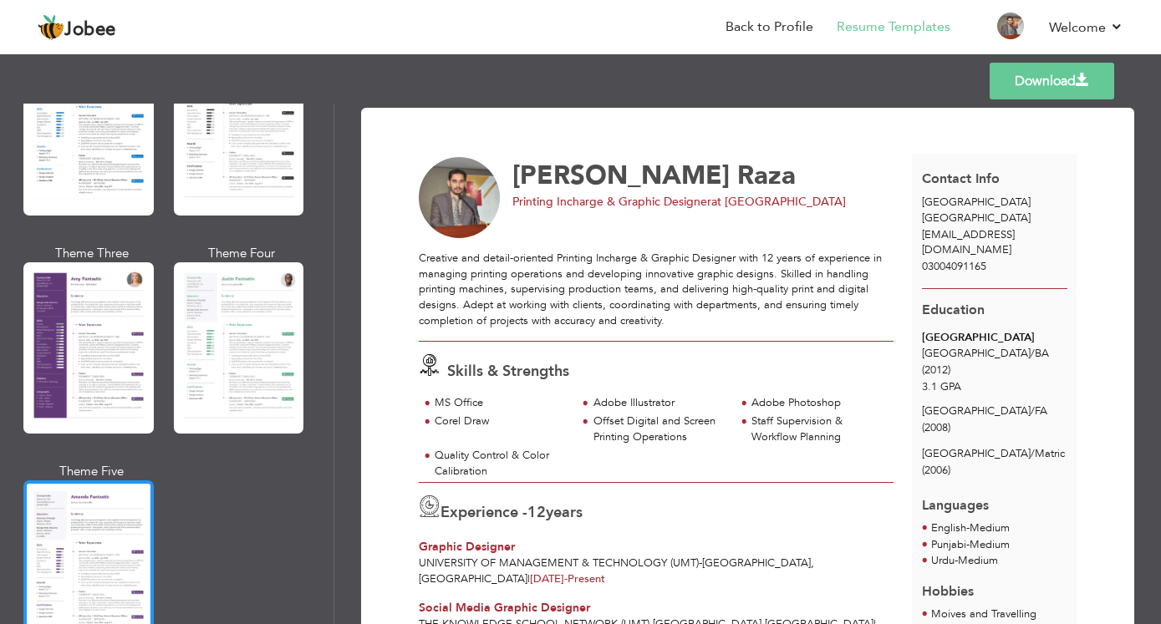
click at [107, 481] on div at bounding box center [88, 566] width 130 height 171
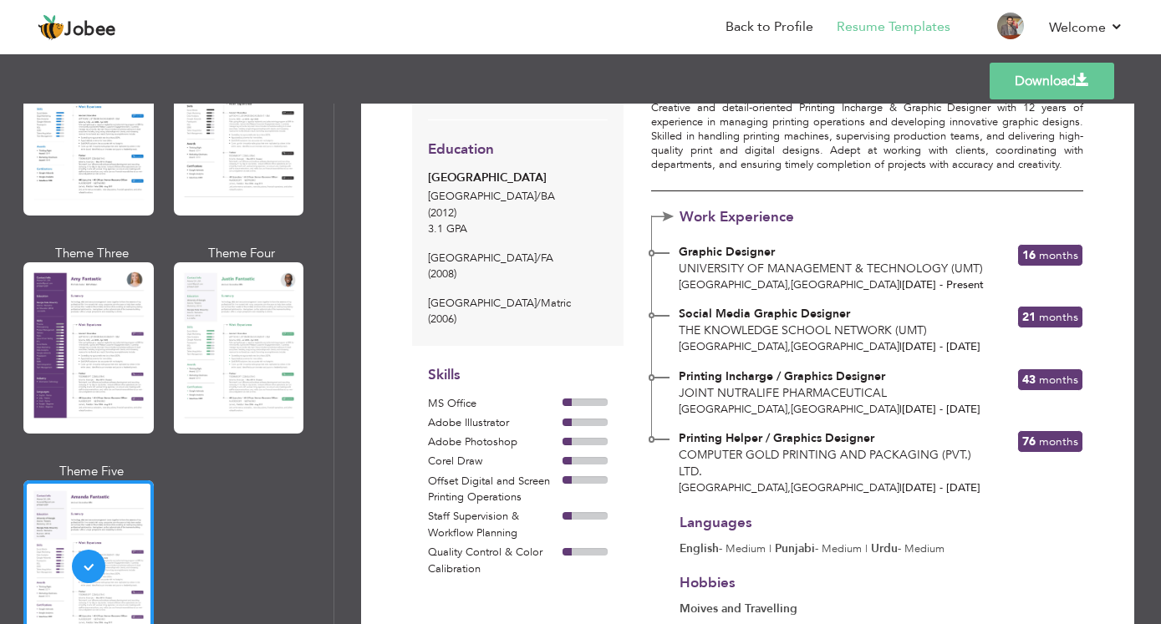
scroll to position [79, 0]
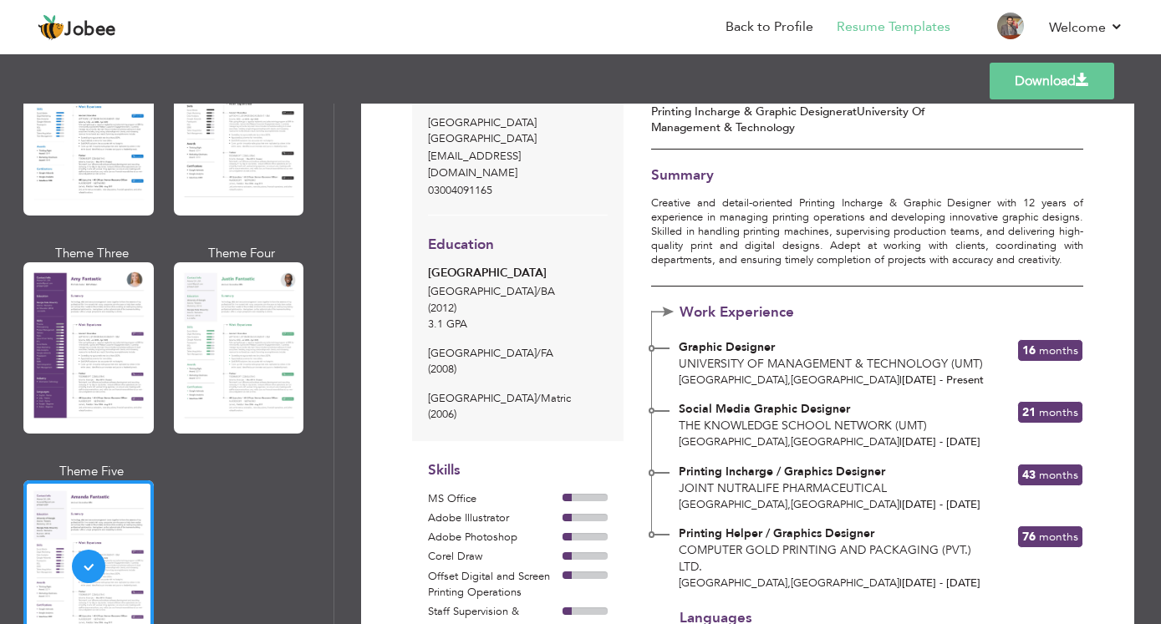
click at [1024, 80] on link "Download" at bounding box center [1052, 81] width 125 height 37
